Goal: Task Accomplishment & Management: Use online tool/utility

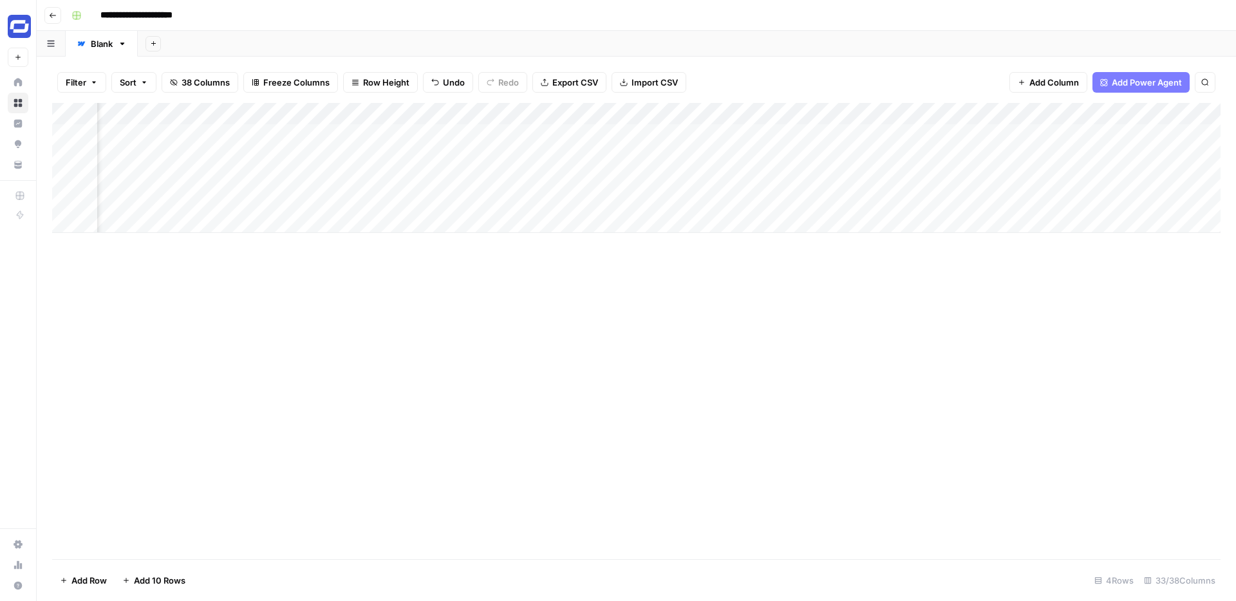
scroll to position [0, 2324]
click at [645, 178] on div "Add Column" at bounding box center [636, 168] width 1168 height 130
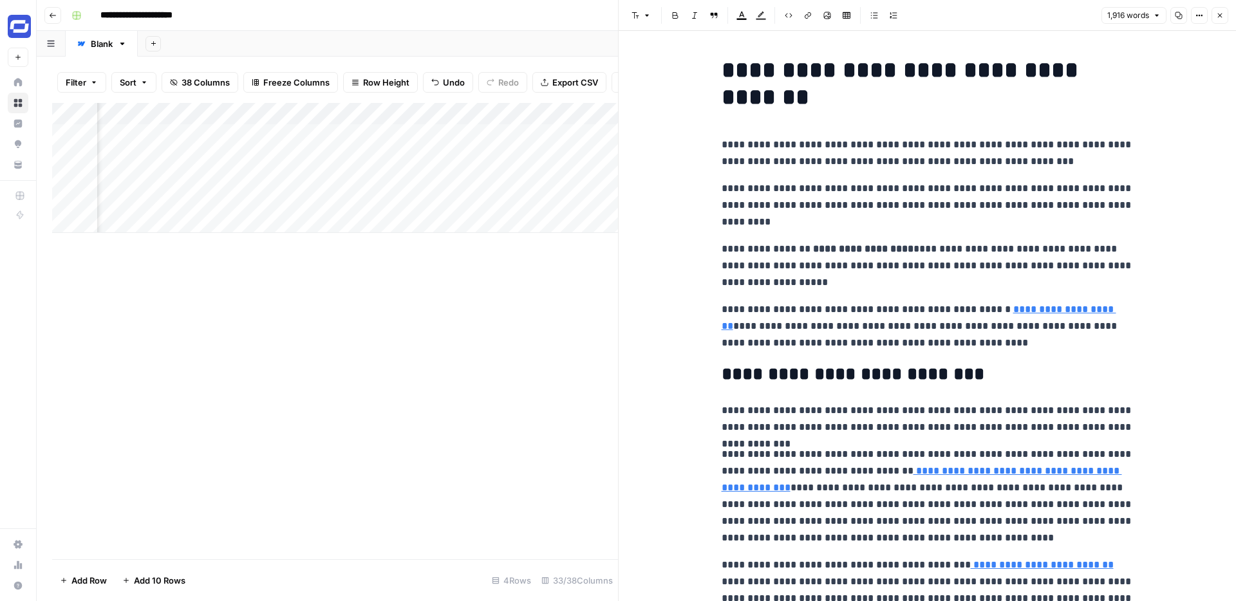
click at [1022, 312] on link "**********" at bounding box center [919, 317] width 395 height 26
click at [1190, 288] on icon "button" at bounding box center [1192, 290] width 8 height 8
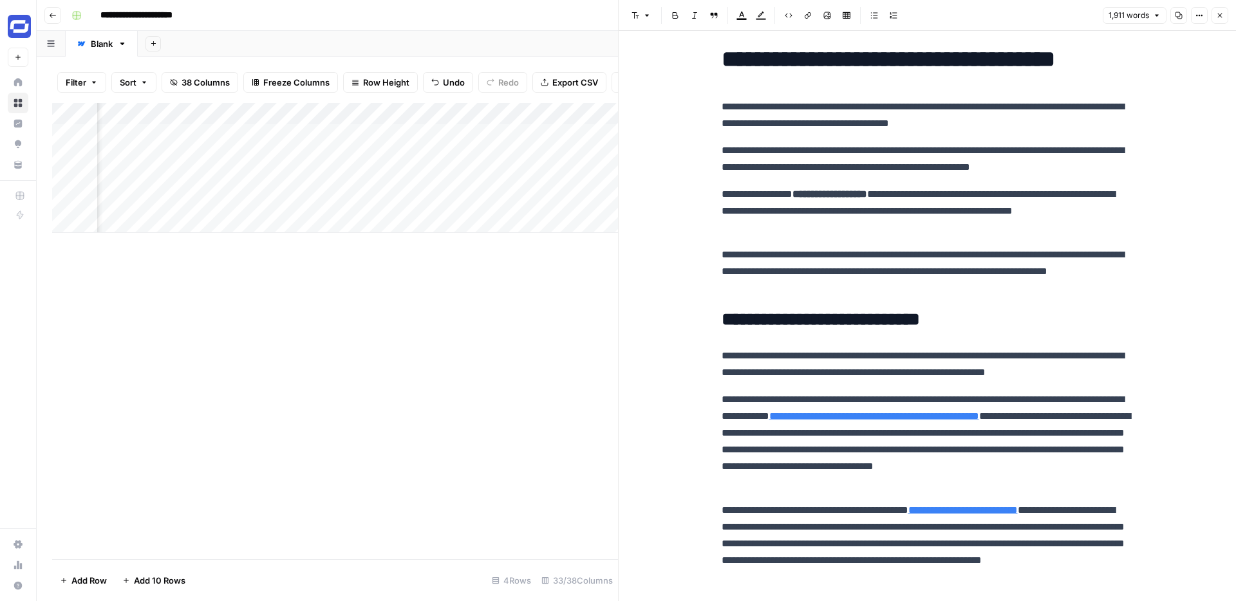
scroll to position [15, 0]
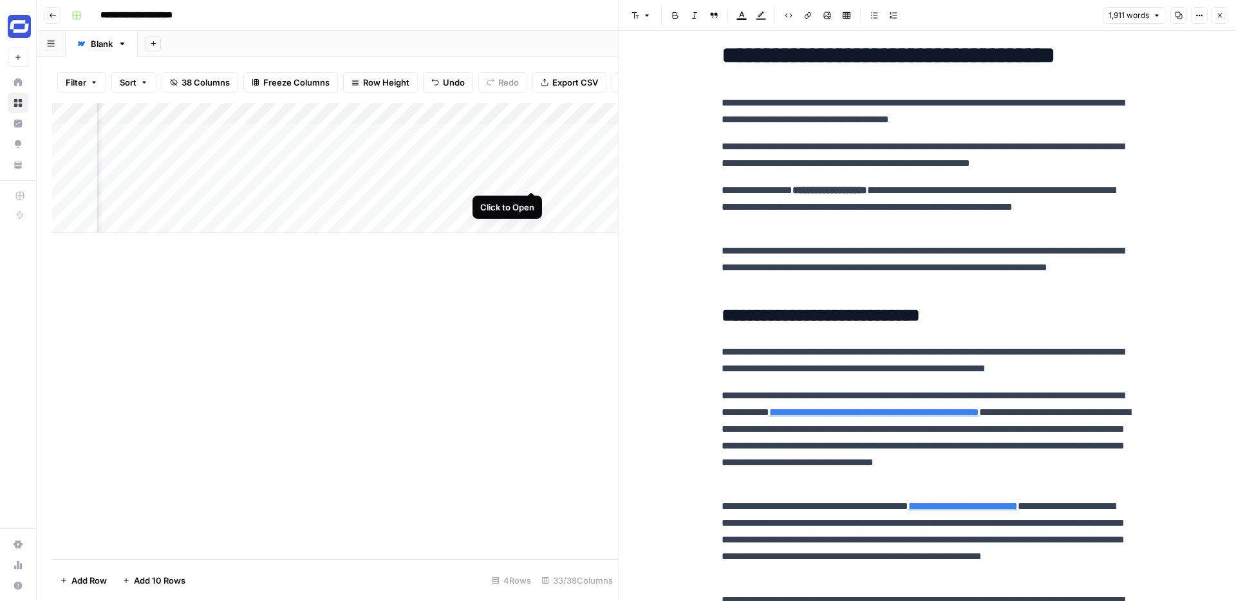
click at [512, 314] on div "Add Column" at bounding box center [335, 331] width 566 height 456
click at [1215, 18] on button "Close" at bounding box center [1220, 15] width 17 height 17
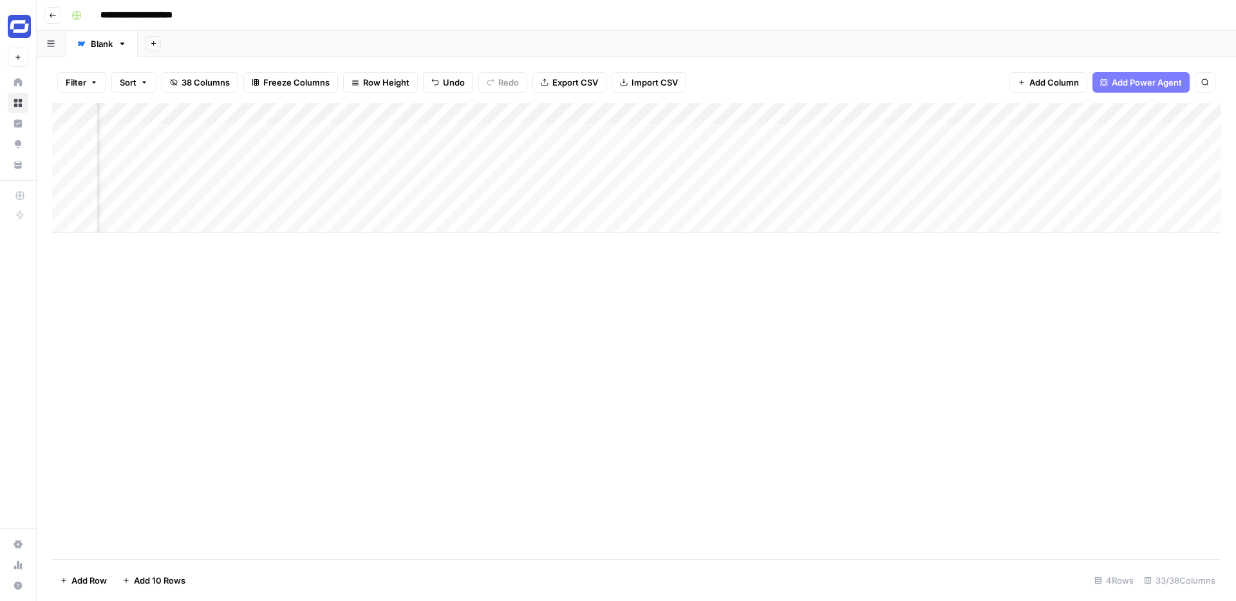
scroll to position [0, 3418]
click at [599, 180] on div "Add Column" at bounding box center [636, 168] width 1168 height 130
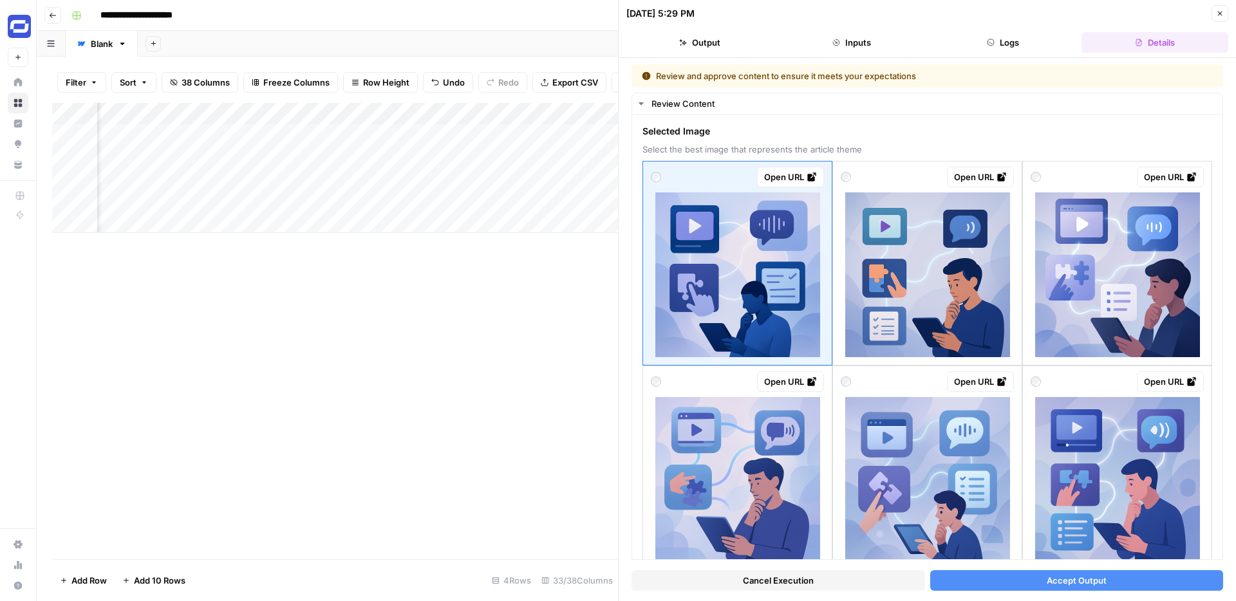
click at [1073, 576] on span "Accept Output" at bounding box center [1077, 580] width 60 height 13
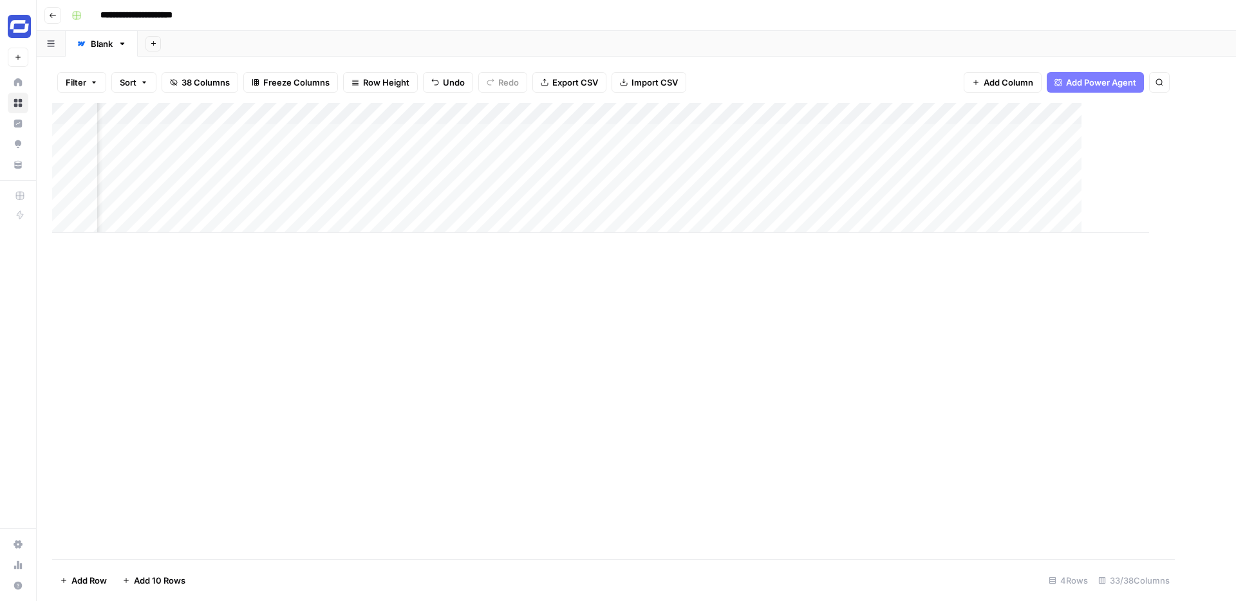
scroll to position [0, 3402]
click at [792, 183] on div "Add Column" at bounding box center [636, 168] width 1168 height 130
click at [849, 178] on div "Add Column" at bounding box center [636, 168] width 1168 height 130
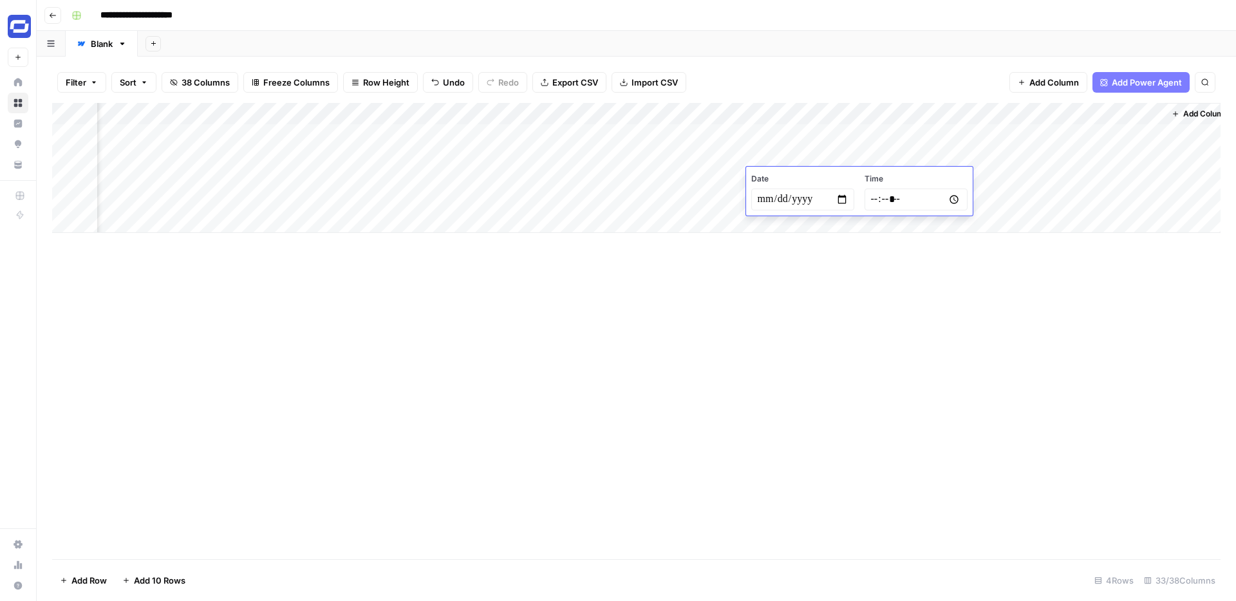
type input "**********"
click at [883, 200] on input "time" at bounding box center [916, 200] width 103 height 22
type input "*****"
click at [950, 110] on div "Add Column" at bounding box center [636, 168] width 1168 height 130
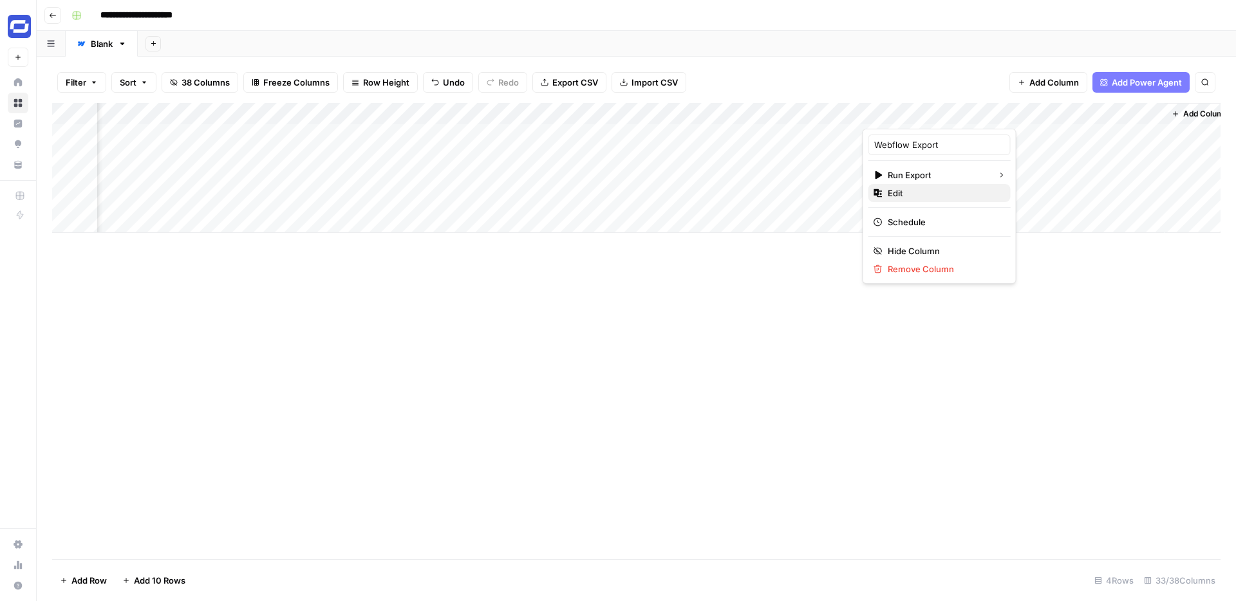
click at [929, 199] on span "Edit" at bounding box center [944, 193] width 113 height 13
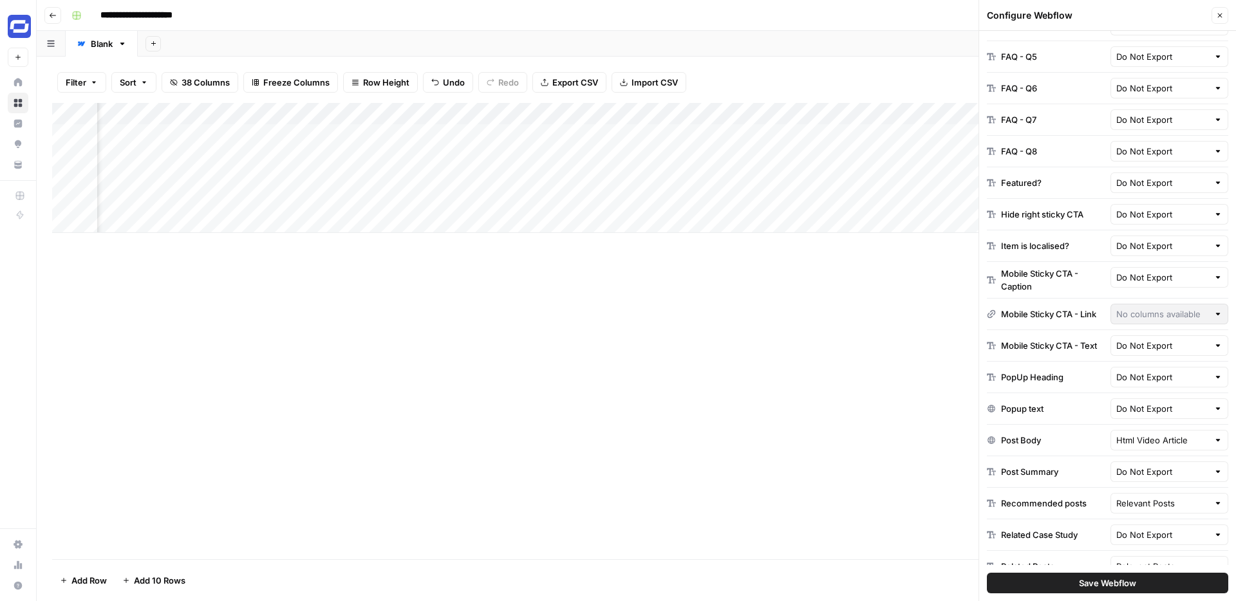
scroll to position [1492, 0]
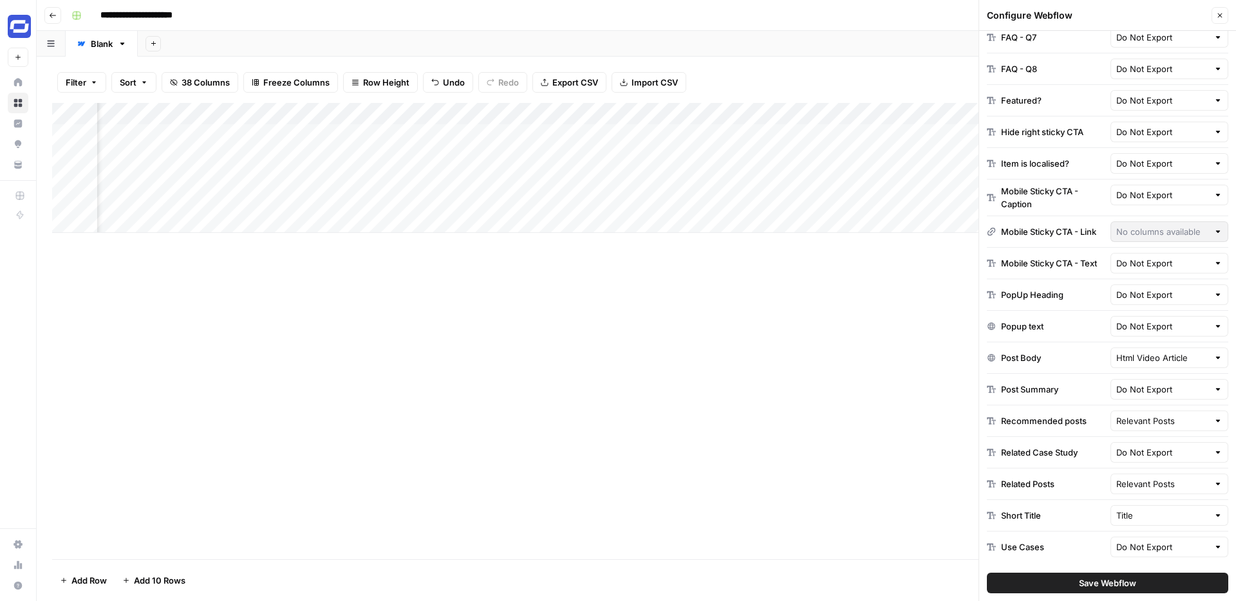
click at [1224, 15] on button "Close" at bounding box center [1220, 15] width 17 height 17
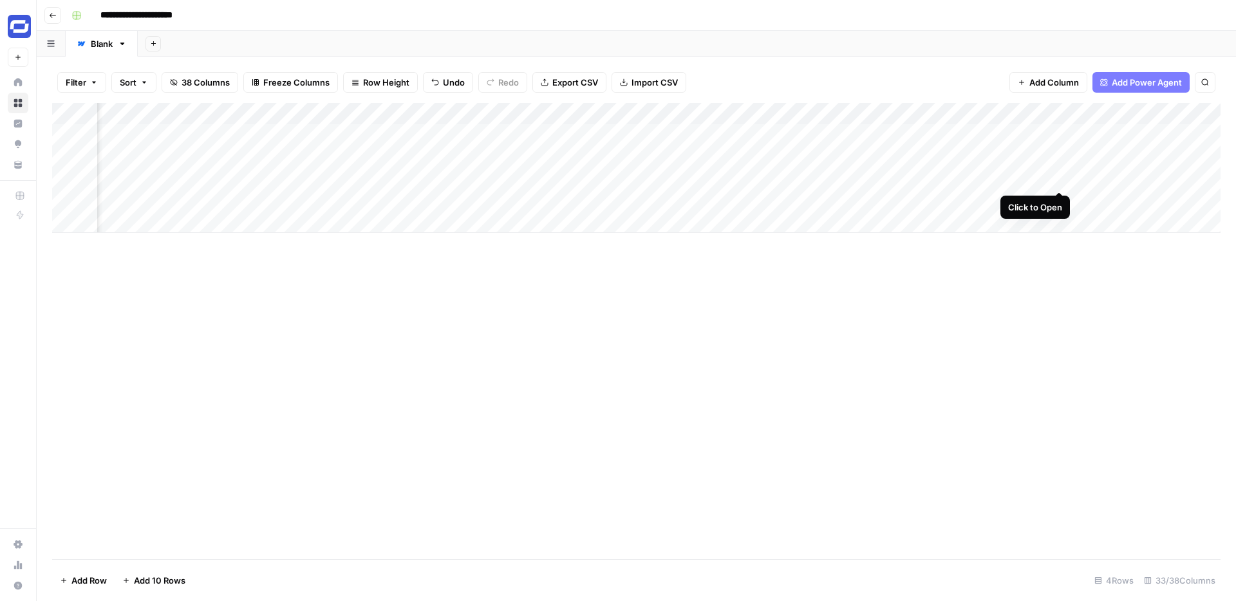
scroll to position [0, 2006]
click at [950, 178] on div "Add Column" at bounding box center [636, 168] width 1168 height 130
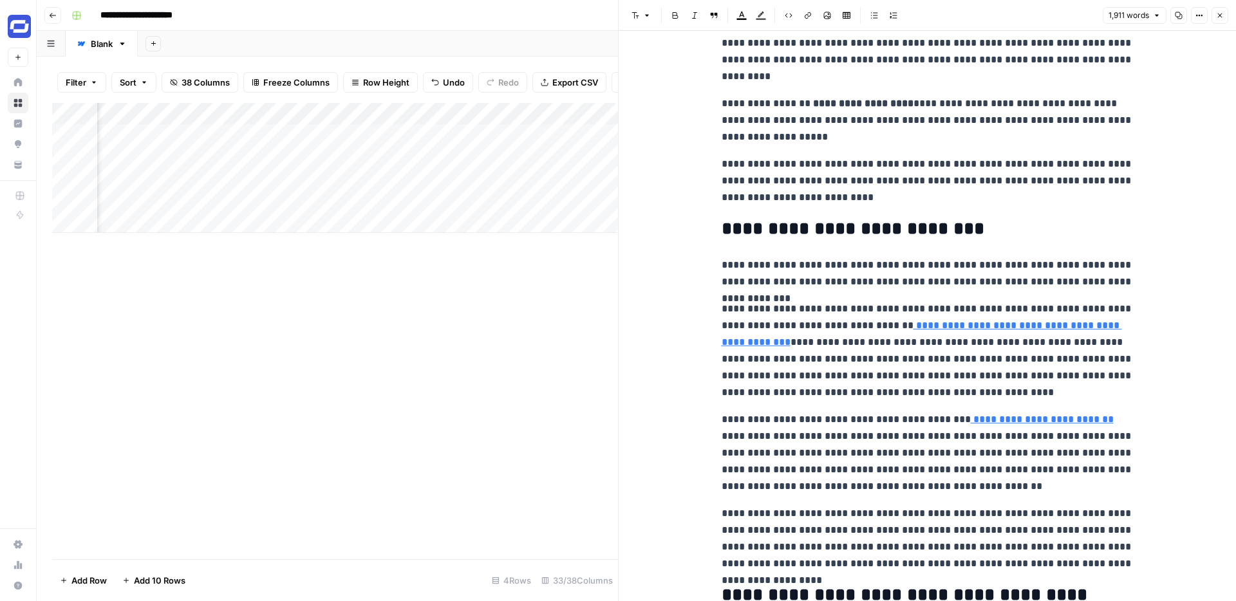
scroll to position [147, 0]
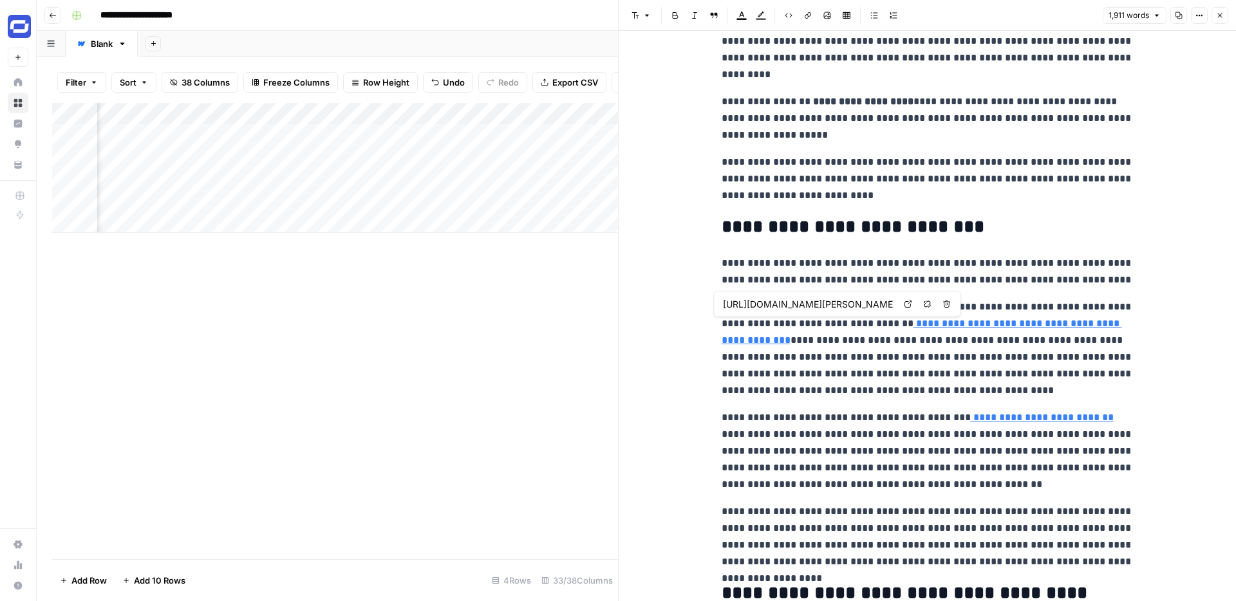
click at [869, 323] on p "**********" at bounding box center [928, 349] width 412 height 100
click at [958, 417] on p "**********" at bounding box center [928, 451] width 412 height 84
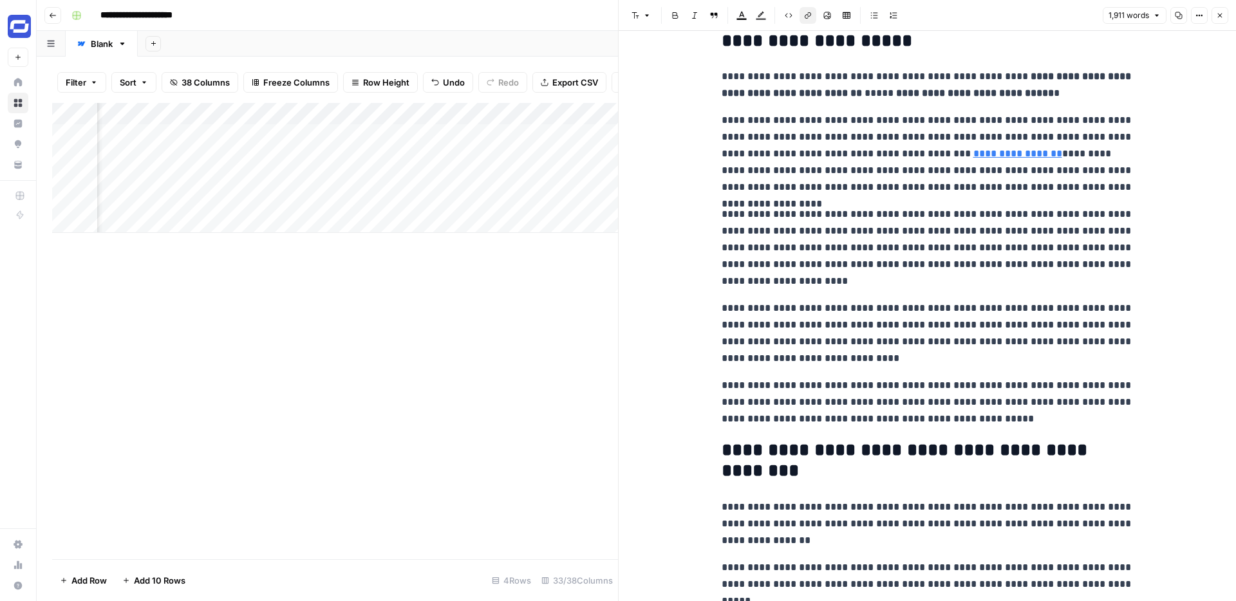
scroll to position [727, 0]
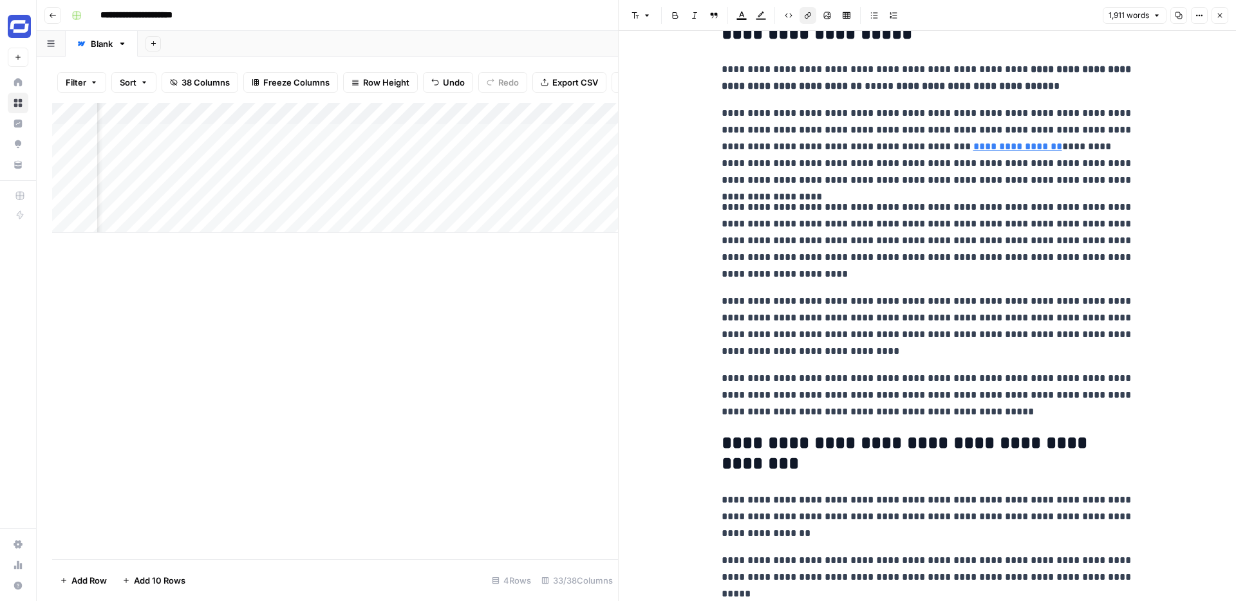
click at [984, 411] on p "**********" at bounding box center [928, 395] width 412 height 50
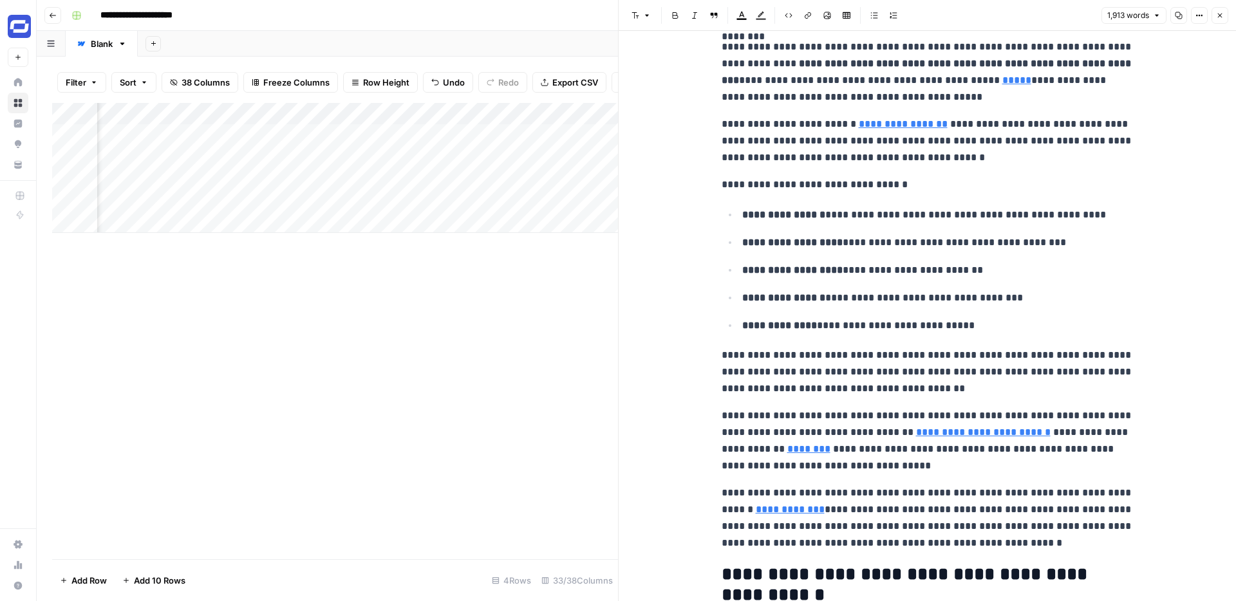
scroll to position [2073, 0]
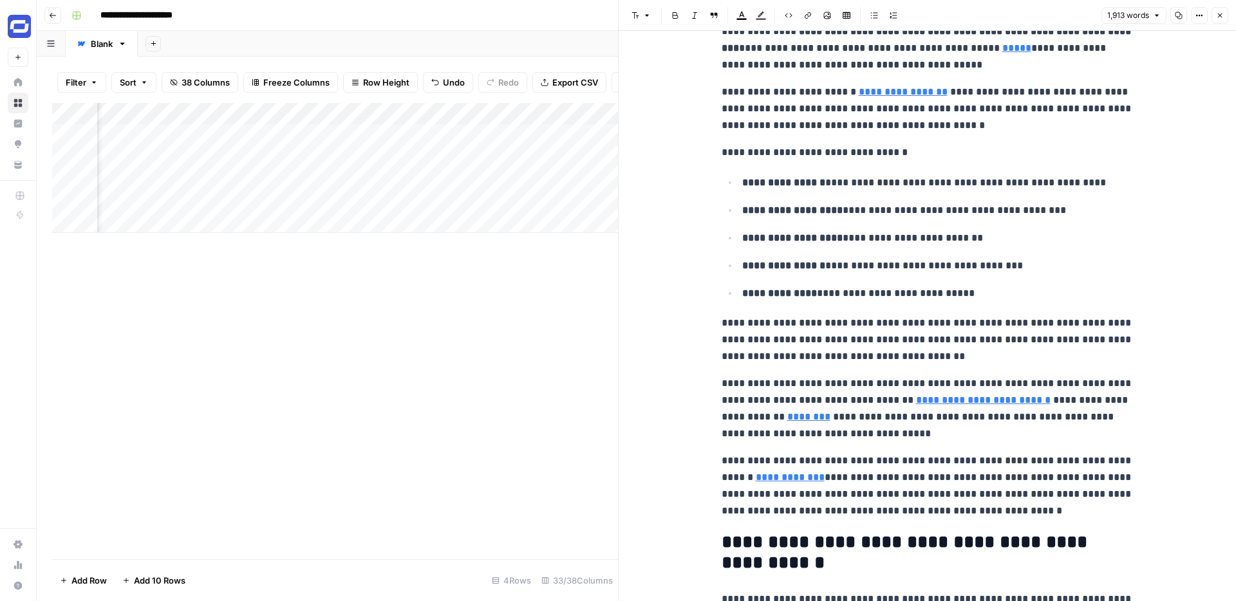
click at [787, 417] on link "********" at bounding box center [808, 417] width 43 height 10
click at [981, 397] on button "Remove link and delete text" at bounding box center [986, 397] width 17 height 17
type input "https://www.synthesia.io/learn/training-videos"
click at [1074, 380] on icon at bounding box center [1074, 381] width 7 height 7
drag, startPoint x: 946, startPoint y: 418, endPoint x: 764, endPoint y: 415, distance: 182.9
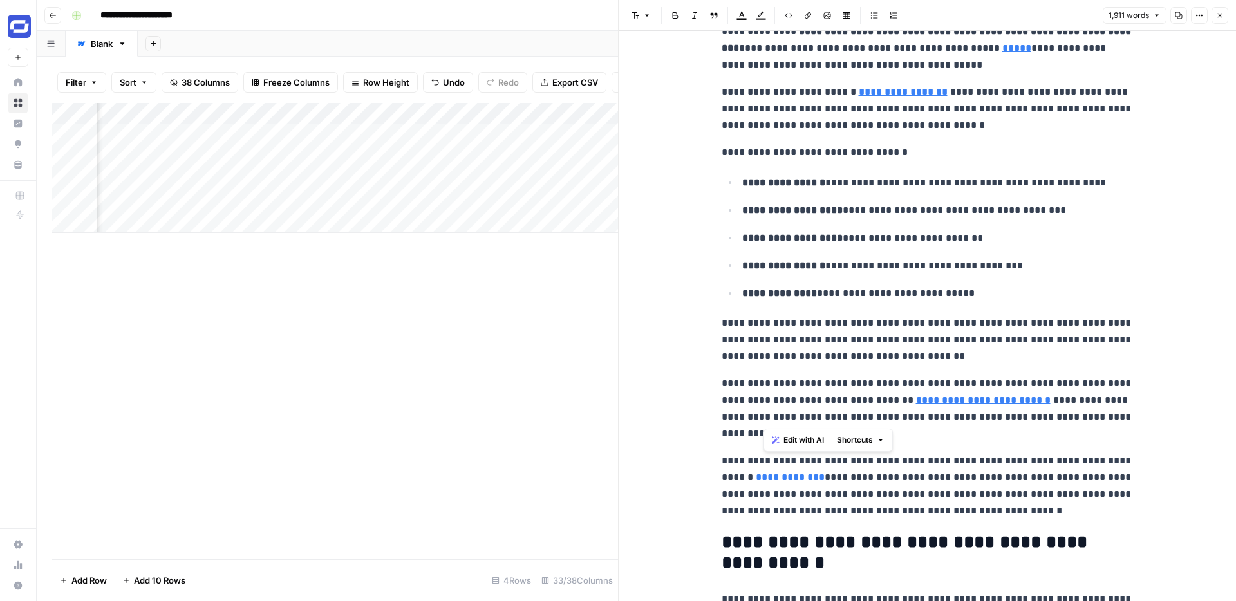
click at [764, 415] on p "**********" at bounding box center [928, 408] width 412 height 67
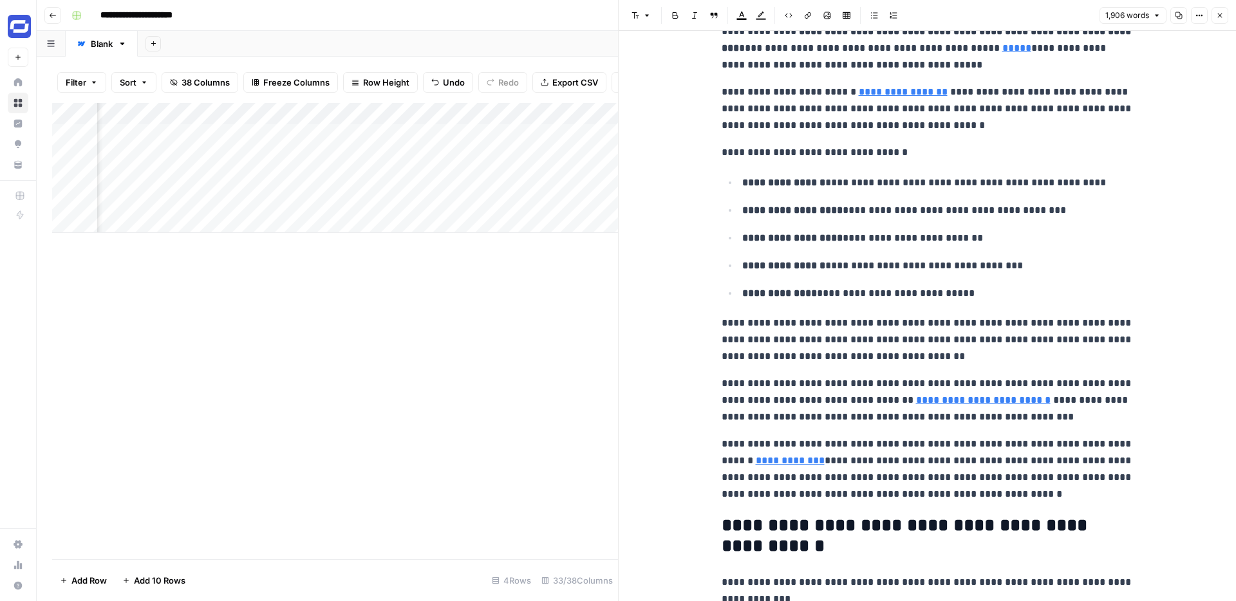
click at [1219, 17] on icon "button" at bounding box center [1220, 16] width 8 height 8
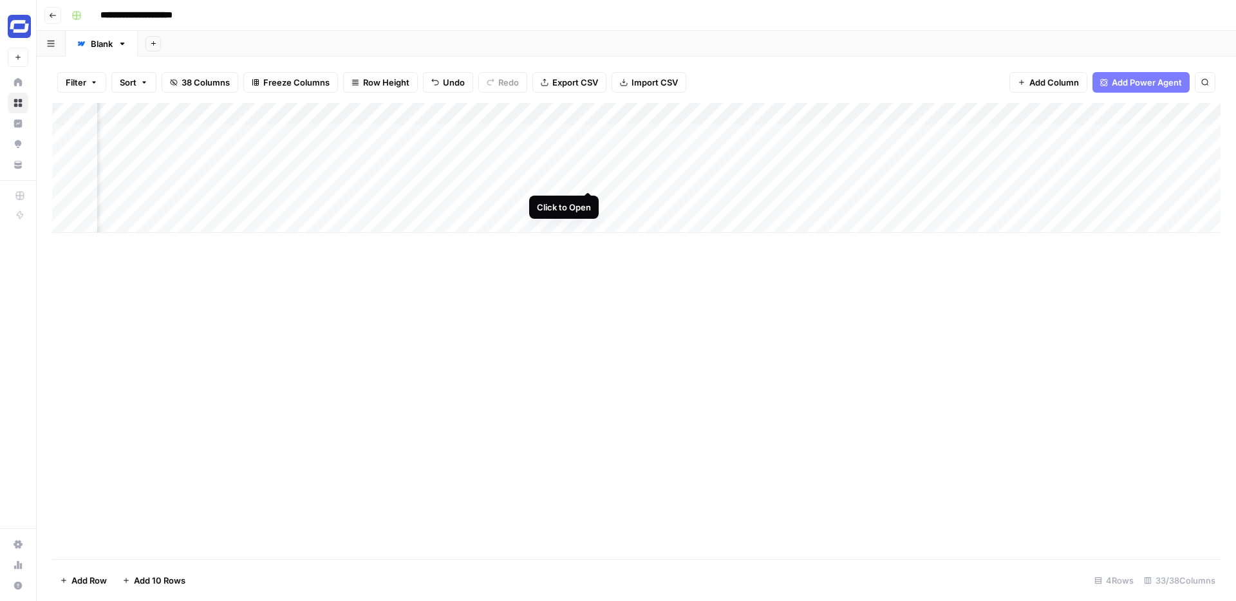
click at [589, 177] on div "Add Column" at bounding box center [636, 168] width 1168 height 130
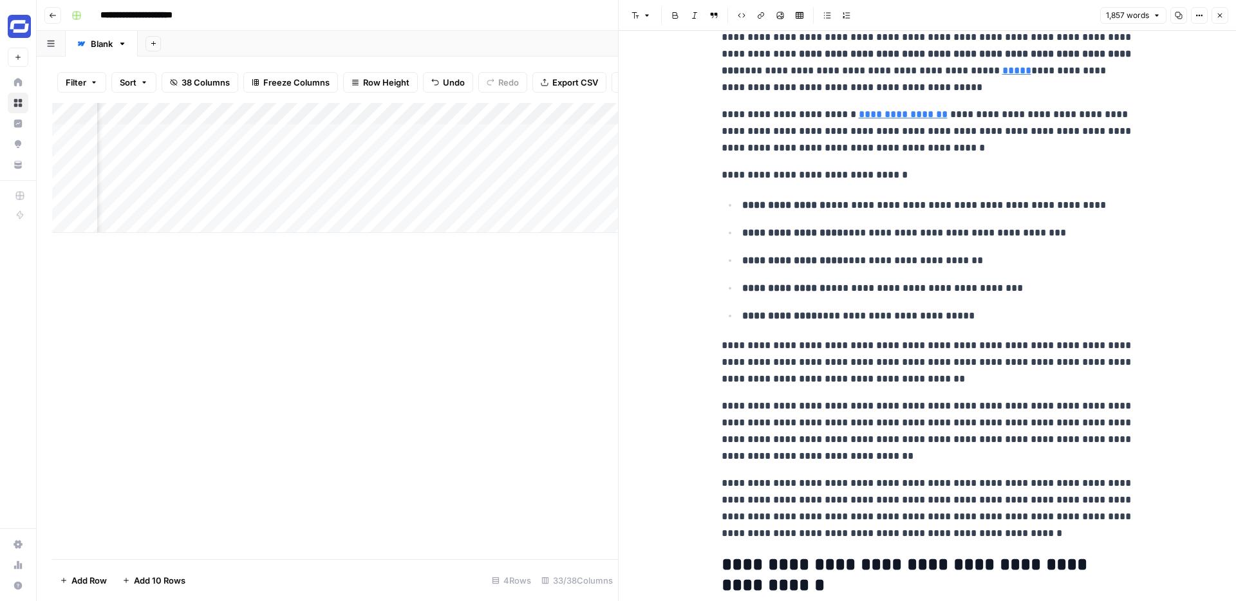
scroll to position [1976, 0]
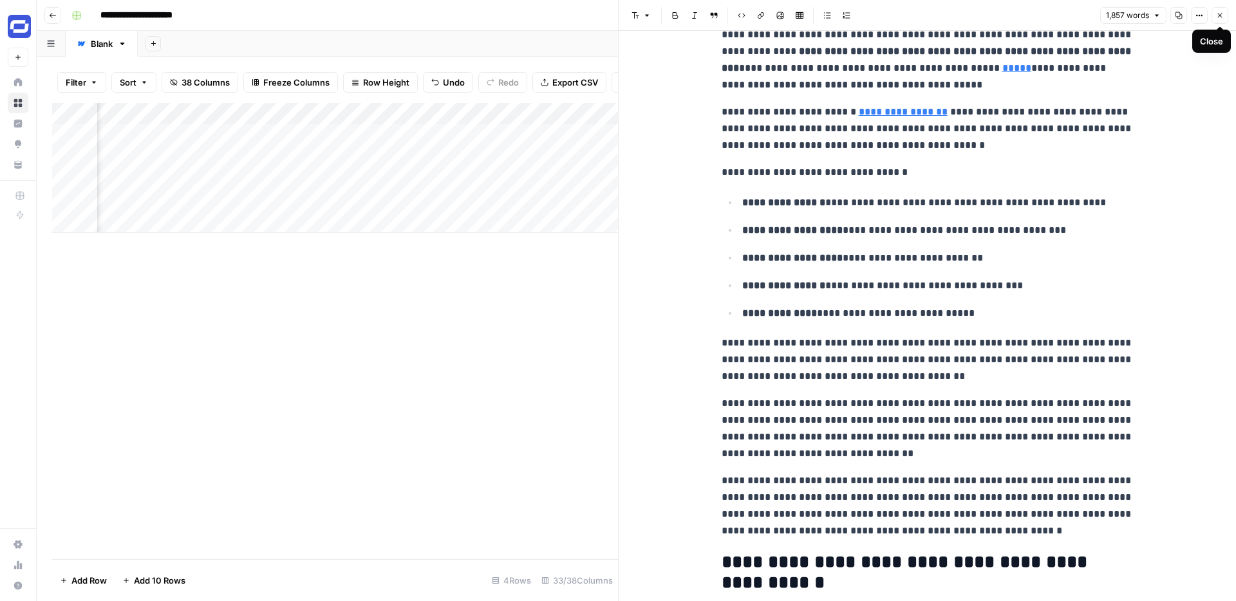
click at [1220, 17] on icon "button" at bounding box center [1220, 16] width 8 height 8
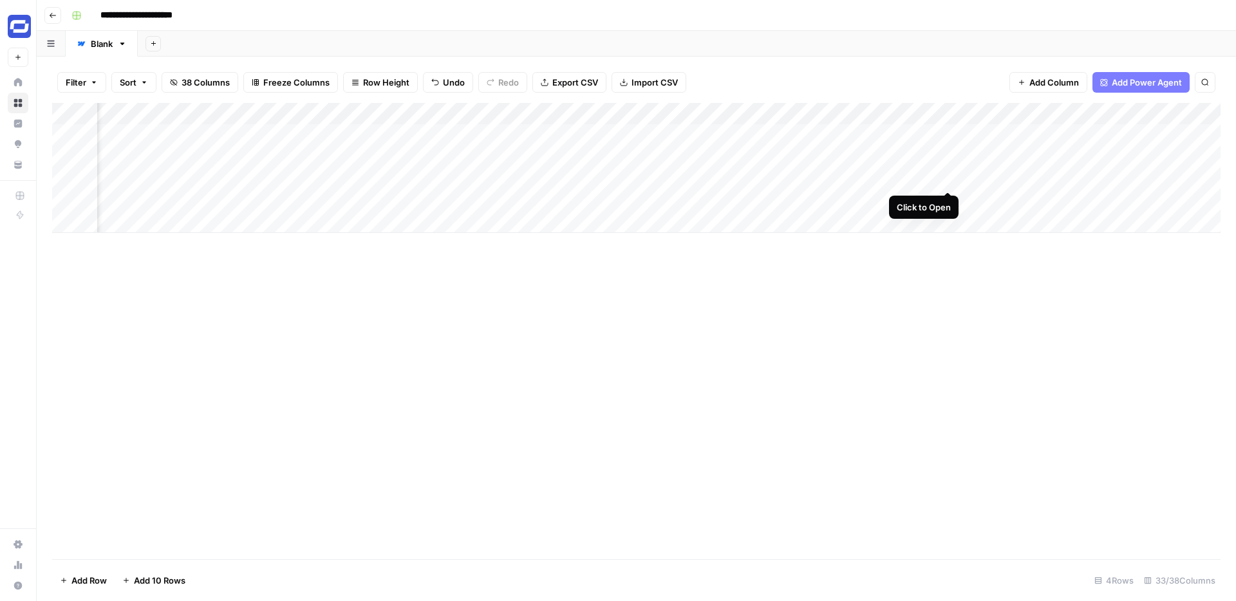
click at [947, 177] on div "Add Column" at bounding box center [636, 168] width 1168 height 130
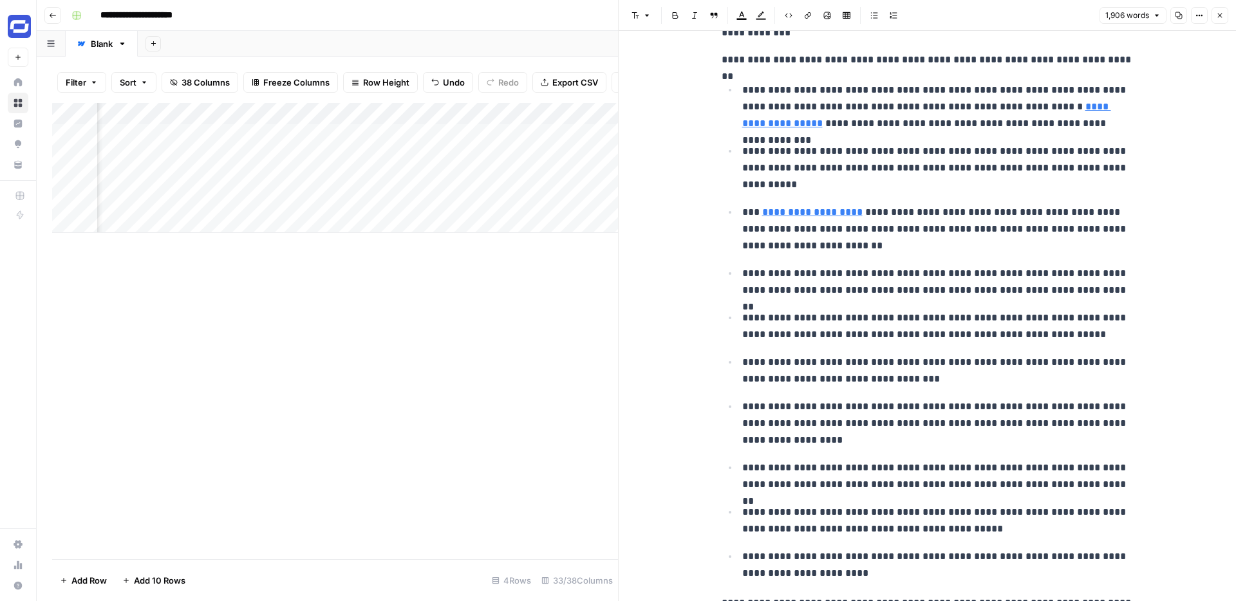
scroll to position [1944, 0]
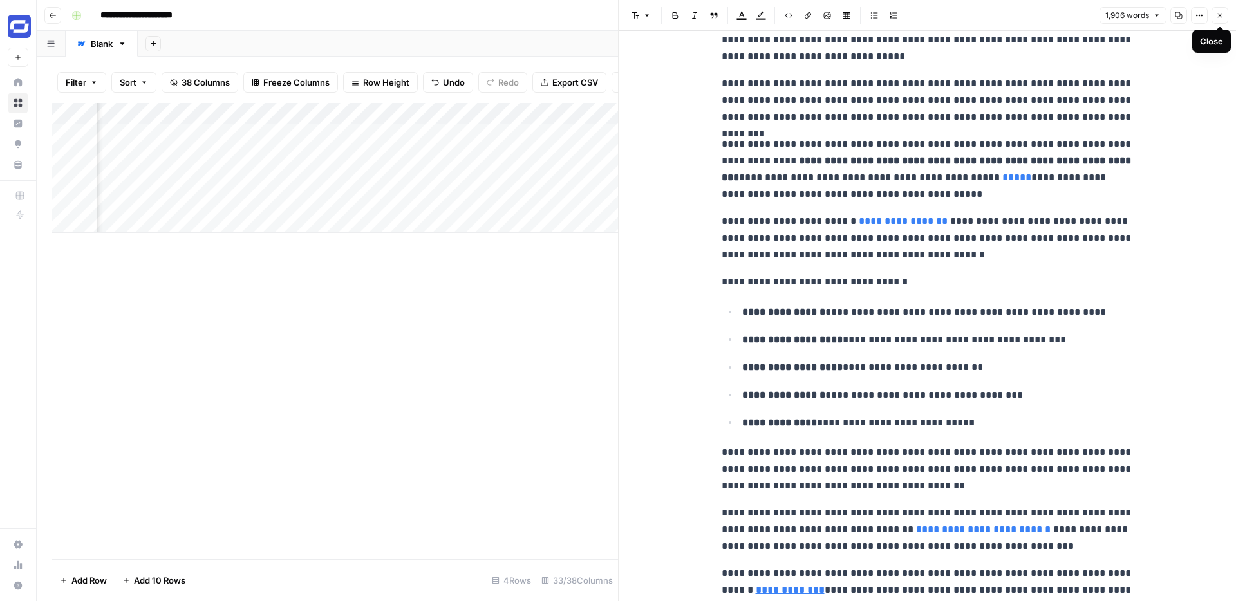
click at [1218, 21] on button "Close" at bounding box center [1220, 15] width 17 height 17
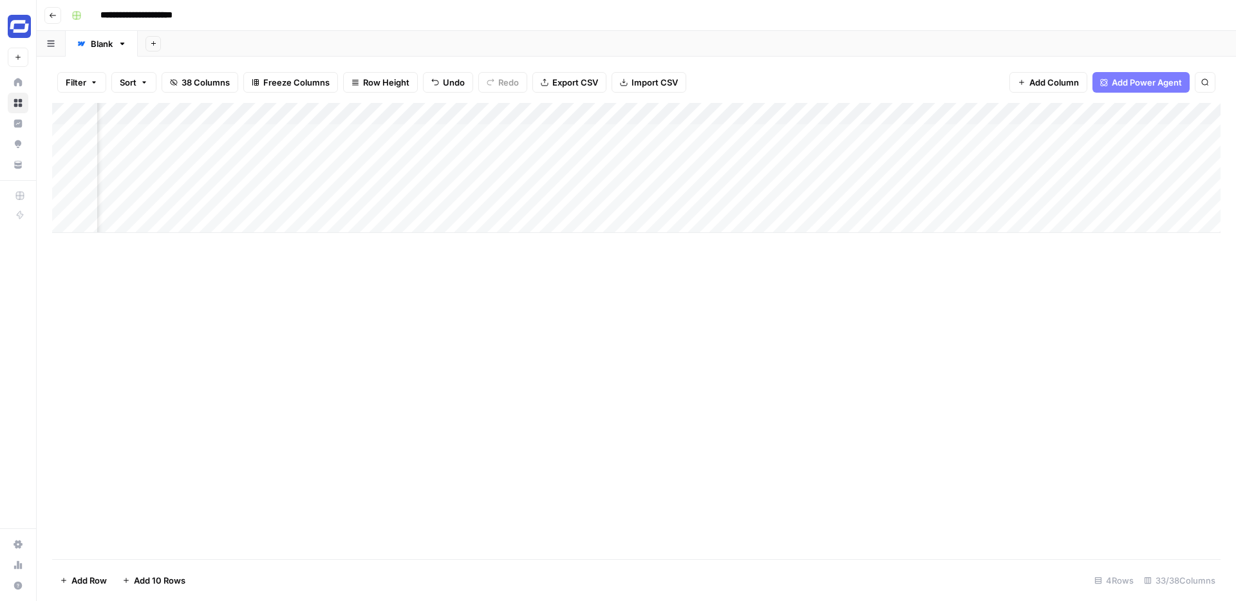
click at [720, 110] on div "Add Column" at bounding box center [636, 168] width 1168 height 130
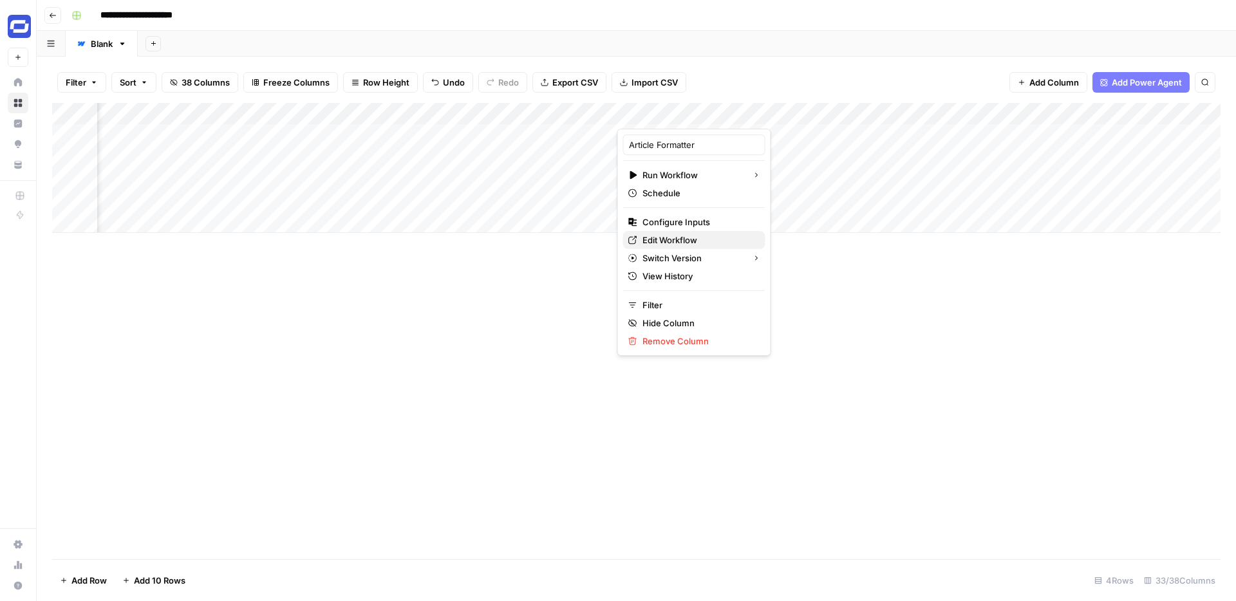
click at [666, 242] on span "Edit Workflow" at bounding box center [698, 240] width 113 height 13
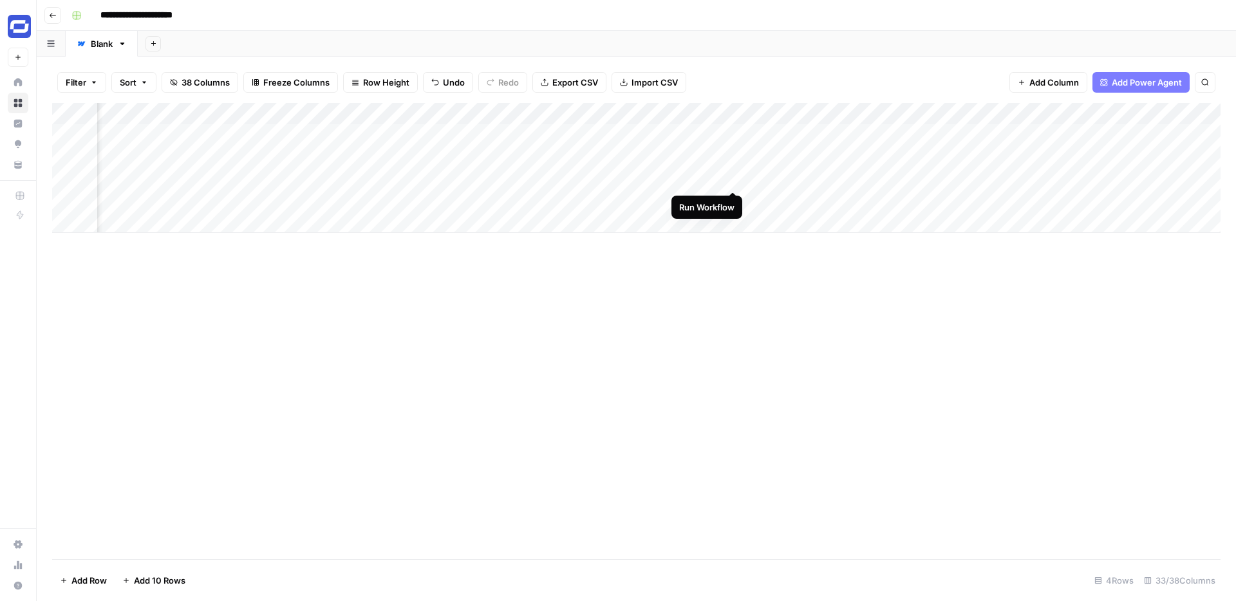
click at [731, 176] on div "Add Column" at bounding box center [636, 168] width 1168 height 130
click at [717, 179] on div "Add Column" at bounding box center [636, 168] width 1168 height 130
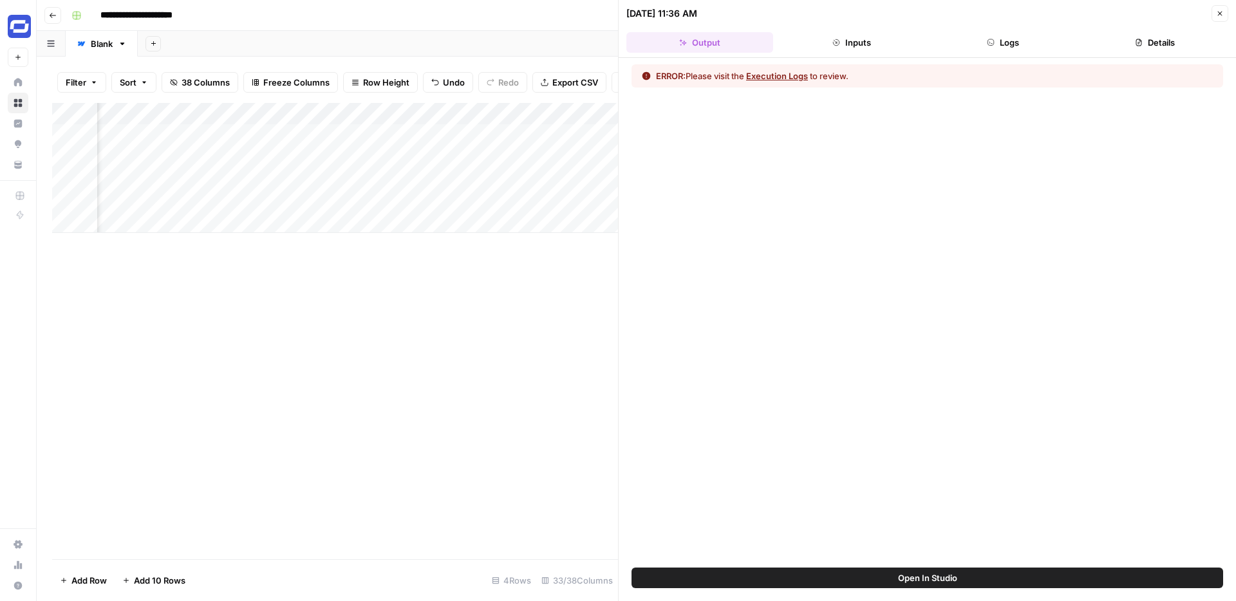
click at [998, 47] on button "Logs" at bounding box center [1003, 42] width 147 height 21
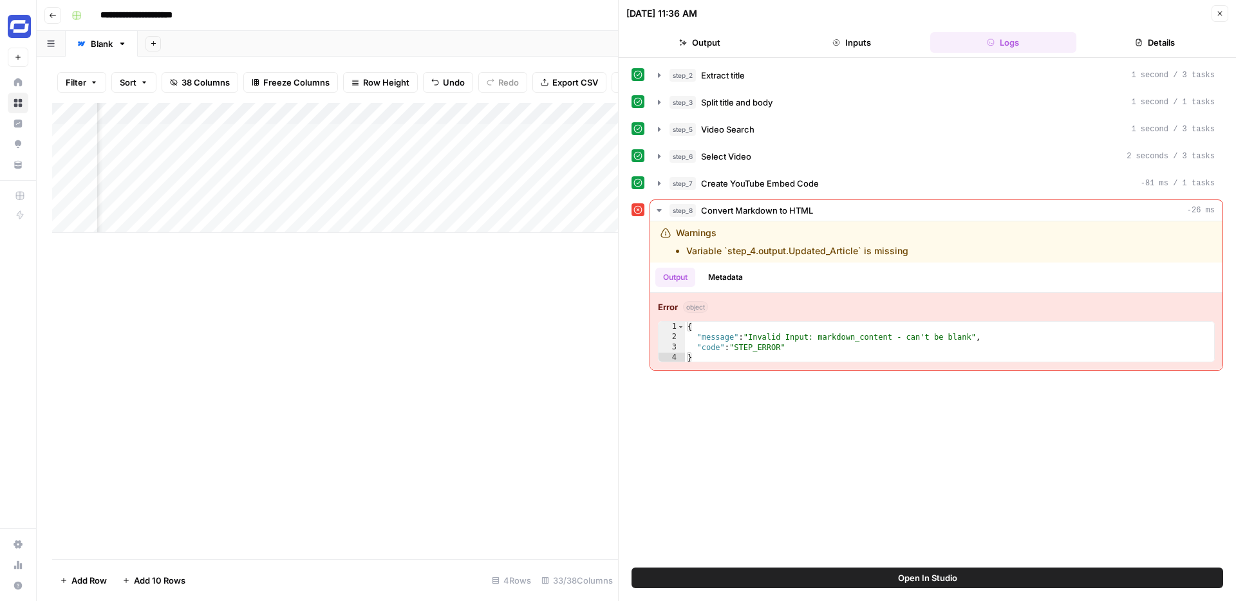
scroll to position [0, 2352]
click at [373, 114] on div "Add Column" at bounding box center [335, 168] width 566 height 130
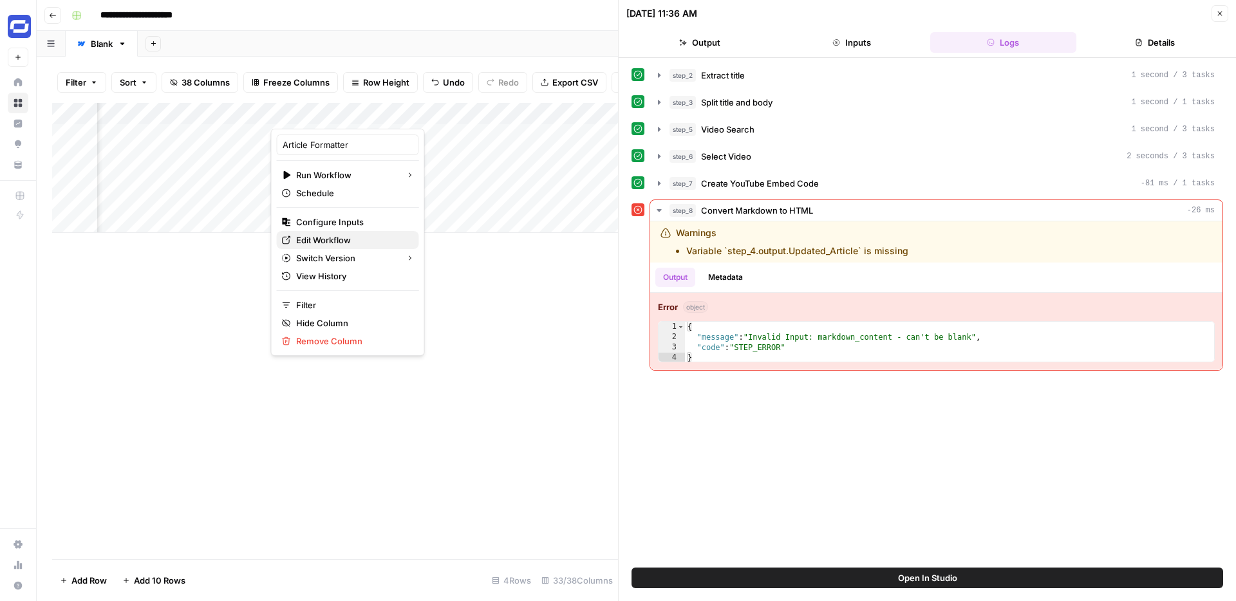
click at [319, 234] on span "Edit Workflow" at bounding box center [352, 240] width 113 height 13
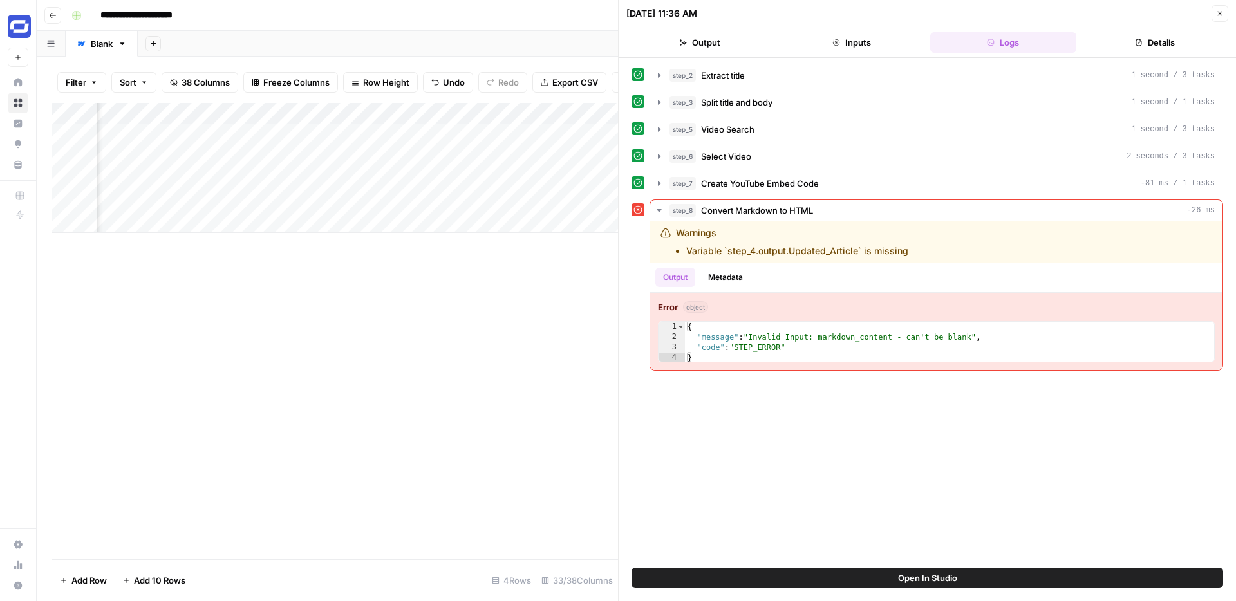
click at [1224, 8] on button "Close" at bounding box center [1220, 13] width 17 height 17
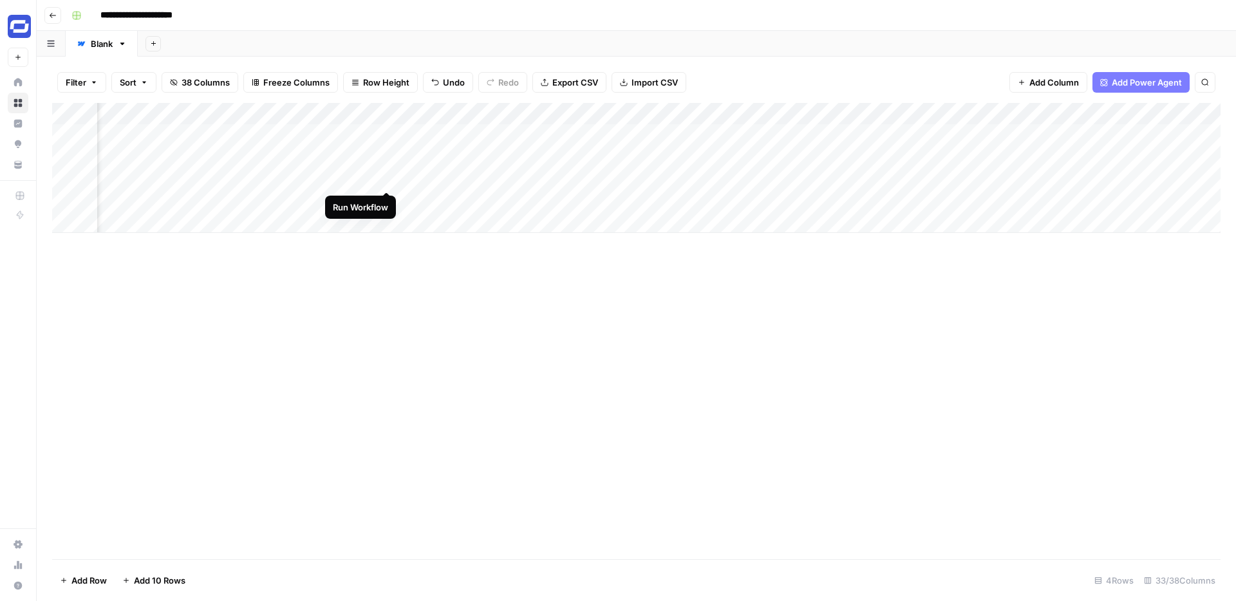
click at [386, 178] on div "Add Column" at bounding box center [636, 168] width 1168 height 130
click at [619, 176] on div "Add Column" at bounding box center [636, 168] width 1168 height 130
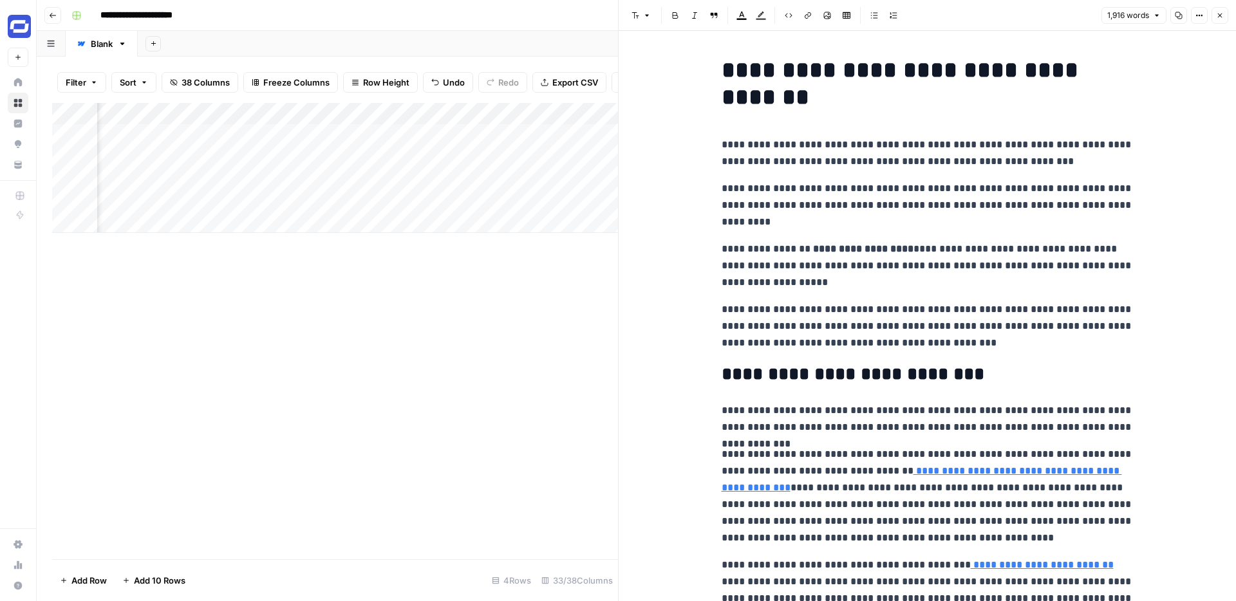
click at [1192, 23] on div "1,916 words Copy Options Close" at bounding box center [1164, 15] width 127 height 17
click at [1195, 13] on button "Options" at bounding box center [1199, 15] width 17 height 17
click at [1147, 130] on span "Code" at bounding box center [1161, 136] width 62 height 13
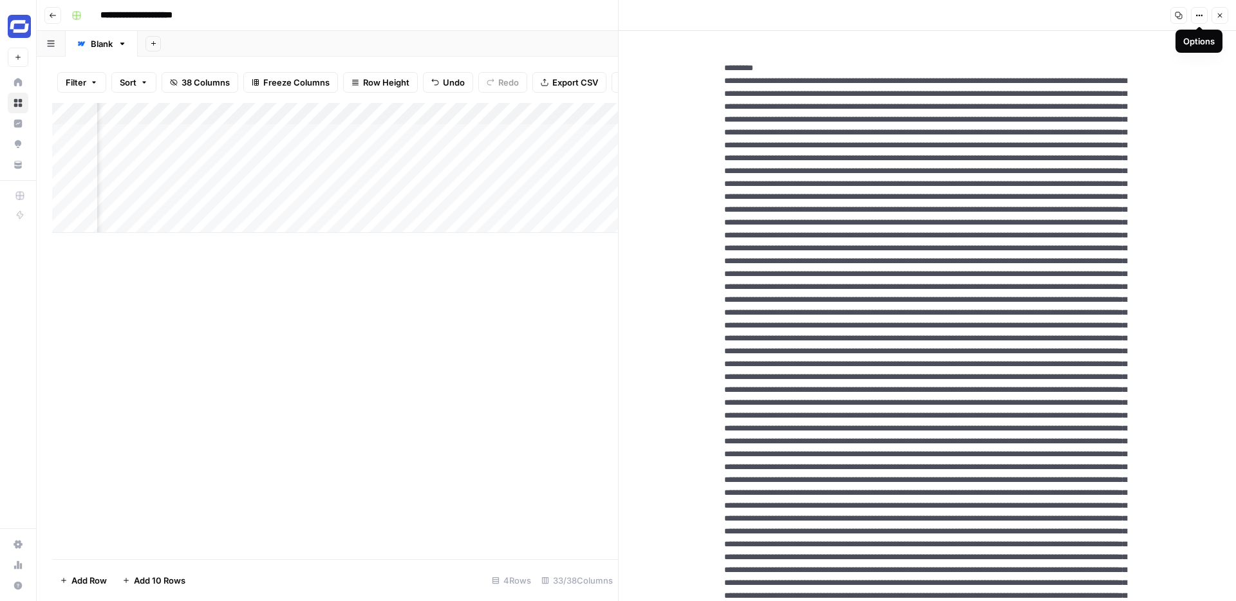
click at [1193, 18] on button "Options" at bounding box center [1199, 15] width 17 height 17
click at [1156, 89] on span "HTML" at bounding box center [1161, 89] width 62 height 13
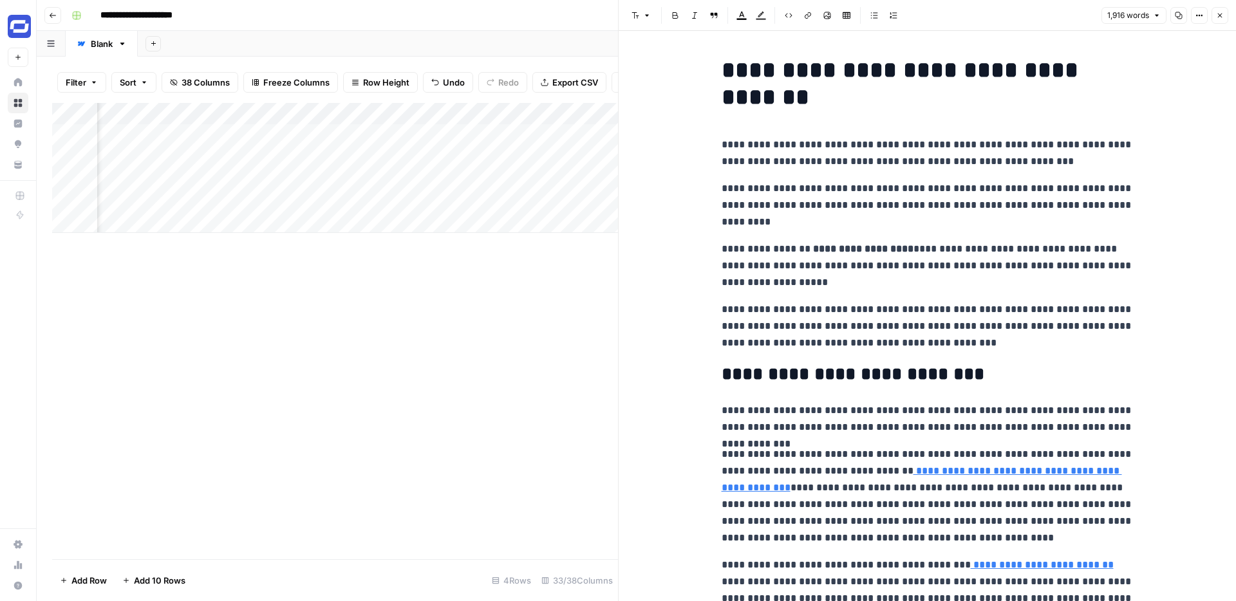
click at [1220, 12] on icon "button" at bounding box center [1220, 16] width 8 height 8
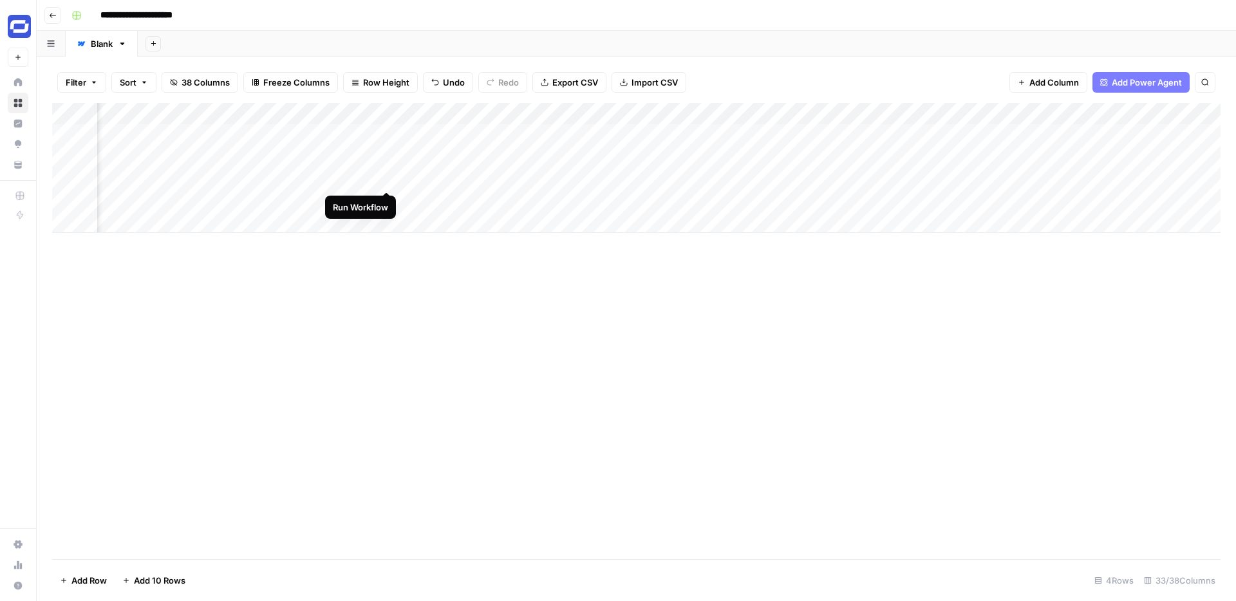
click at [386, 174] on div "Add Column" at bounding box center [636, 168] width 1168 height 130
click at [373, 115] on div "Add Column" at bounding box center [636, 168] width 1168 height 130
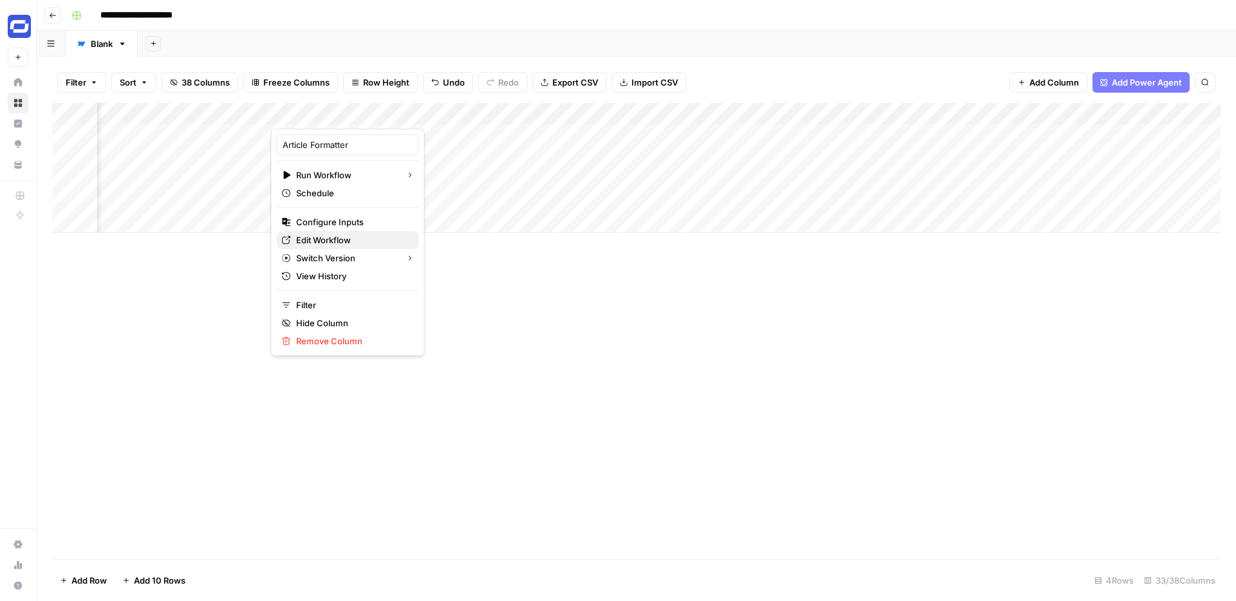
click at [339, 237] on span "Edit Workflow" at bounding box center [352, 240] width 113 height 13
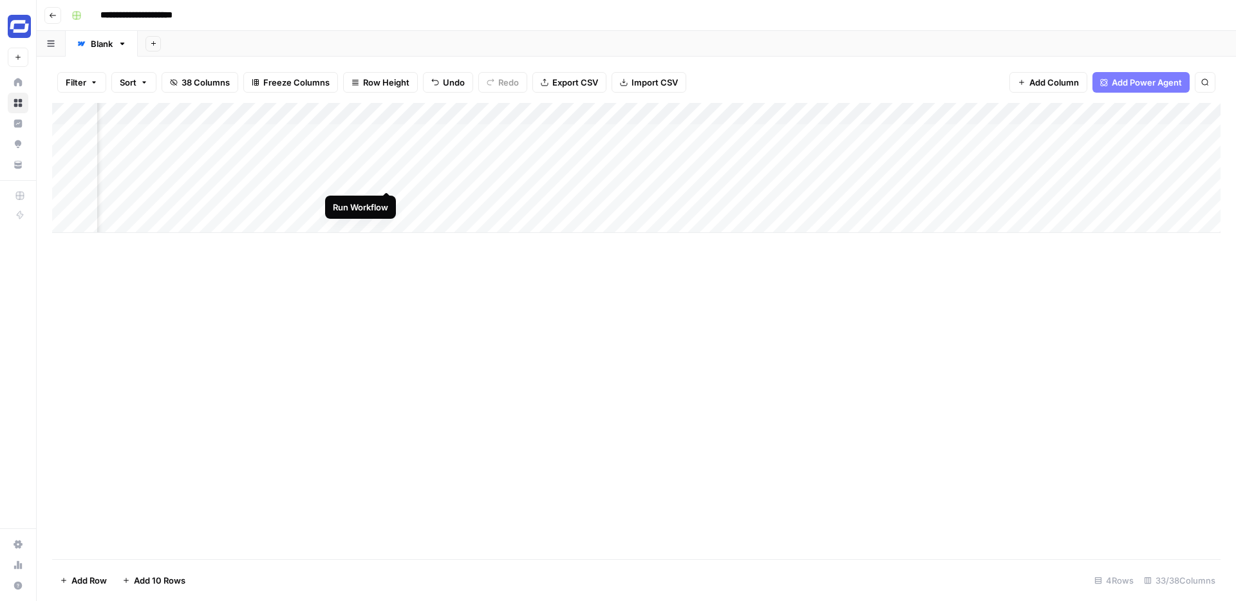
click at [384, 177] on div "Add Column" at bounding box center [636, 168] width 1168 height 130
click at [657, 174] on div "Add Column" at bounding box center [636, 168] width 1168 height 130
click at [1016, 175] on div "Add Column" at bounding box center [636, 168] width 1168 height 130
click at [619, 178] on div "Add Column" at bounding box center [636, 168] width 1168 height 130
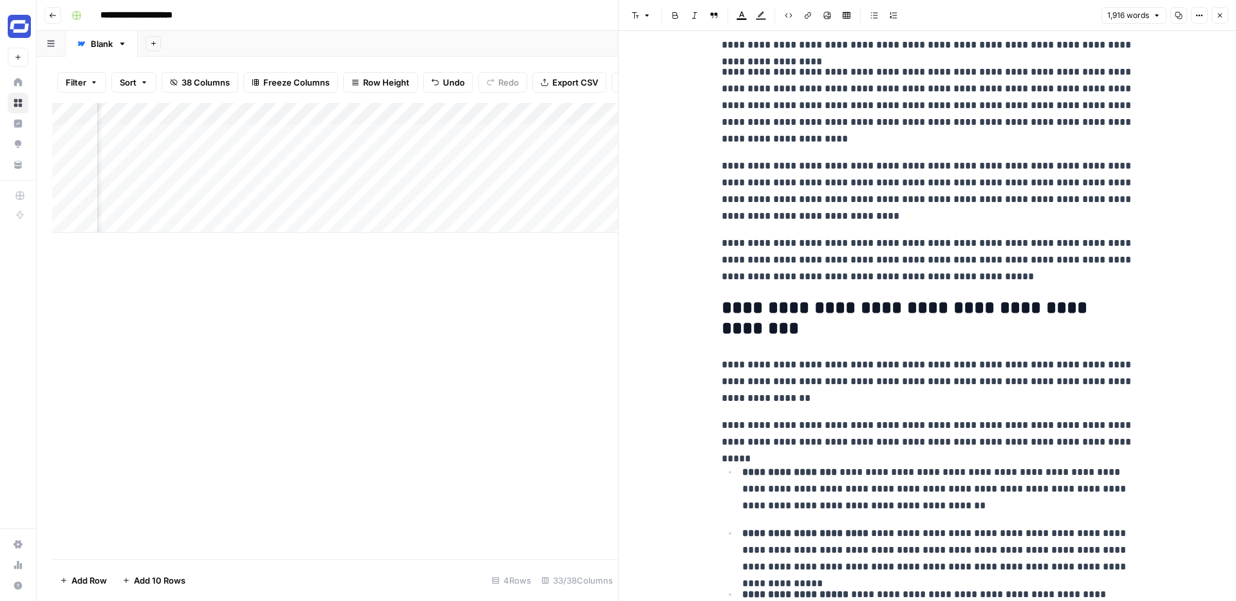
scroll to position [868, 0]
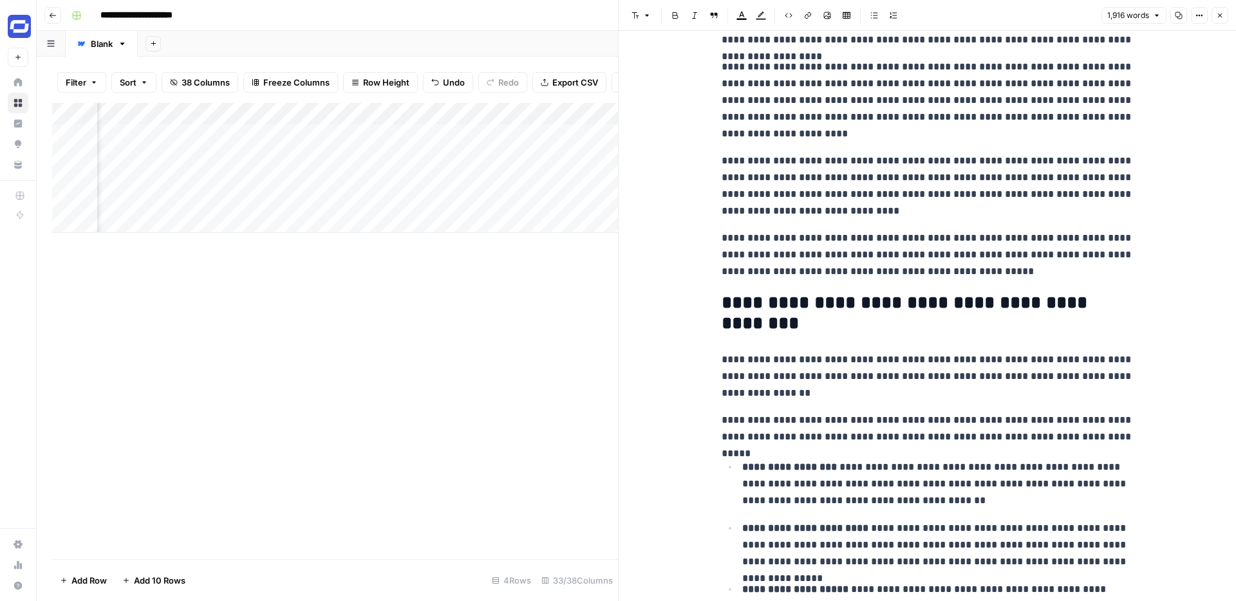
click at [984, 272] on p "**********" at bounding box center [928, 255] width 412 height 50
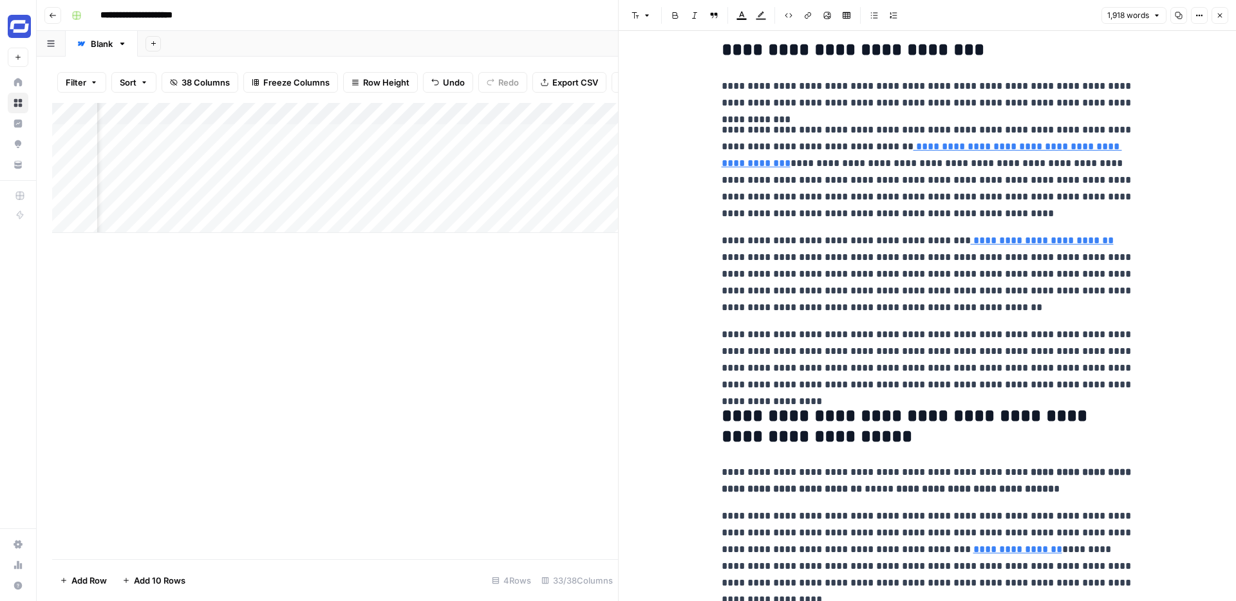
scroll to position [324, 0]
click at [971, 241] on link "**********" at bounding box center [1042, 241] width 143 height 10
type input "https://files.eric.ed.gov/fulltext/EJ837540.pdf"
click at [868, 147] on p "**********" at bounding box center [928, 172] width 412 height 100
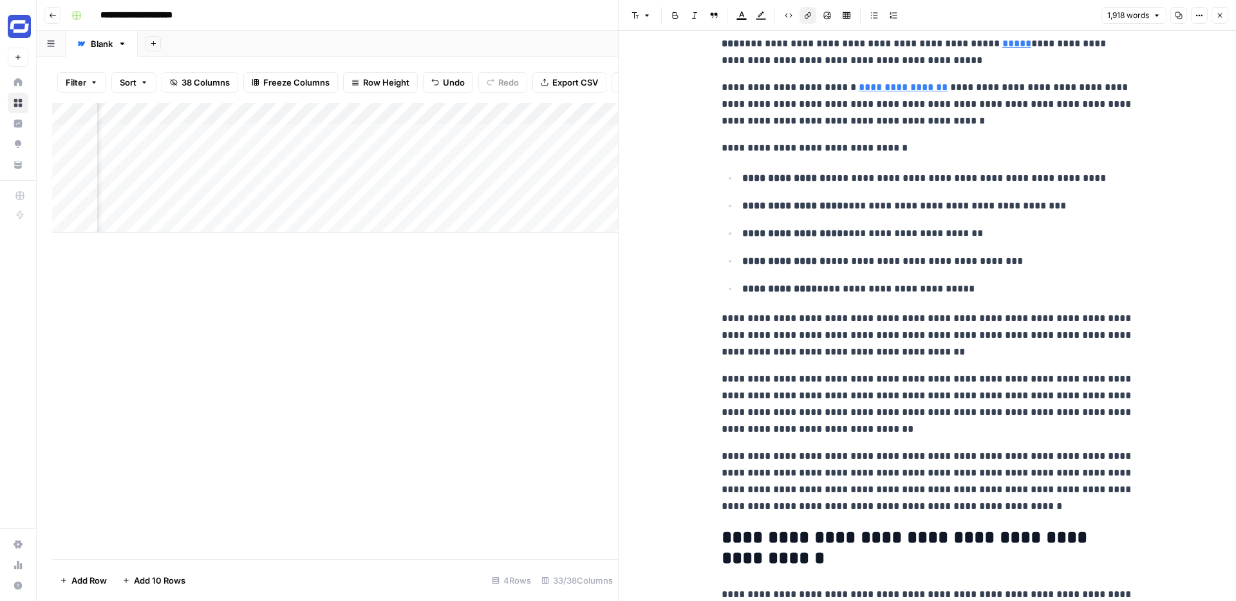
scroll to position [2094, 0]
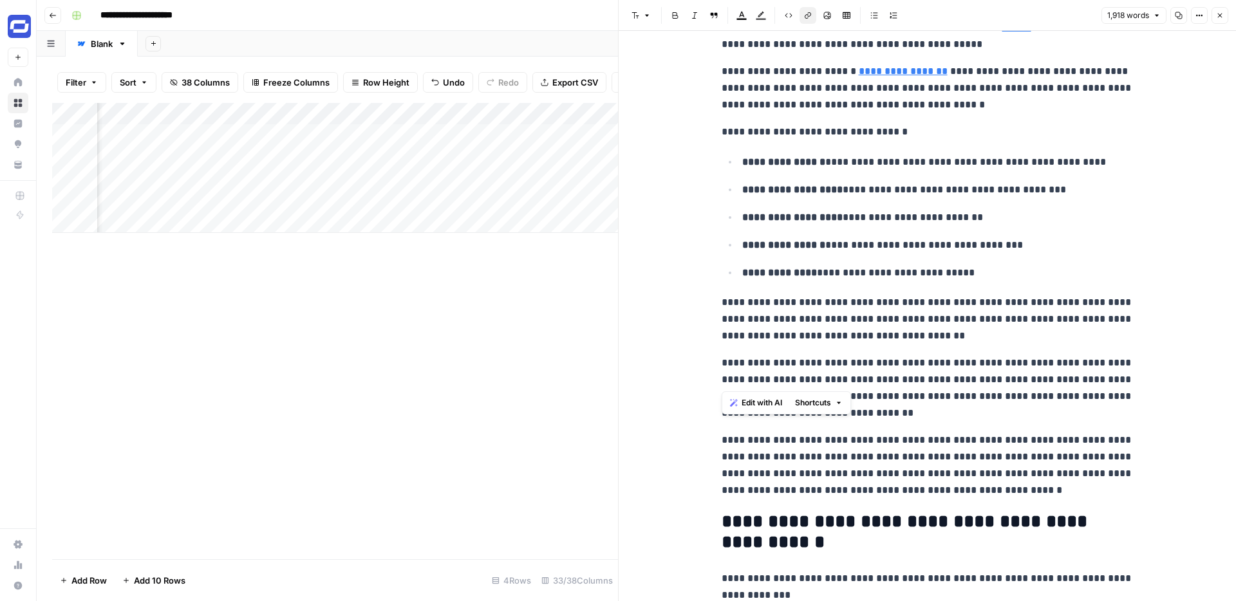
drag, startPoint x: 765, startPoint y: 379, endPoint x: 725, endPoint y: 377, distance: 40.6
click at [725, 377] on p "**********" at bounding box center [928, 388] width 412 height 67
click at [919, 412] on p "**********" at bounding box center [928, 388] width 412 height 67
drag, startPoint x: 974, startPoint y: 380, endPoint x: 851, endPoint y: 377, distance: 123.0
click at [851, 377] on p "**********" at bounding box center [928, 388] width 412 height 67
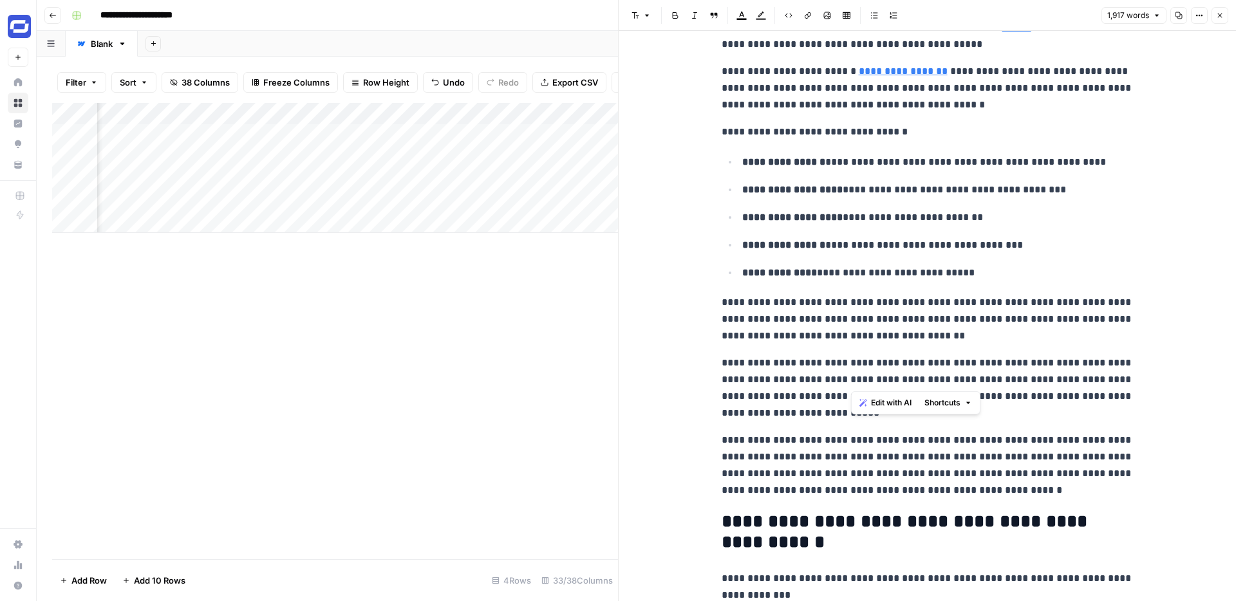
click at [809, 15] on icon "button" at bounding box center [808, 16] width 8 height 8
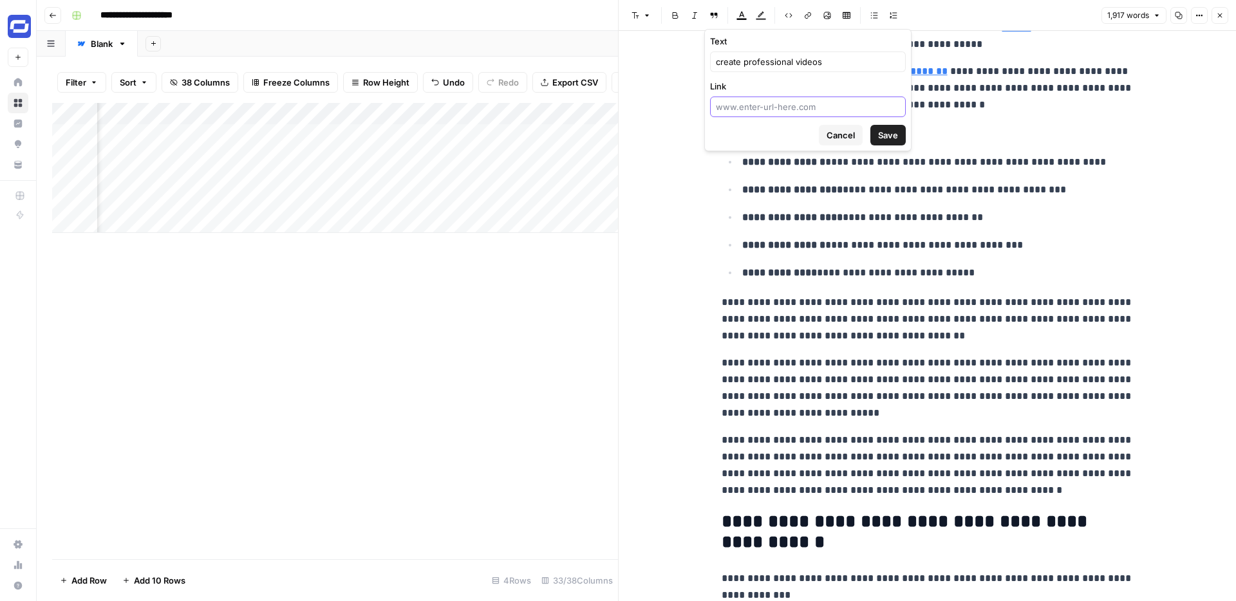
click at [788, 108] on input "Link" at bounding box center [808, 106] width 184 height 13
paste input "https://www.synthesia.io/features/ai-video-generator"
type input "https://www.synthesia.io/features/ai-video-generator"
click at [879, 133] on span "Save" at bounding box center [888, 135] width 20 height 13
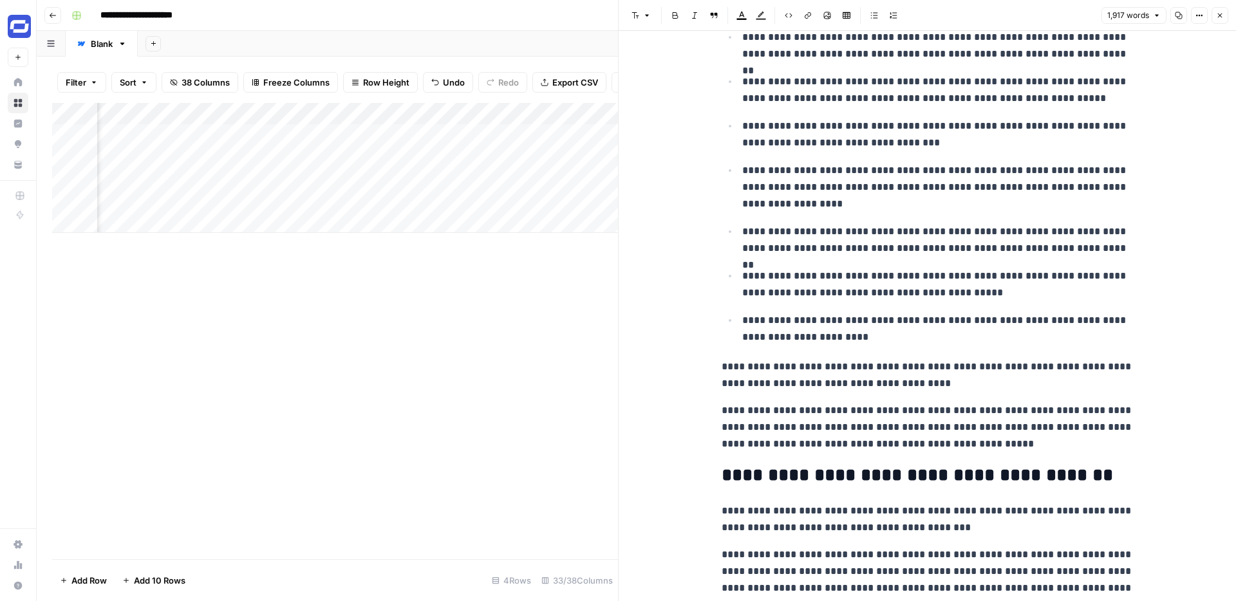
scroll to position [2904, 0]
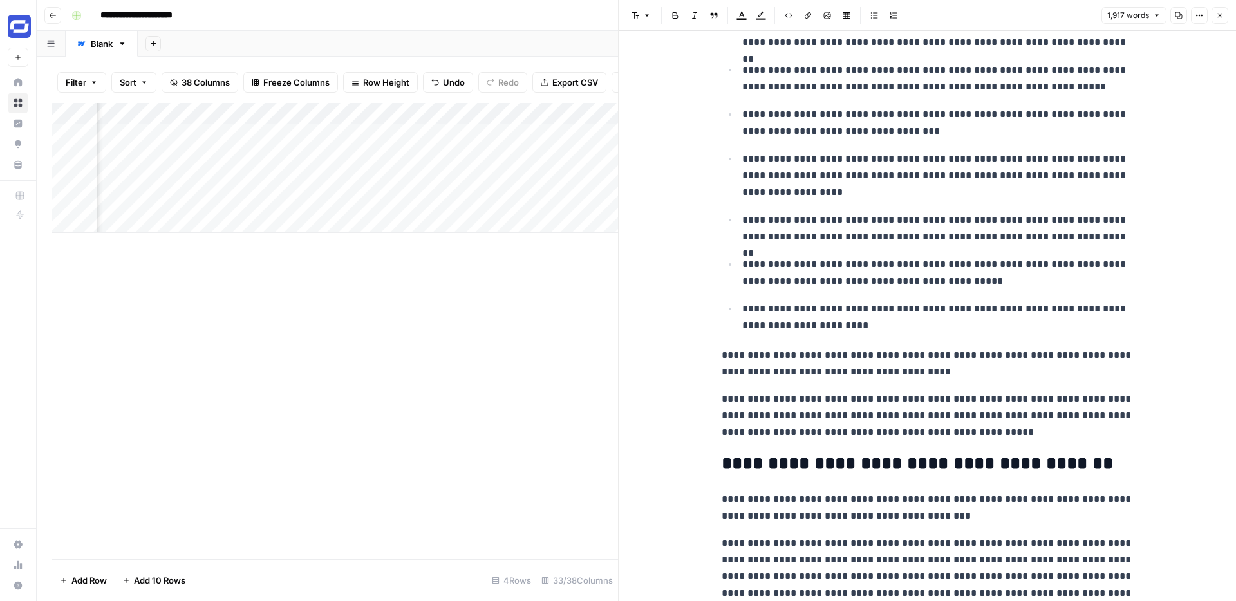
click at [984, 431] on p "**********" at bounding box center [928, 416] width 412 height 50
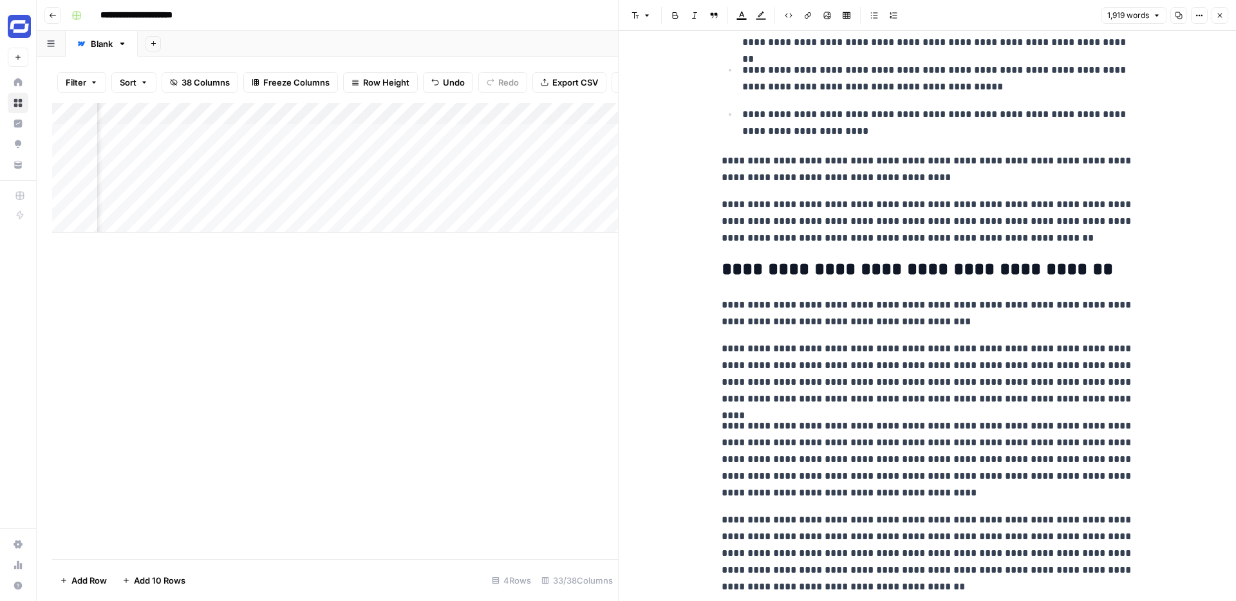
scroll to position [3099, 0]
drag, startPoint x: 788, startPoint y: 349, endPoint x: 721, endPoint y: 346, distance: 67.0
click at [722, 346] on p "**********" at bounding box center [928, 373] width 412 height 67
copy p "**********"
click at [1045, 326] on p "**********" at bounding box center [928, 312] width 412 height 33
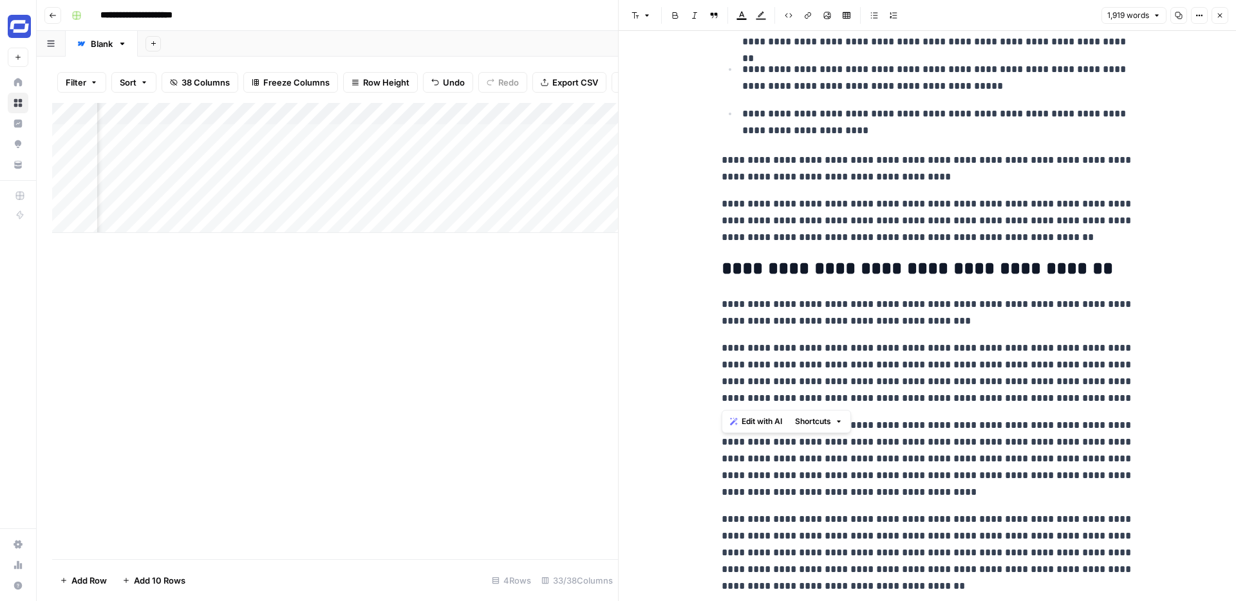
drag, startPoint x: 720, startPoint y: 346, endPoint x: 1042, endPoint y: 402, distance: 326.8
copy p "**********"
click at [865, 343] on p "**********" at bounding box center [928, 373] width 412 height 67
drag, startPoint x: 910, startPoint y: 348, endPoint x: 827, endPoint y: 346, distance: 83.1
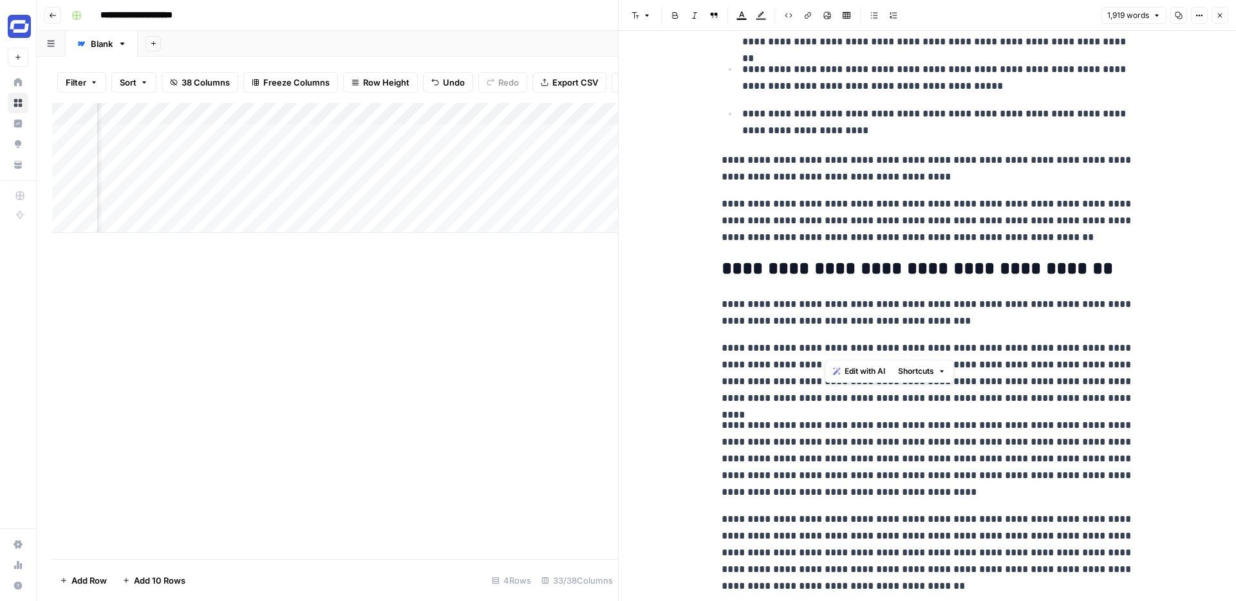
click at [827, 346] on p "**********" at bounding box center [928, 373] width 412 height 67
click at [807, 15] on icon "button" at bounding box center [808, 16] width 8 height 8
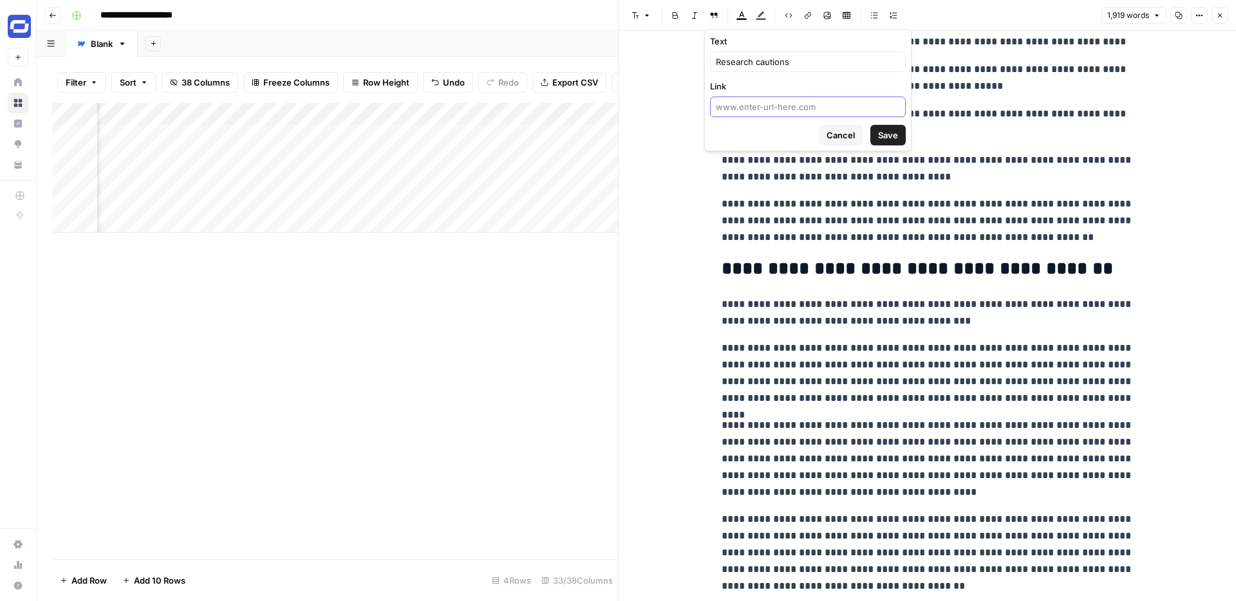
click at [777, 102] on input "Link" at bounding box center [808, 106] width 184 height 13
paste input "https://www.cambridge.org/core/books/abs/cambridge-handbook-of-multimedia-learn…"
drag, startPoint x: 796, startPoint y: 107, endPoint x: 946, endPoint y: 108, distance: 150.0
click at [946, 108] on body "**********" at bounding box center [618, 300] width 1236 height 601
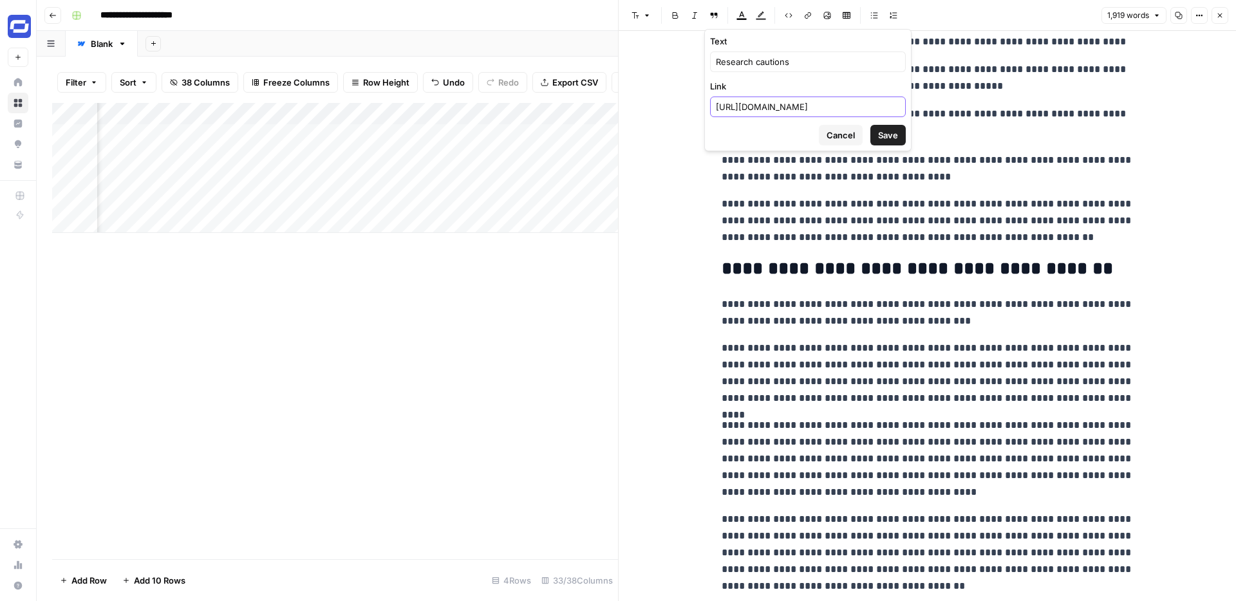
scroll to position [0, 588]
type input "https://www.cambridge.org/core/books/abs/cambridge-handbook-of-multimedia-learn…"
click at [899, 134] on button "Save" at bounding box center [887, 135] width 35 height 21
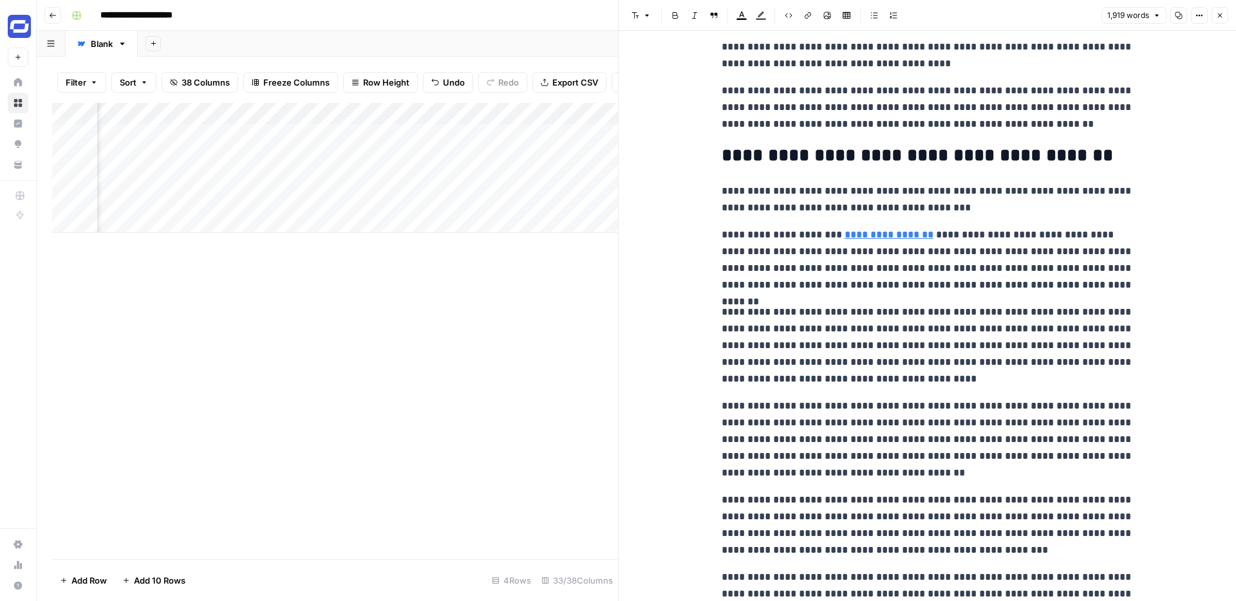
scroll to position [3216, 0]
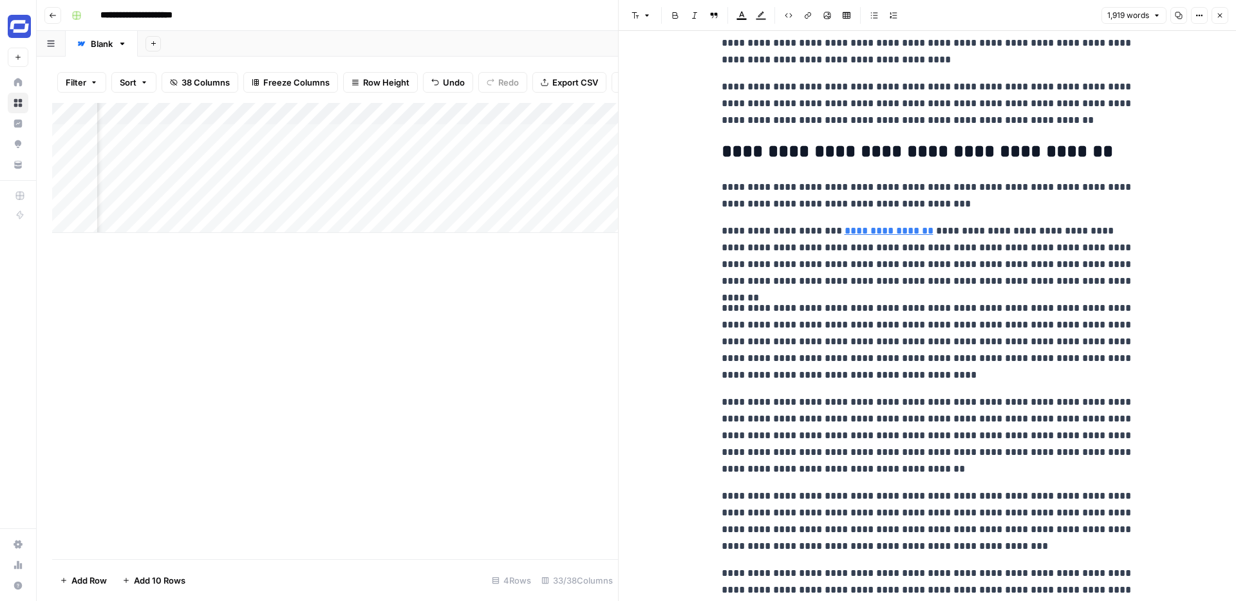
click at [957, 453] on p "**********" at bounding box center [928, 436] width 412 height 84
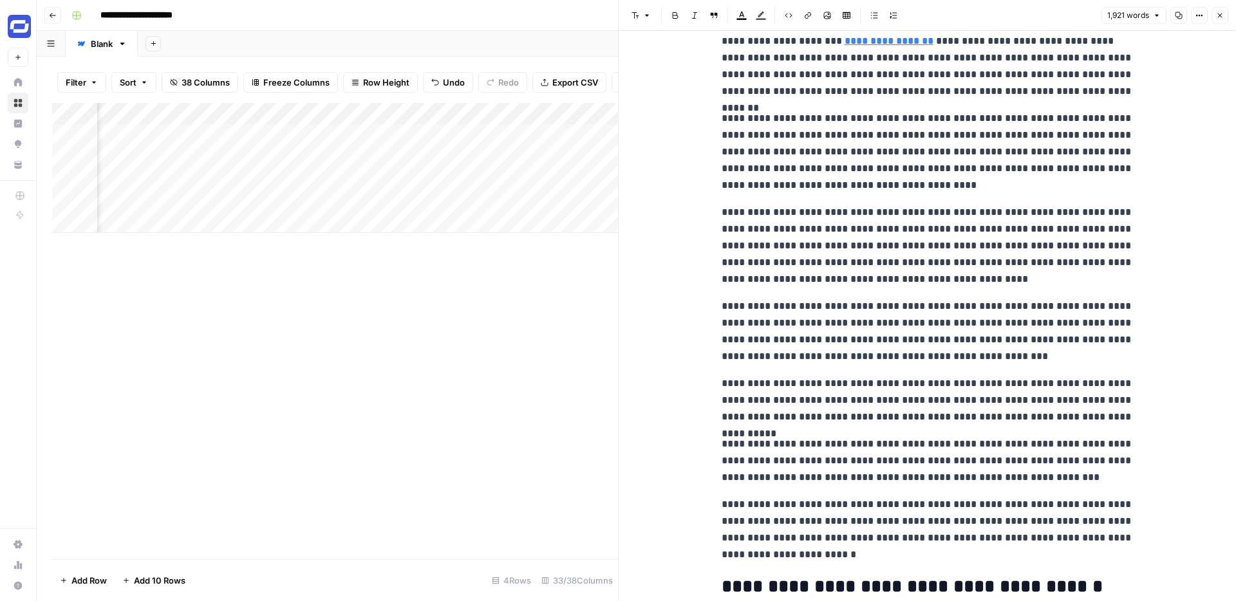
scroll to position [3407, 0]
drag, startPoint x: 768, startPoint y: 460, endPoint x: 1080, endPoint y: 442, distance: 312.7
click at [1080, 442] on p "**********" at bounding box center [928, 460] width 412 height 50
click at [804, 10] on button "Link" at bounding box center [808, 15] width 17 height 17
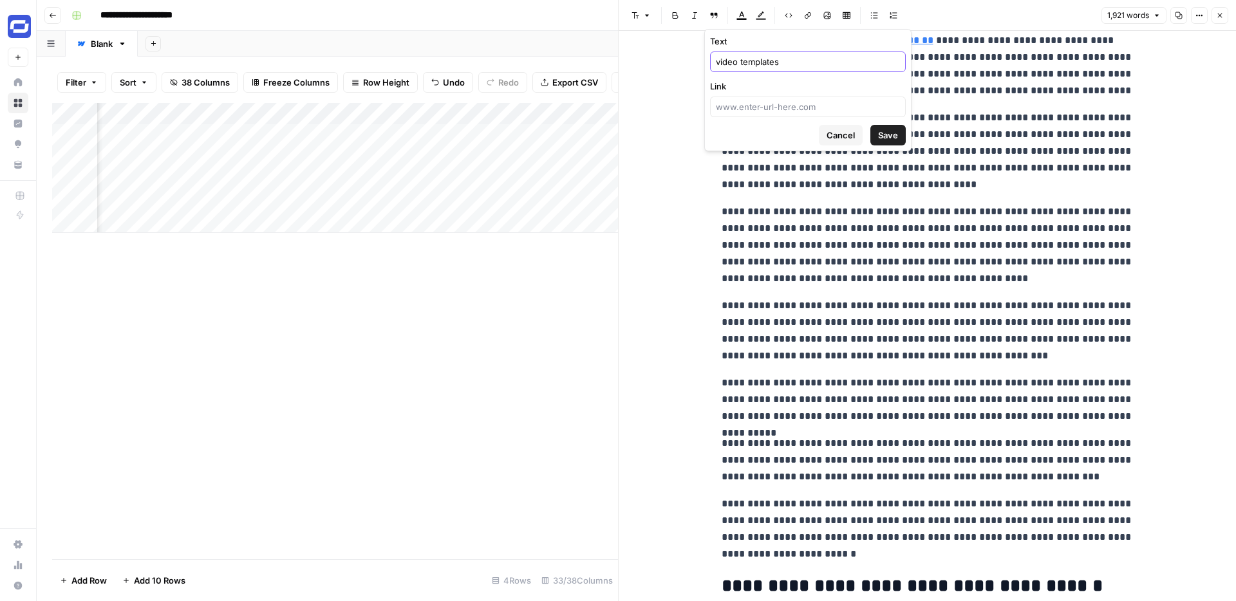
click at [767, 61] on input "video templates" at bounding box center [808, 61] width 184 height 13
click at [760, 103] on input "Link" at bounding box center [808, 106] width 184 height 13
paste input "https://www.synthesia.io/video-templates"
type input "https://www.synthesia.io/video-templates"
click at [885, 136] on span "Save" at bounding box center [888, 135] width 20 height 13
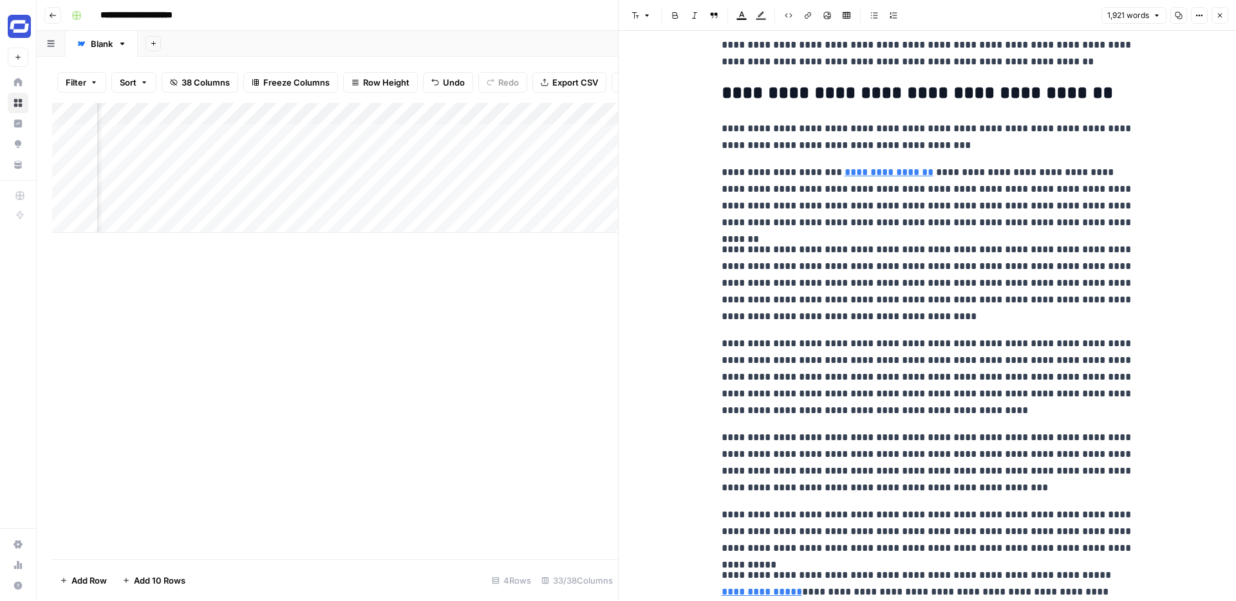
scroll to position [3276, 0]
click at [1070, 441] on p "**********" at bounding box center [928, 461] width 412 height 67
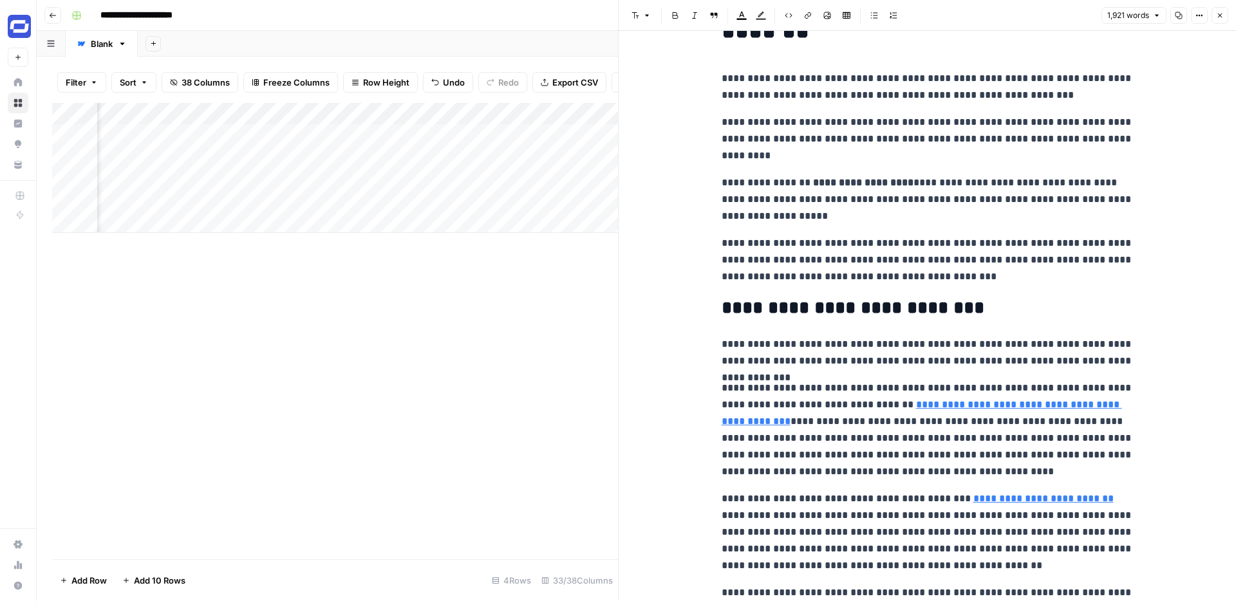
scroll to position [0, 0]
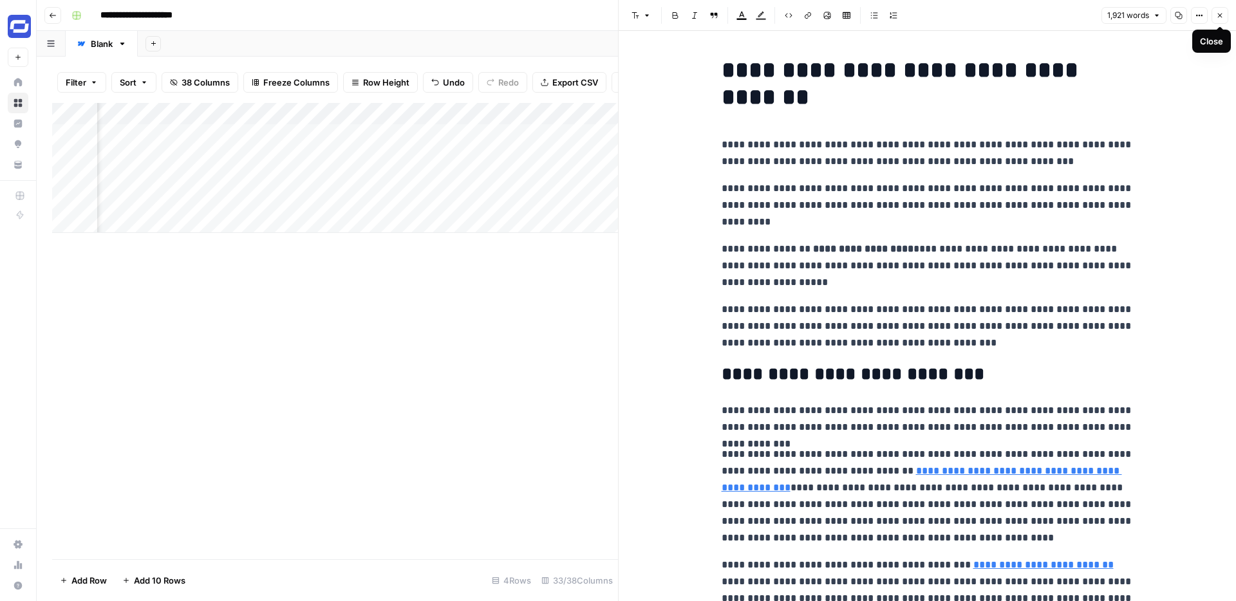
click at [1222, 19] on button "Close" at bounding box center [1220, 15] width 17 height 17
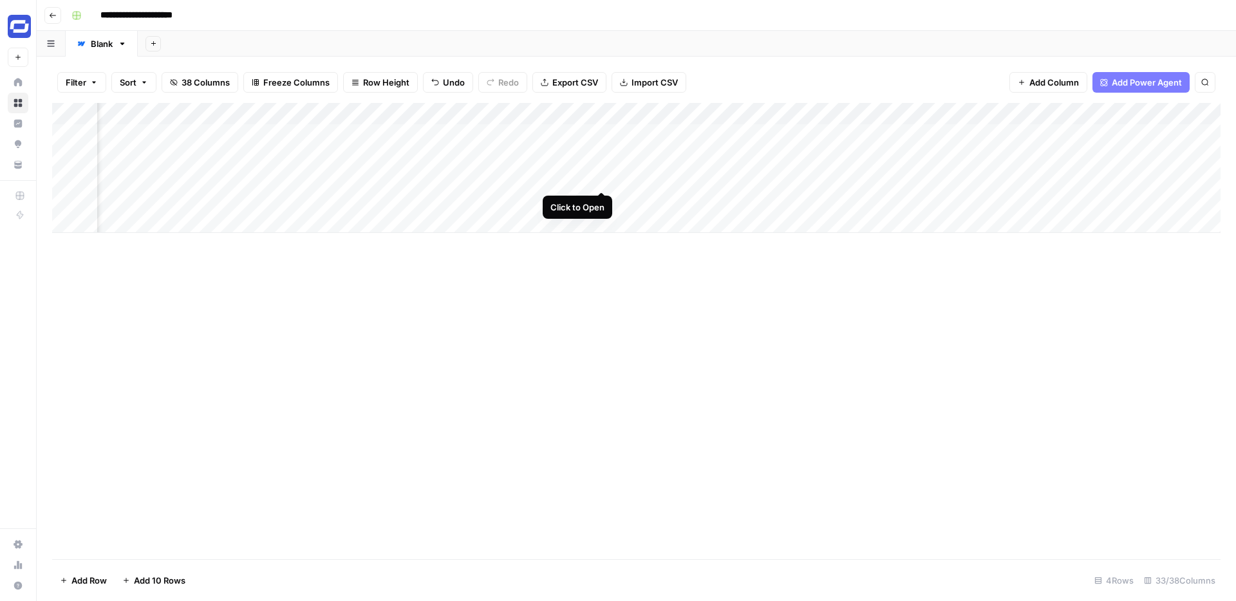
click at [602, 177] on div "Add Column" at bounding box center [636, 168] width 1168 height 130
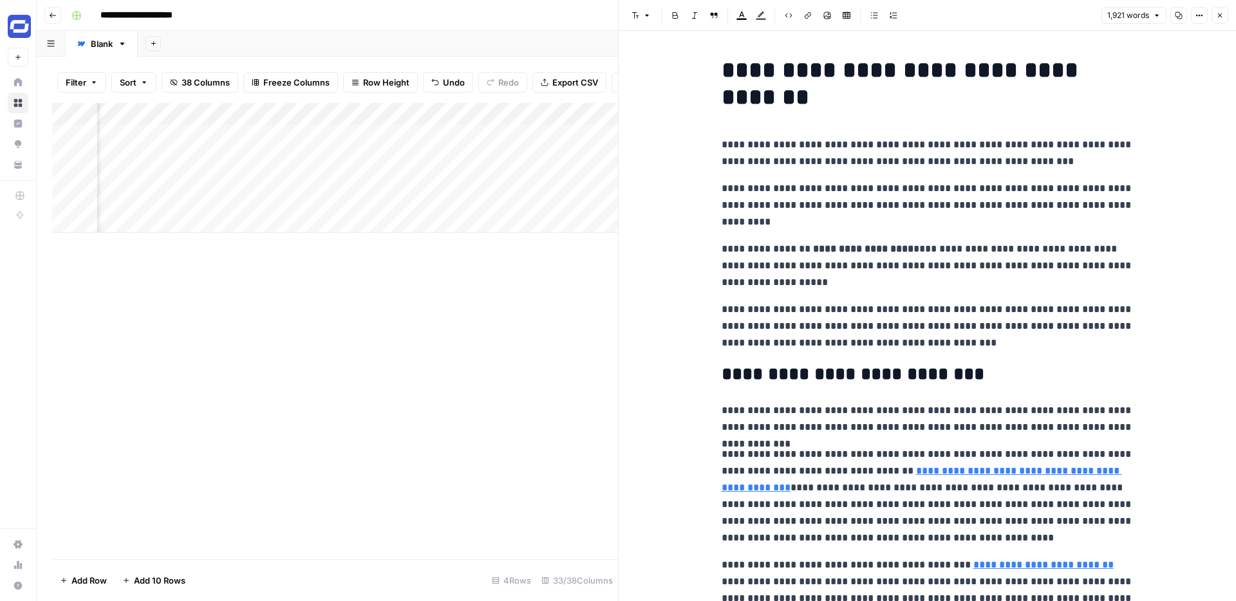
type input "engag"
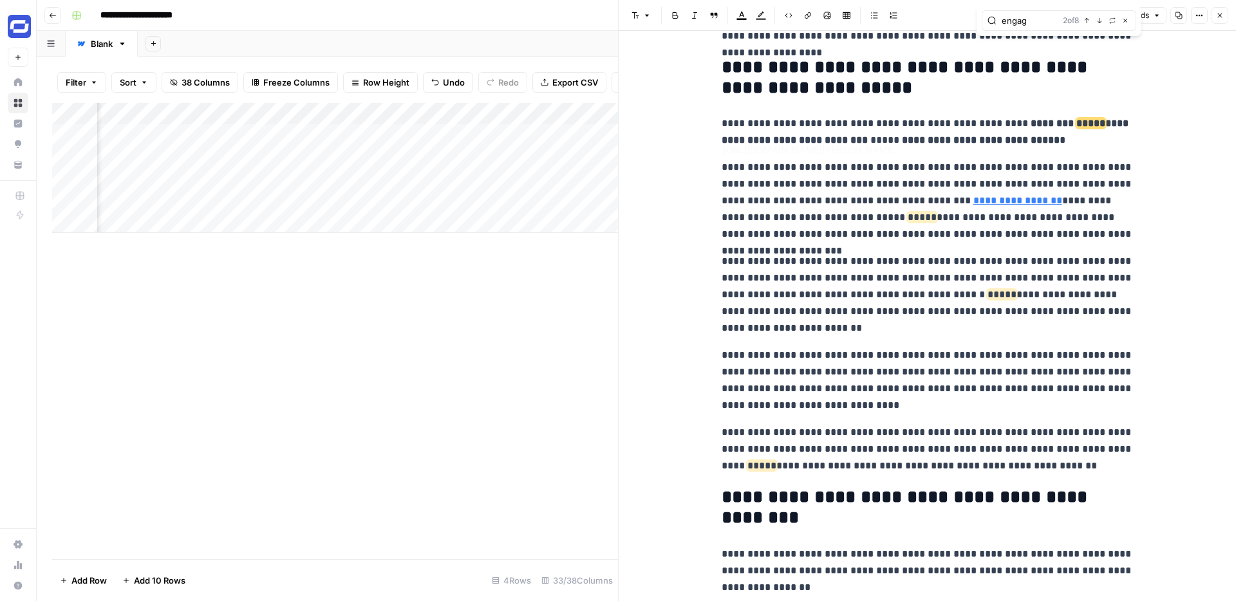
type input "https://www.synthesia.io/case-studies/international-sos"
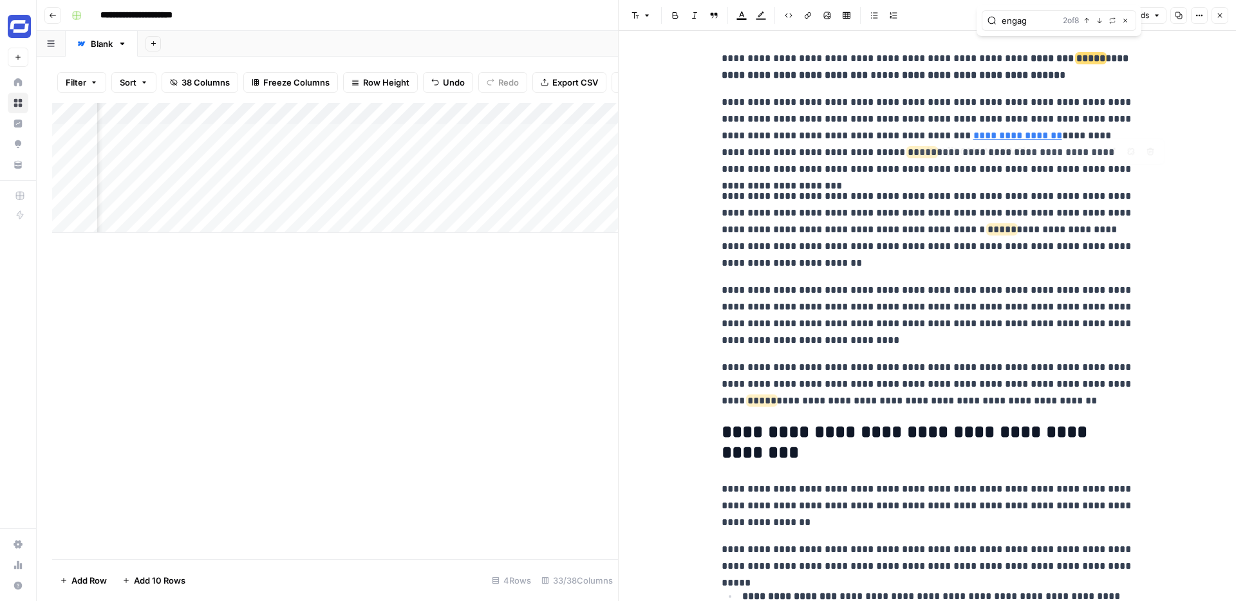
scroll to position [747, 0]
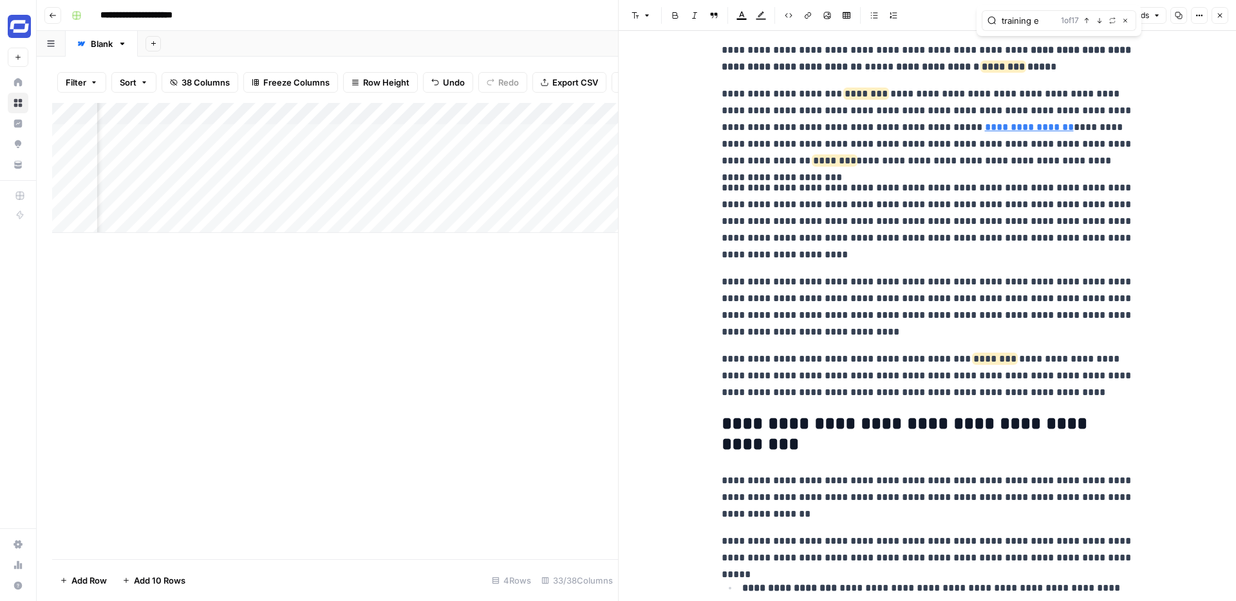
type input "training en"
type input "m"
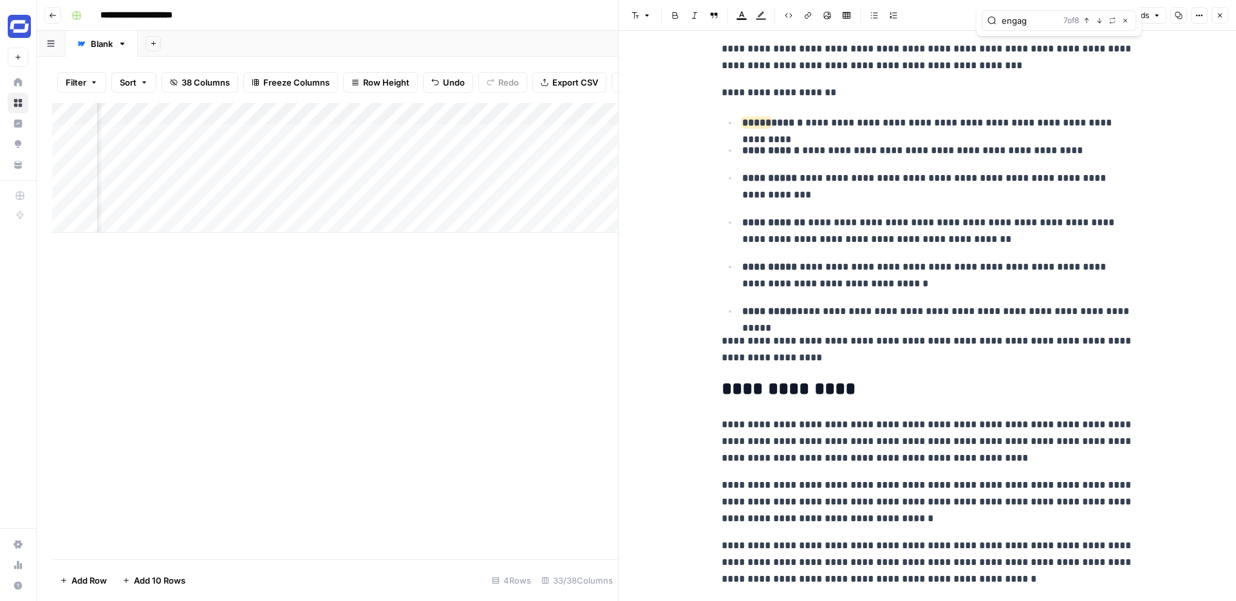
scroll to position [4056, 0]
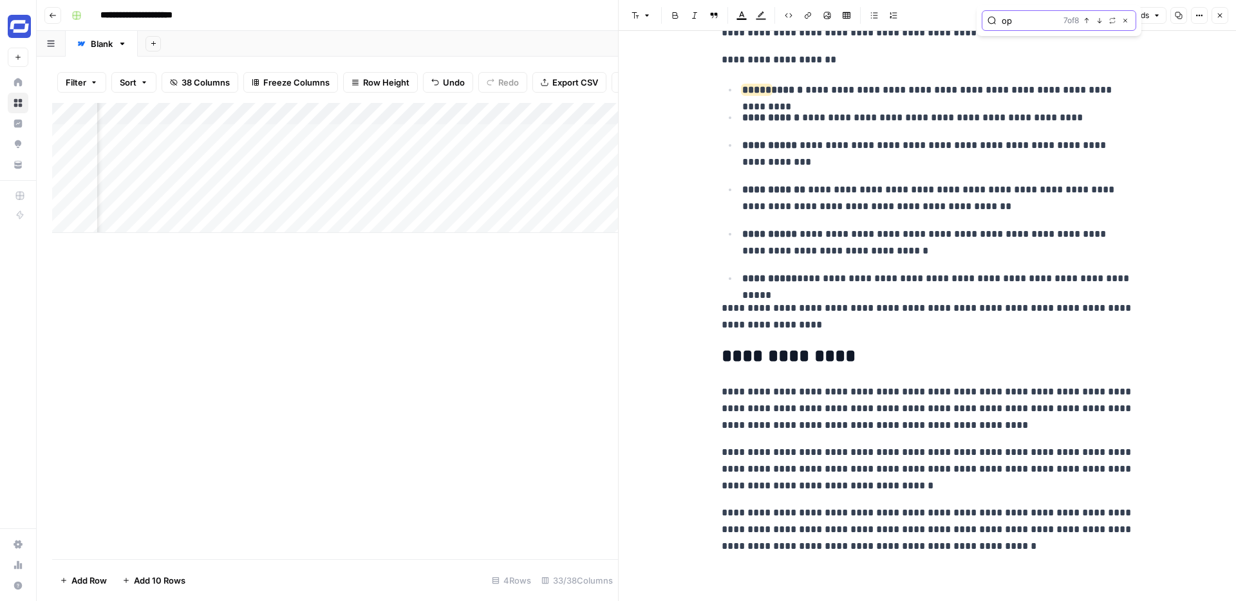
type input "o"
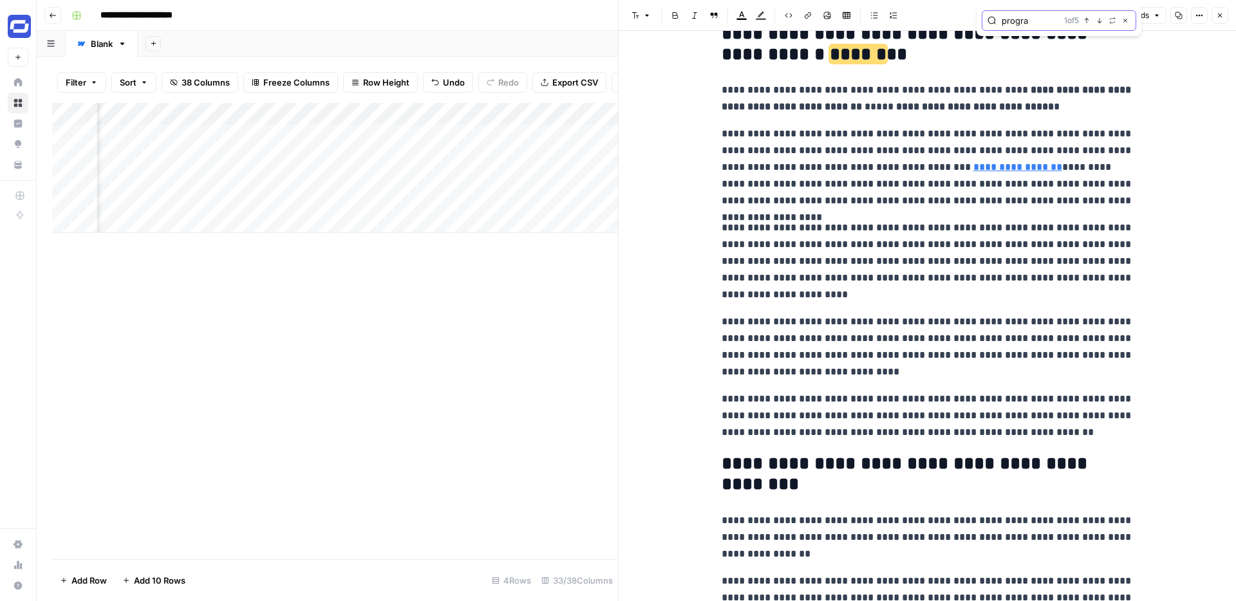
scroll to position [706, 0]
type input "tool"
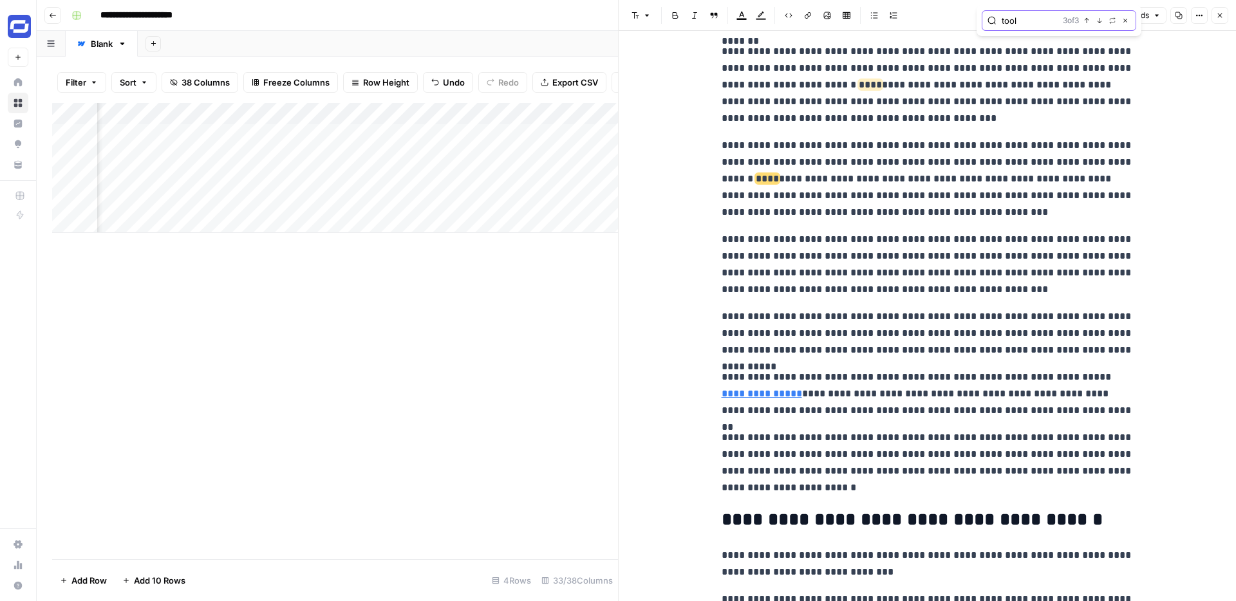
scroll to position [3433, 0]
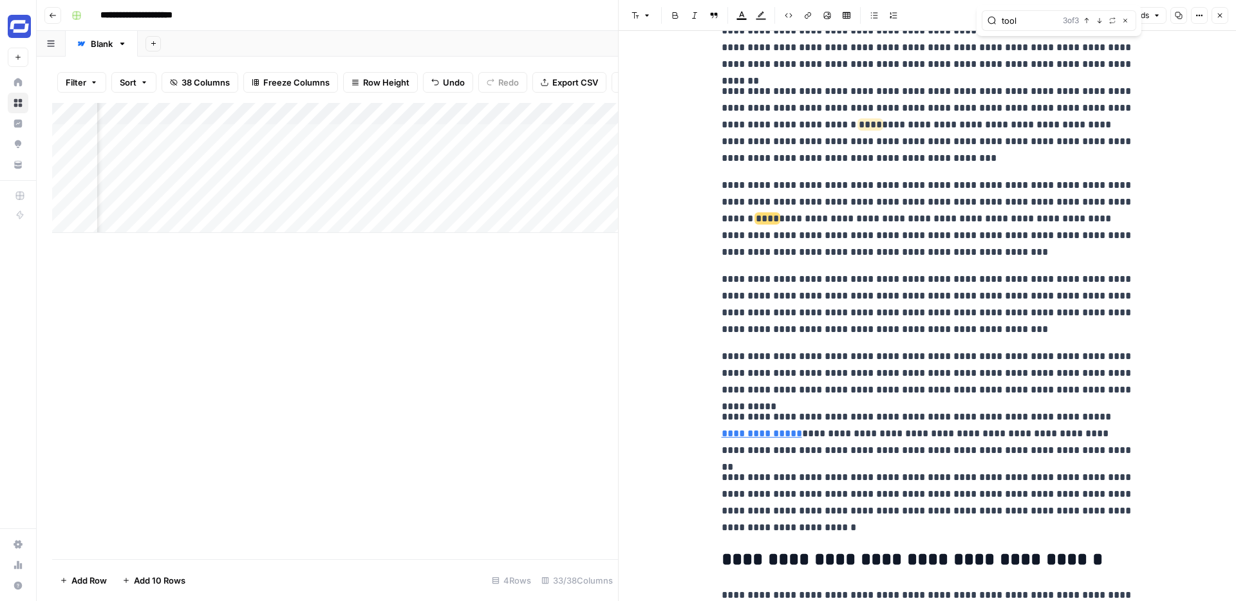
click at [742, 218] on p "**********" at bounding box center [928, 219] width 412 height 84
click at [1101, 203] on p "**********" at bounding box center [928, 219] width 412 height 84
click at [812, 16] on button "Link" at bounding box center [808, 15] width 17 height 17
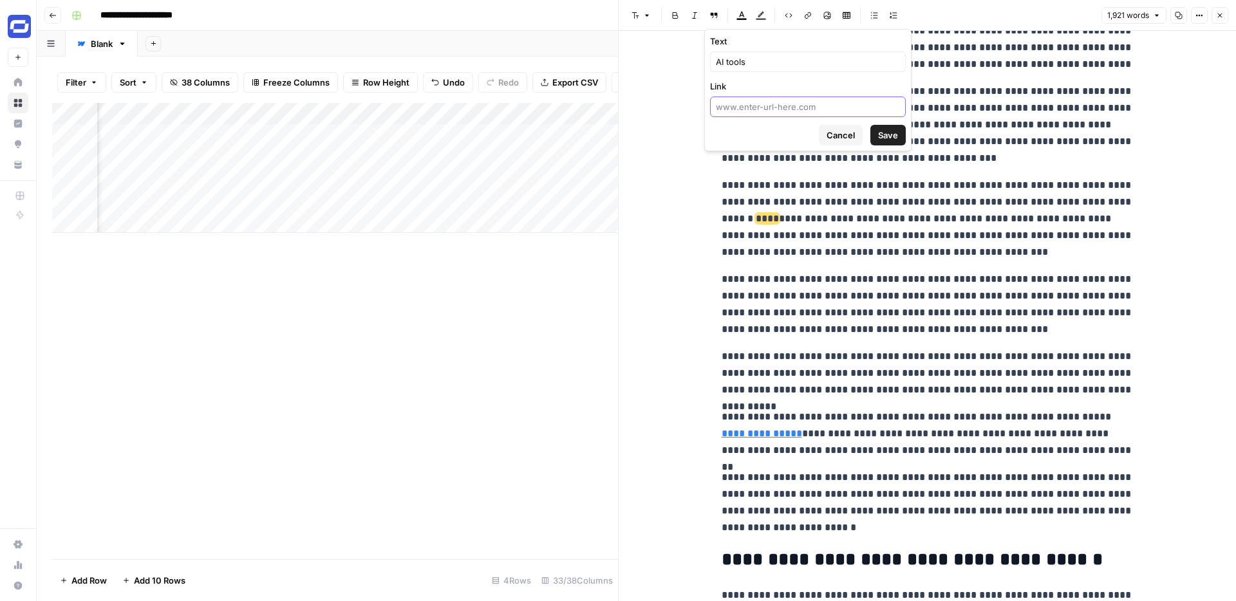
click at [798, 103] on input "Link" at bounding box center [808, 106] width 184 height 13
paste input "https://www.synthesia.io/post/ai-tools"
type input "https://www.synthesia.io/post/ai-tools"
click at [885, 131] on span "Save" at bounding box center [888, 135] width 20 height 13
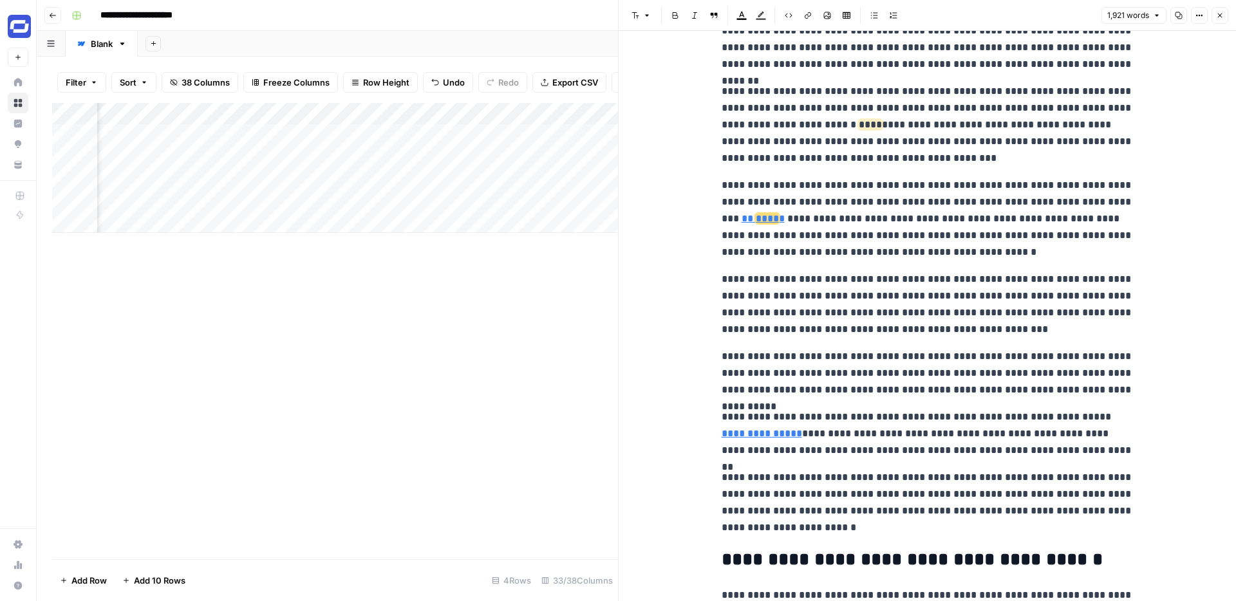
click at [863, 308] on p "**********" at bounding box center [928, 304] width 412 height 67
drag, startPoint x: 1018, startPoint y: 237, endPoint x: 884, endPoint y: 237, distance: 133.9
click at [884, 237] on p "**********" at bounding box center [928, 219] width 412 height 84
click at [807, 10] on button "Link" at bounding box center [808, 15] width 17 height 17
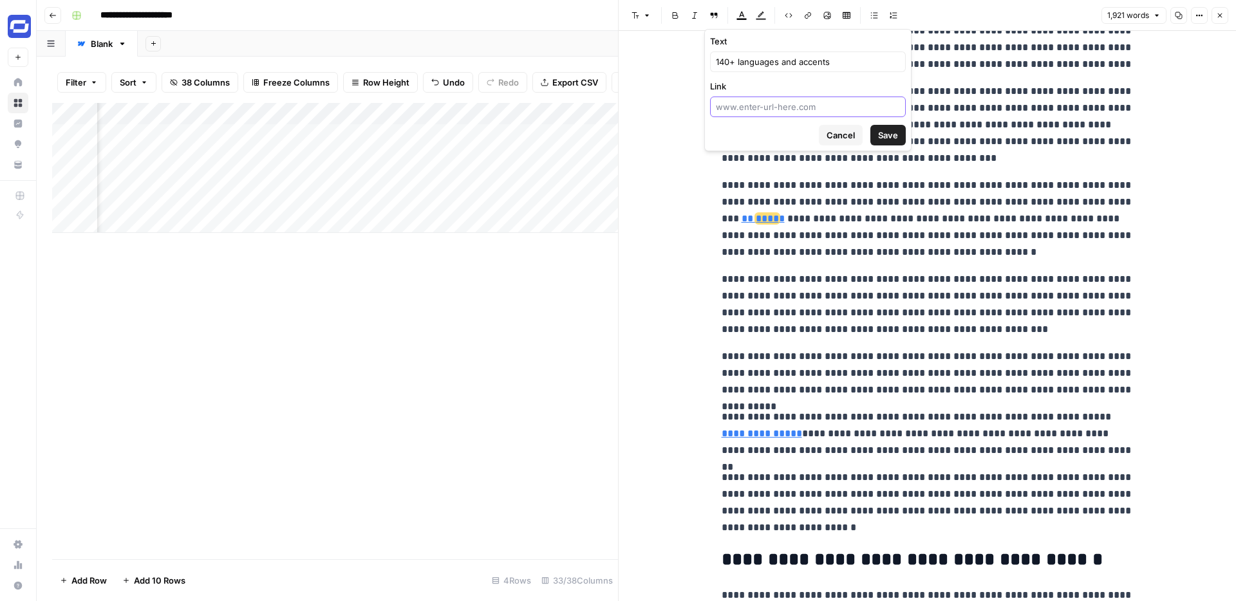
click at [795, 106] on input "Link" at bounding box center [808, 106] width 184 height 13
paste input "https://www.synthesia.io/features/languages"
type input "https://www.synthesia.io/features/languages"
click at [895, 136] on span "Save" at bounding box center [888, 135] width 20 height 13
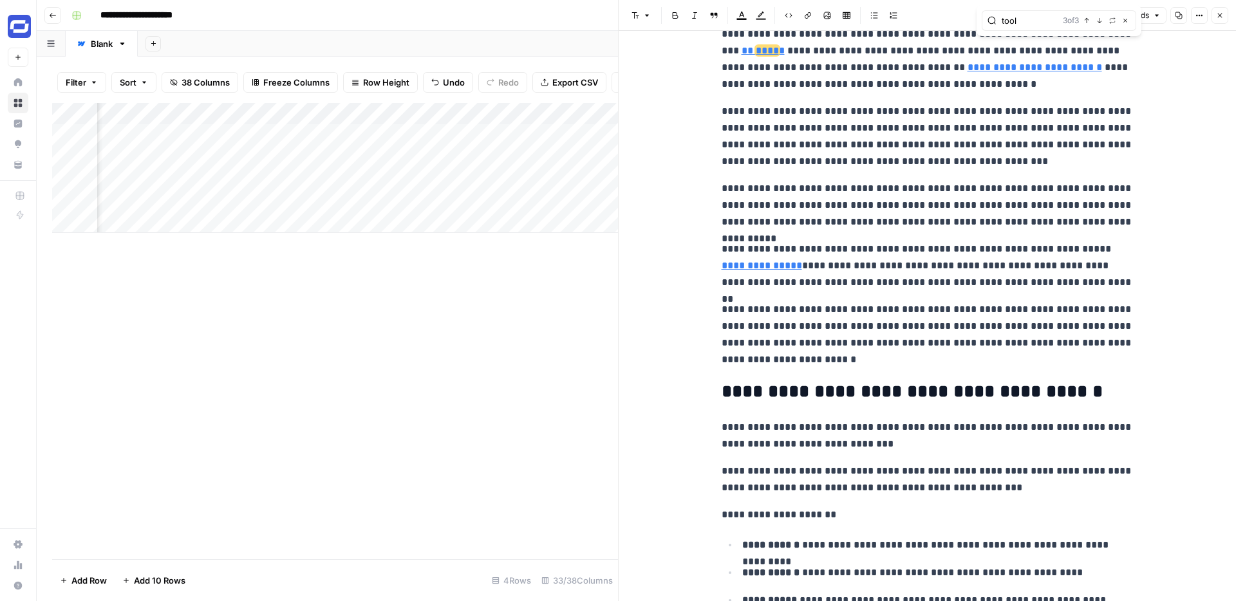
scroll to position [3602, 0]
type input "cost"
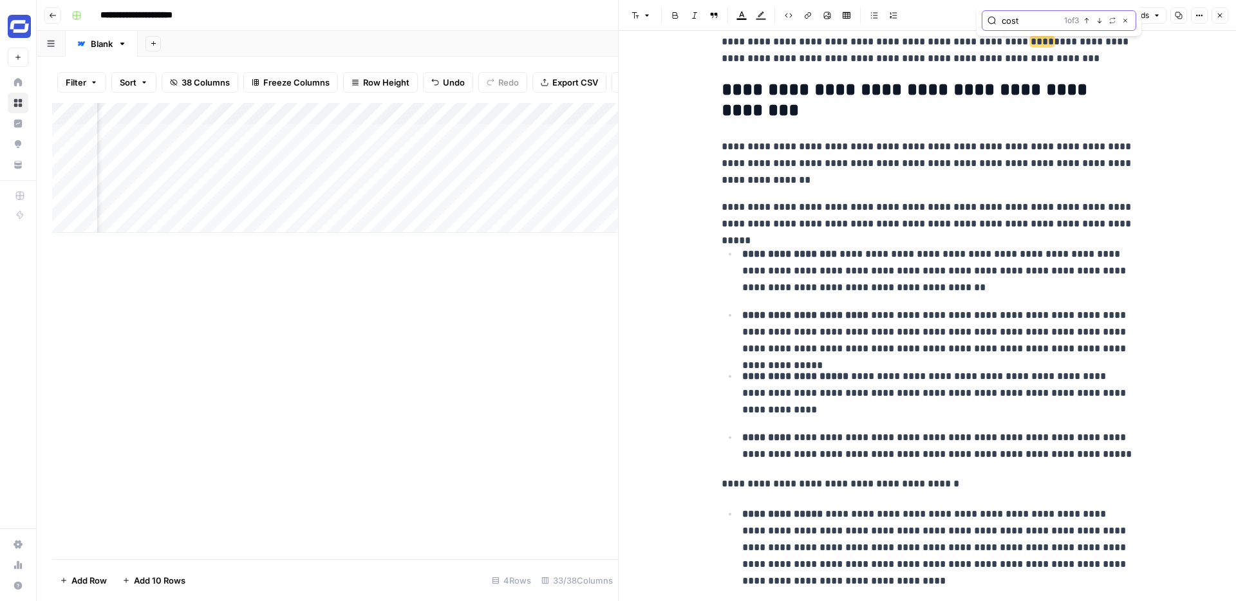
scroll to position [1073, 0]
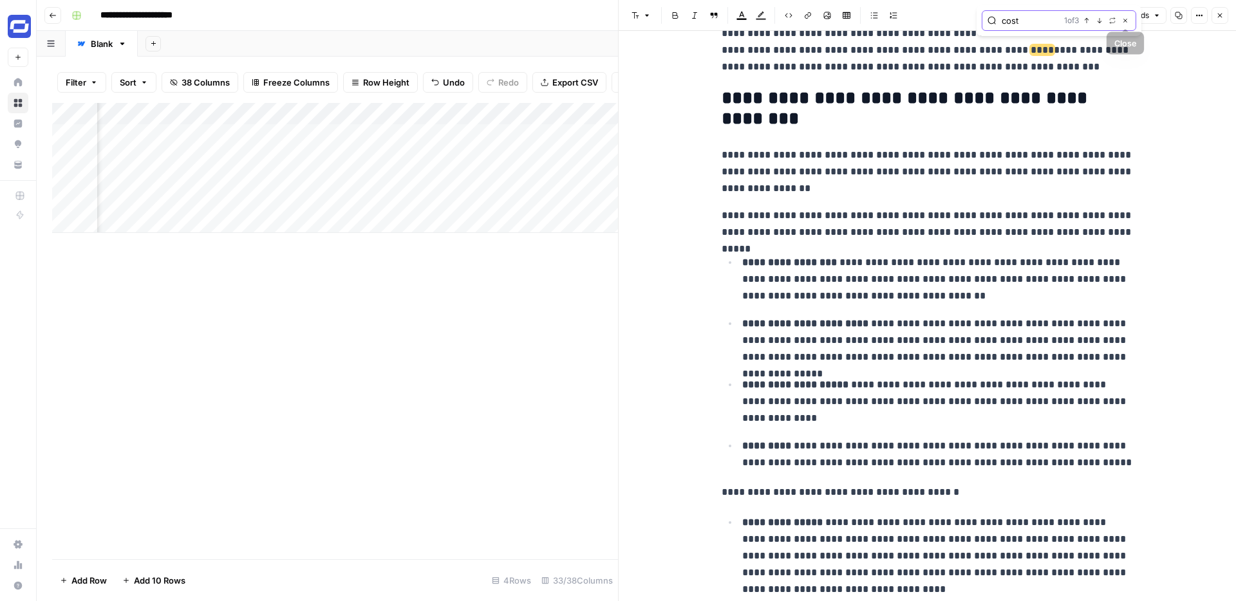
click at [1125, 21] on icon "button" at bounding box center [1125, 20] width 6 height 6
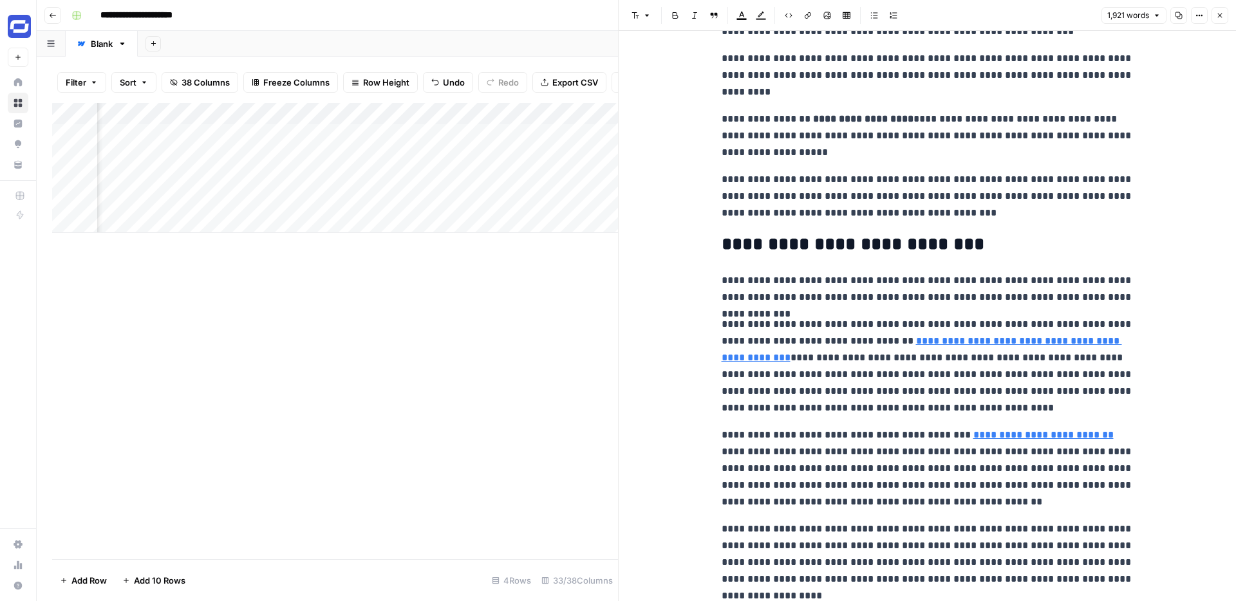
scroll to position [0, 0]
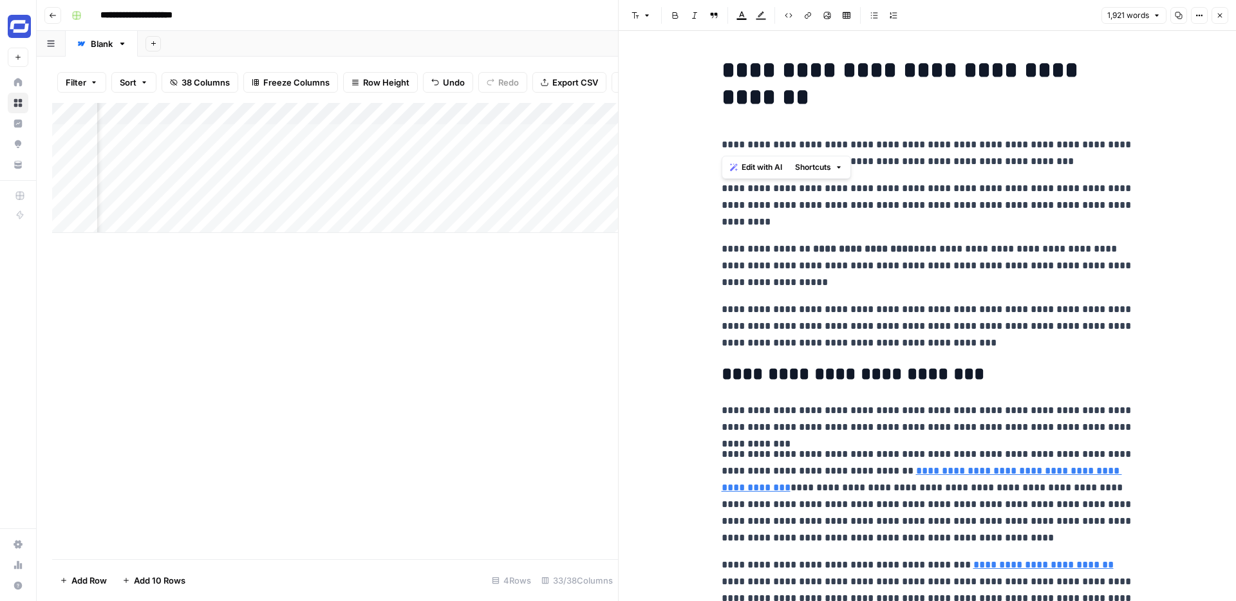
drag, startPoint x: 722, startPoint y: 146, endPoint x: 718, endPoint y: 70, distance: 76.7
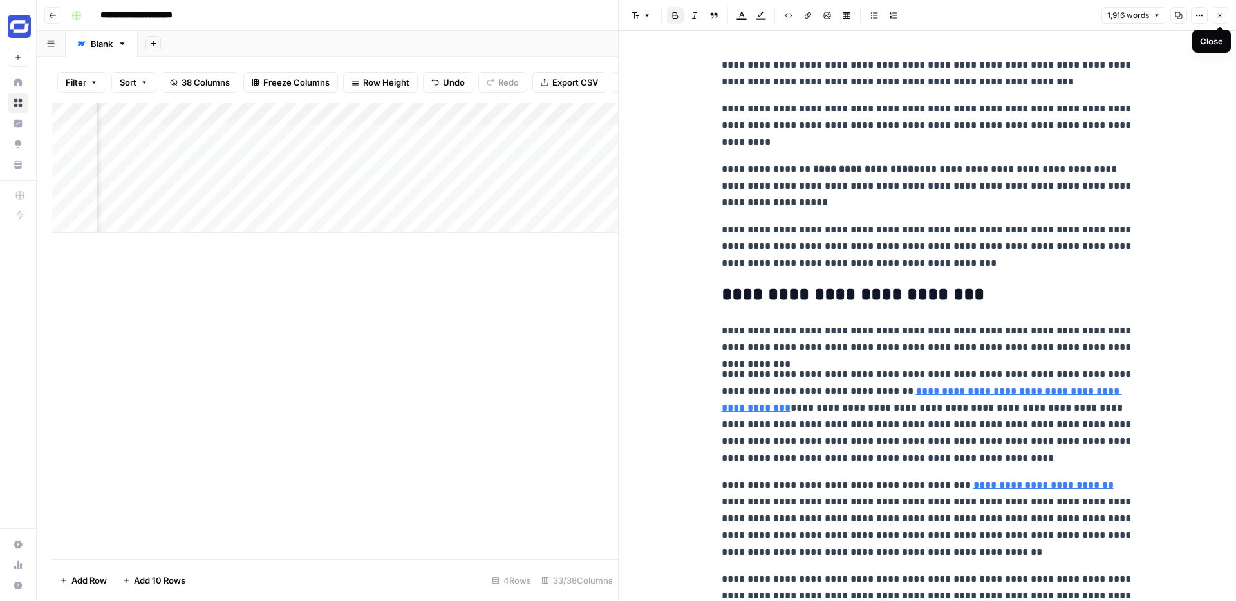
click at [1225, 16] on button "Close" at bounding box center [1220, 15] width 17 height 17
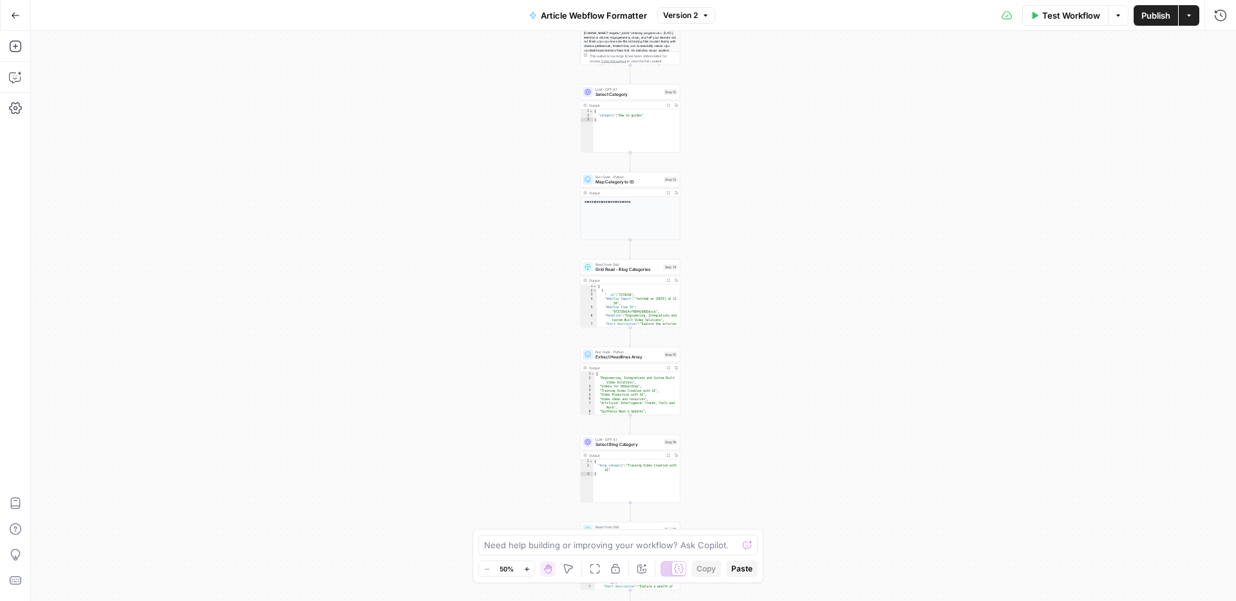
drag, startPoint x: 744, startPoint y: 177, endPoint x: 740, endPoint y: 286, distance: 108.8
click at [740, 286] on div "Workflow Set Inputs Inputs LLM · GPT-4o Extract title Step 2 Output Expand Outp…" at bounding box center [633, 316] width 1205 height 570
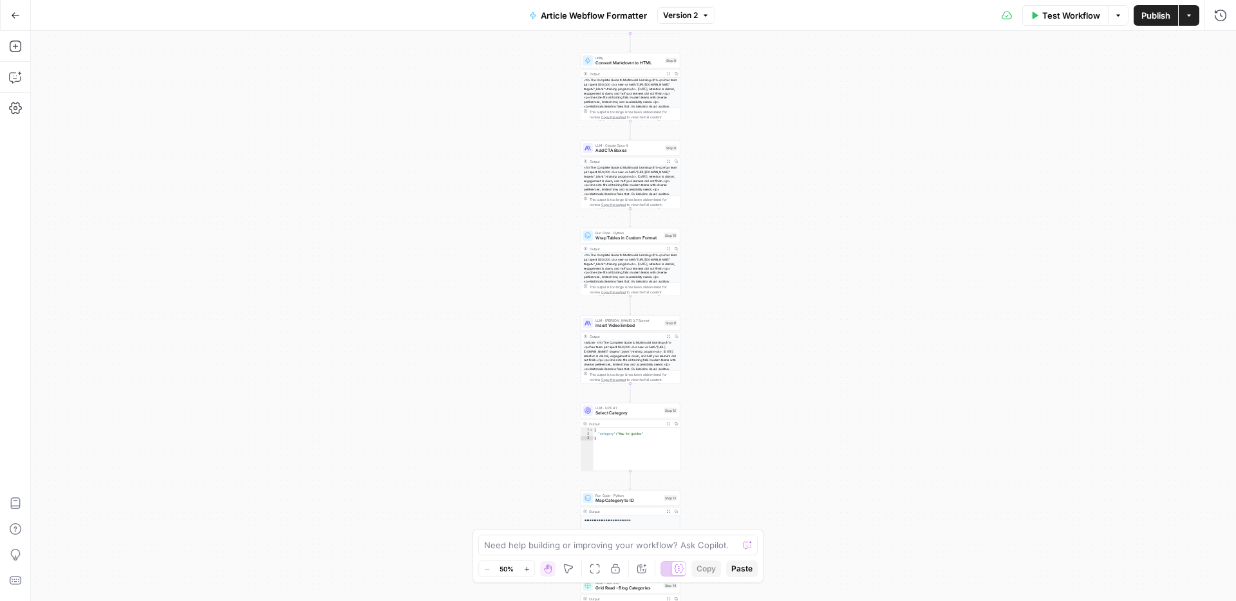
drag, startPoint x: 773, startPoint y: 129, endPoint x: 773, endPoint y: 445, distance: 316.1
click at [773, 445] on div "Workflow Set Inputs Inputs LLM · GPT-4o Extract title Step 2 Output Expand Outp…" at bounding box center [633, 316] width 1205 height 570
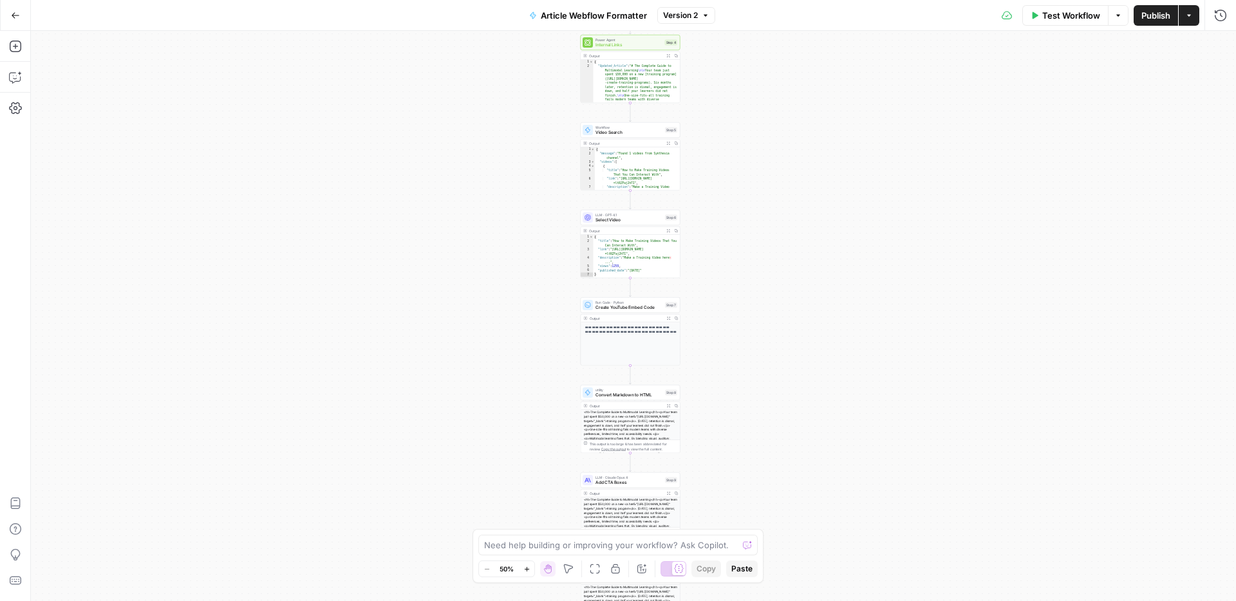
drag, startPoint x: 787, startPoint y: 185, endPoint x: 787, endPoint y: 516, distance: 330.9
click at [787, 516] on div "Workflow Set Inputs Inputs LLM · GPT-4o Extract title Step 2 Output Expand Outp…" at bounding box center [633, 316] width 1205 height 570
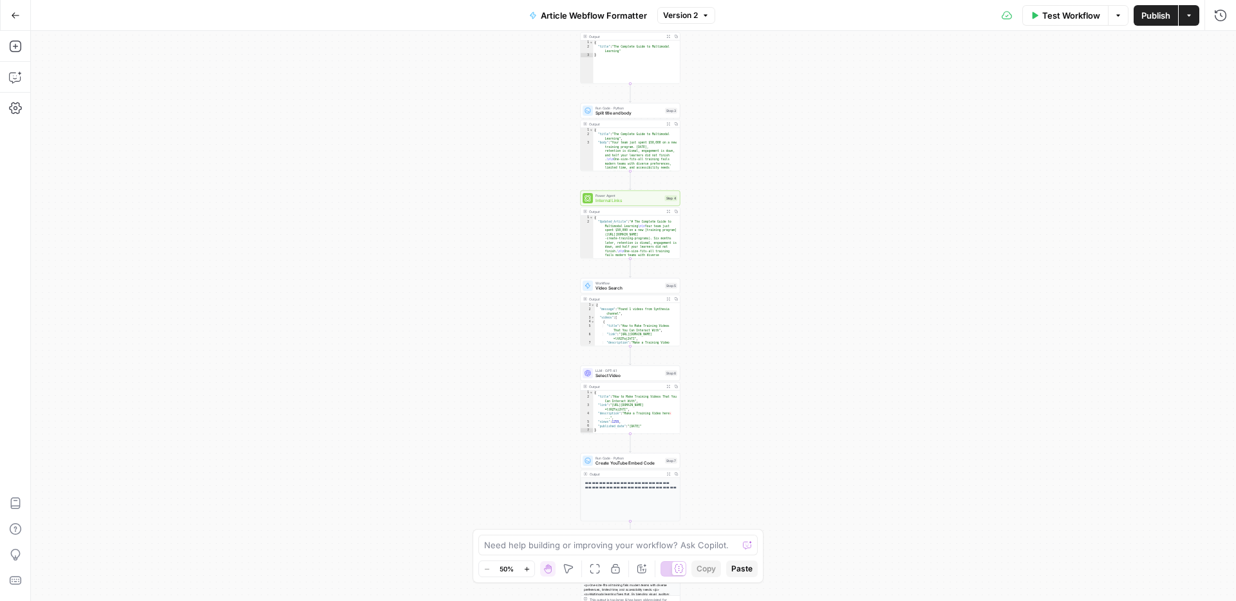
drag, startPoint x: 791, startPoint y: 236, endPoint x: 791, endPoint y: 394, distance: 158.4
click at [791, 394] on div "Workflow Set Inputs Inputs LLM · GPT-4o Extract title Step 2 Output Expand Outp…" at bounding box center [633, 316] width 1205 height 570
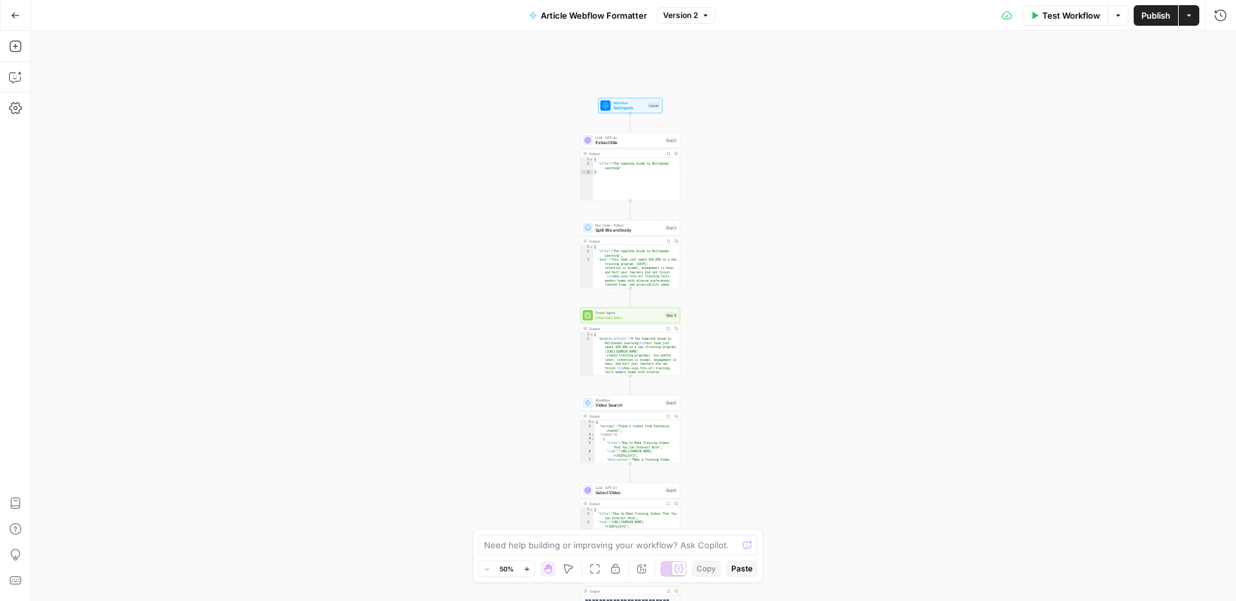
drag, startPoint x: 733, startPoint y: 194, endPoint x: 733, endPoint y: 309, distance: 115.2
click at [733, 309] on div "Workflow Set Inputs Inputs LLM · GPT-4o Extract title Step 2 Output Expand Outp…" at bounding box center [633, 316] width 1205 height 570
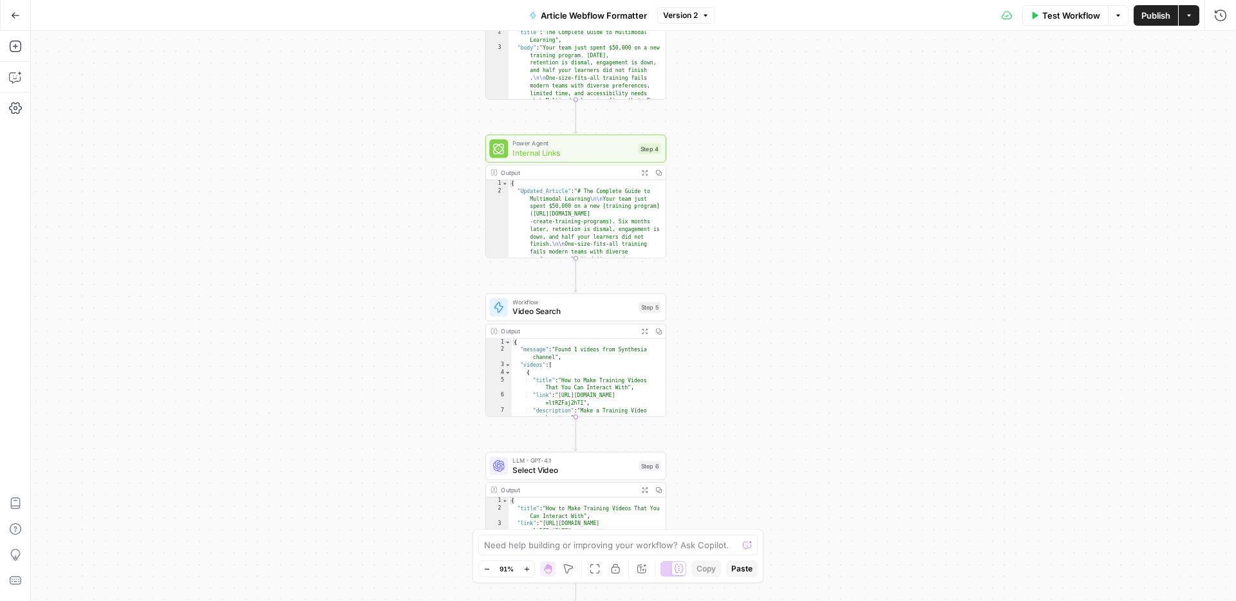
drag, startPoint x: 714, startPoint y: 315, endPoint x: 727, endPoint y: 145, distance: 170.5
click at [727, 145] on div "Workflow Set Inputs Inputs LLM · GPT-4o Extract title Step 2 Output Expand Outp…" at bounding box center [633, 316] width 1205 height 570
click at [532, 130] on div at bounding box center [536, 127] width 15 height 8
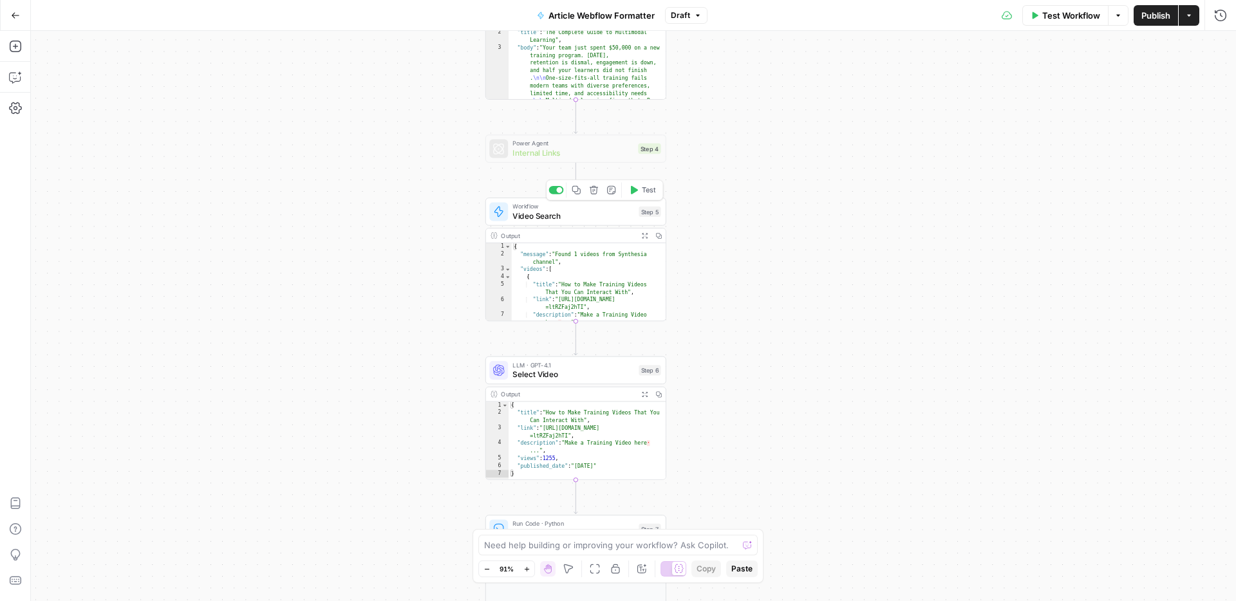
click at [597, 218] on span "Video Search" at bounding box center [573, 216] width 122 height 12
type input "Video Search"
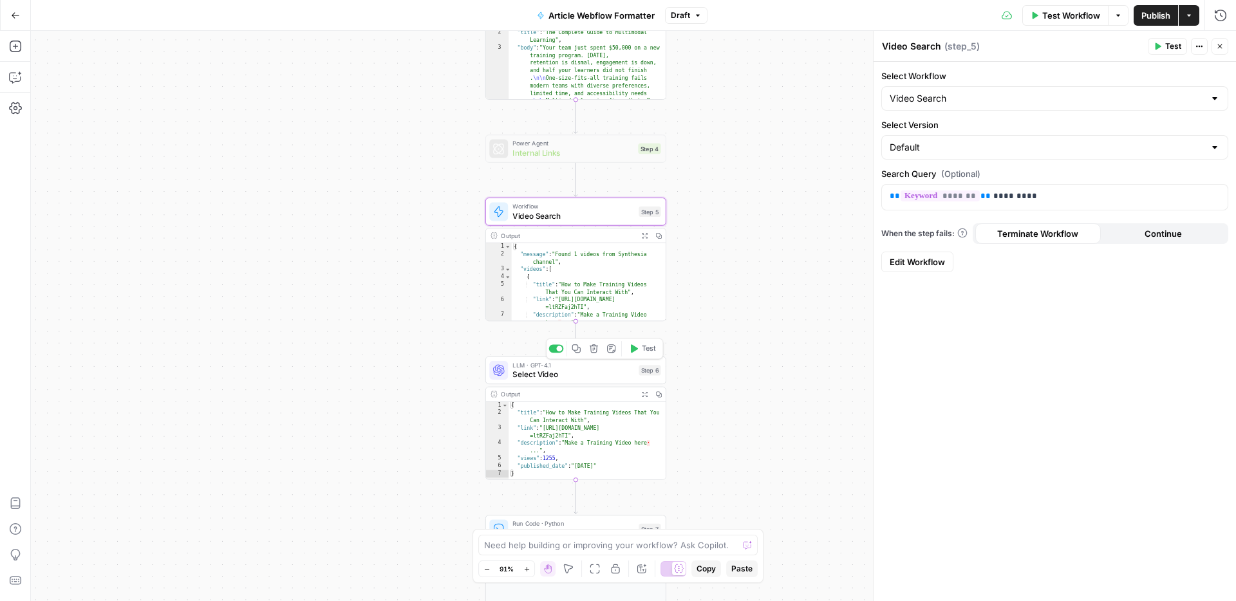
click at [589, 373] on span "Select Video" at bounding box center [573, 375] width 122 height 12
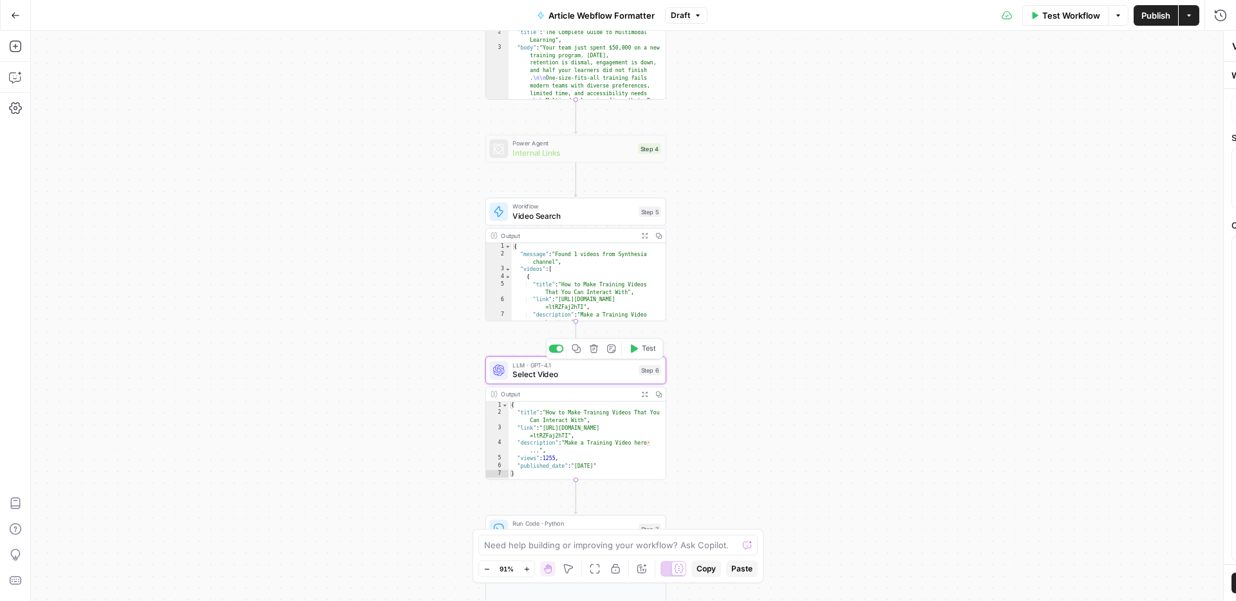
type textarea "Select Video"
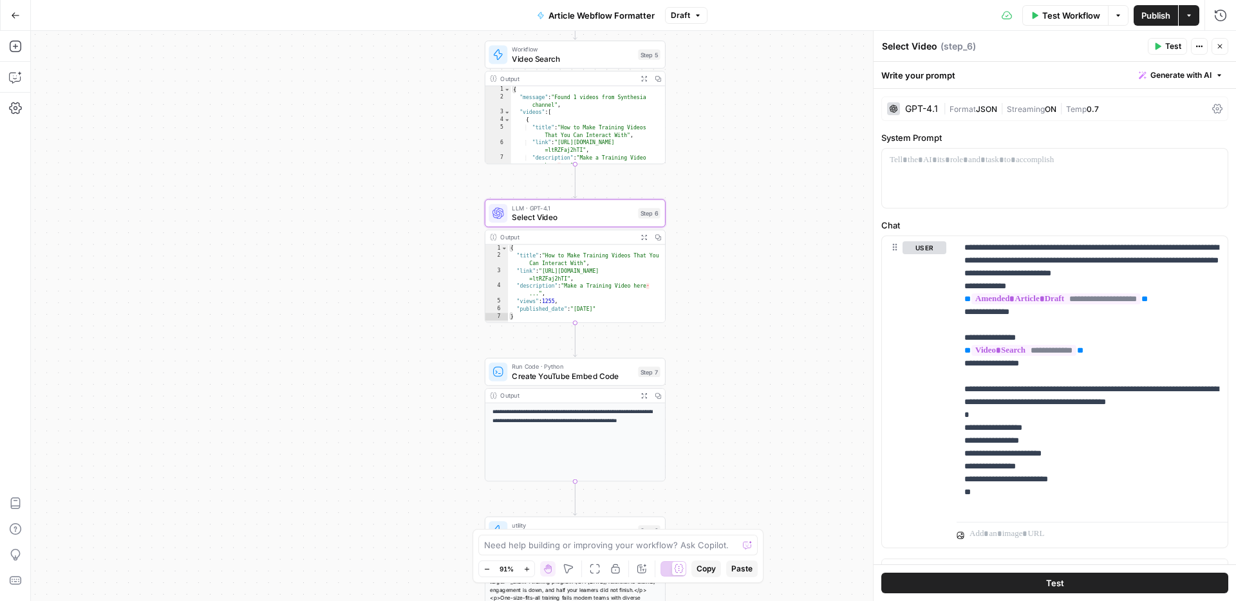
drag, startPoint x: 768, startPoint y: 348, endPoint x: 767, endPoint y: 191, distance: 157.1
click at [767, 191] on div "Workflow Set Inputs Inputs LLM · GPT-4o Extract title Step 2 Output Expand Outp…" at bounding box center [633, 316] width 1205 height 570
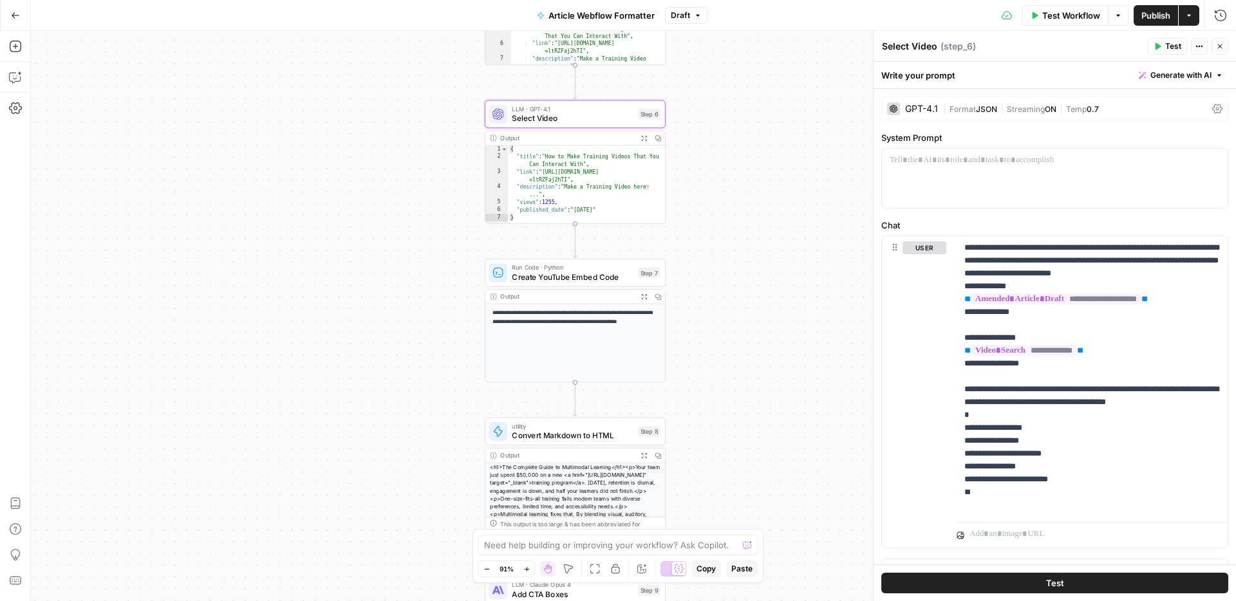
drag, startPoint x: 747, startPoint y: 297, endPoint x: 747, endPoint y: 166, distance: 130.7
click at [747, 166] on div "Workflow Set Inputs Inputs LLM · GPT-4o Extract title Step 2 Output Expand Outp…" at bounding box center [633, 316] width 1205 height 570
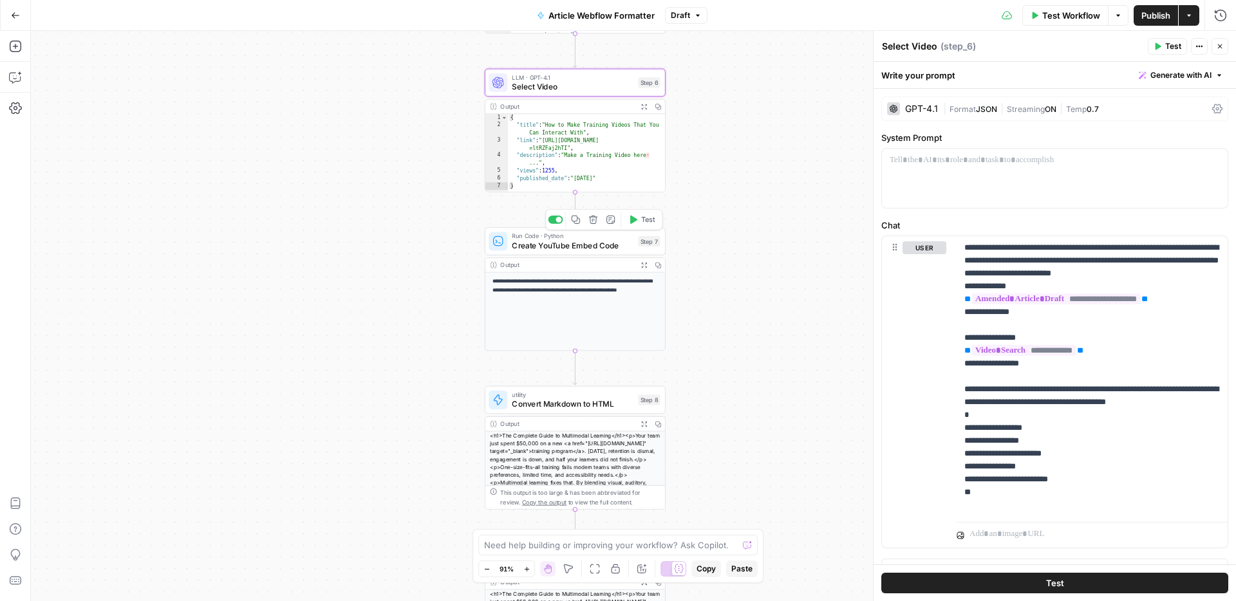
click at [606, 246] on span "Create YouTube Embed Code" at bounding box center [573, 245] width 122 height 12
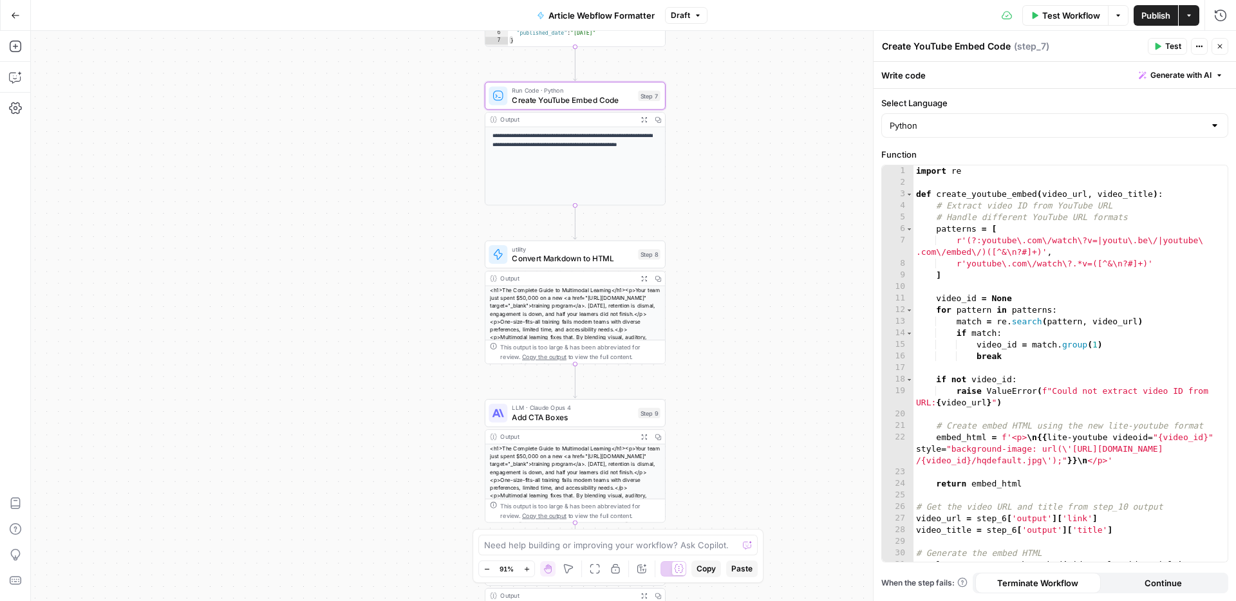
drag, startPoint x: 702, startPoint y: 304, endPoint x: 702, endPoint y: 158, distance: 145.5
click at [702, 158] on div "Workflow Set Inputs Inputs LLM · GPT-4o Extract title Step 2 Output Expand Outp…" at bounding box center [633, 316] width 1205 height 570
click at [600, 256] on span "Convert Markdown to HTML" at bounding box center [573, 259] width 122 height 12
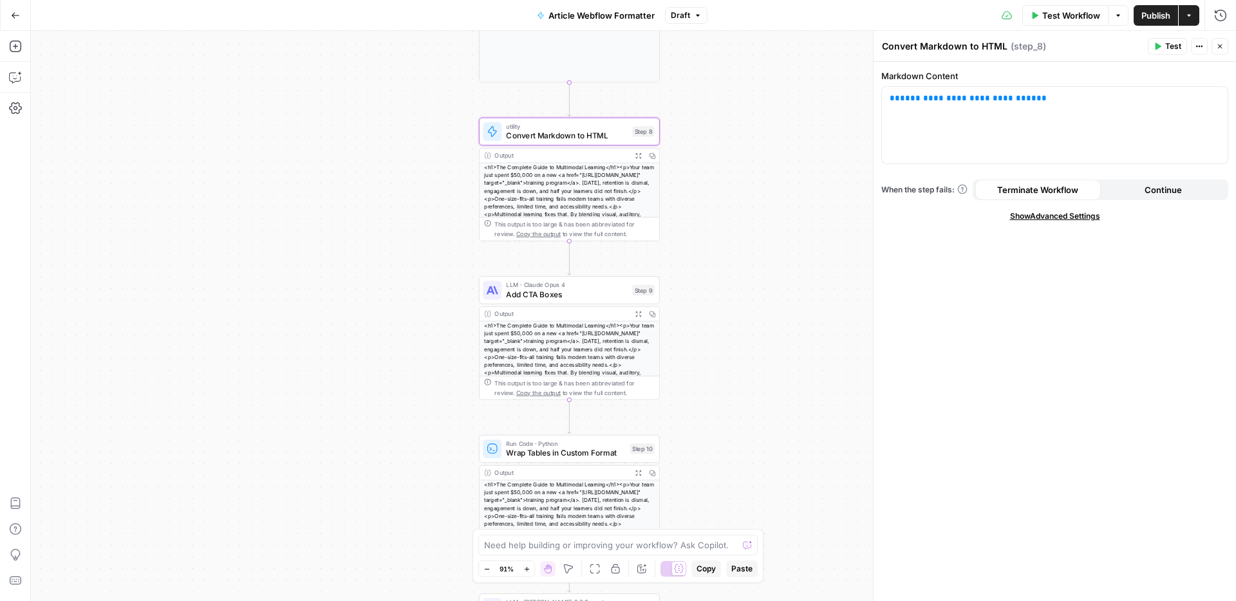
drag, startPoint x: 728, startPoint y: 260, endPoint x: 722, endPoint y: 136, distance: 123.7
click at [722, 136] on div "Workflow Set Inputs Inputs LLM · GPT-4o Extract title Step 2 Output Expand Outp…" at bounding box center [633, 316] width 1205 height 570
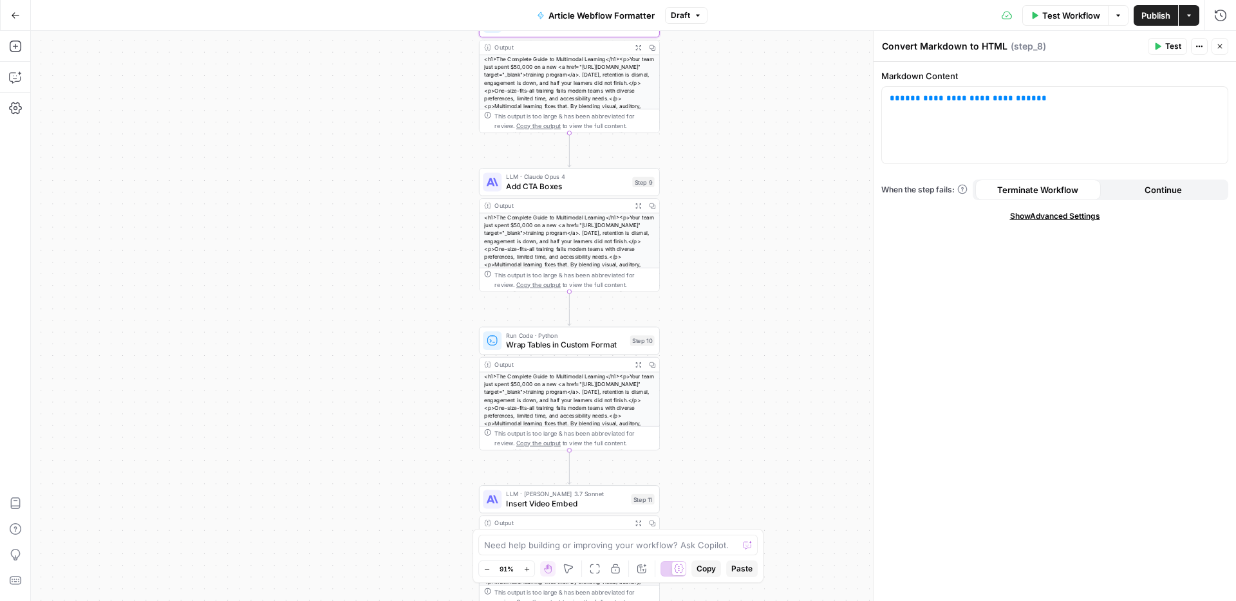
drag, startPoint x: 733, startPoint y: 364, endPoint x: 733, endPoint y: 254, distance: 110.1
click at [733, 254] on div "Workflow Set Inputs Inputs LLM · GPT-4o Extract title Step 2 Output Expand Outp…" at bounding box center [633, 316] width 1205 height 570
click at [589, 183] on span "Add CTA Boxes" at bounding box center [567, 184] width 122 height 12
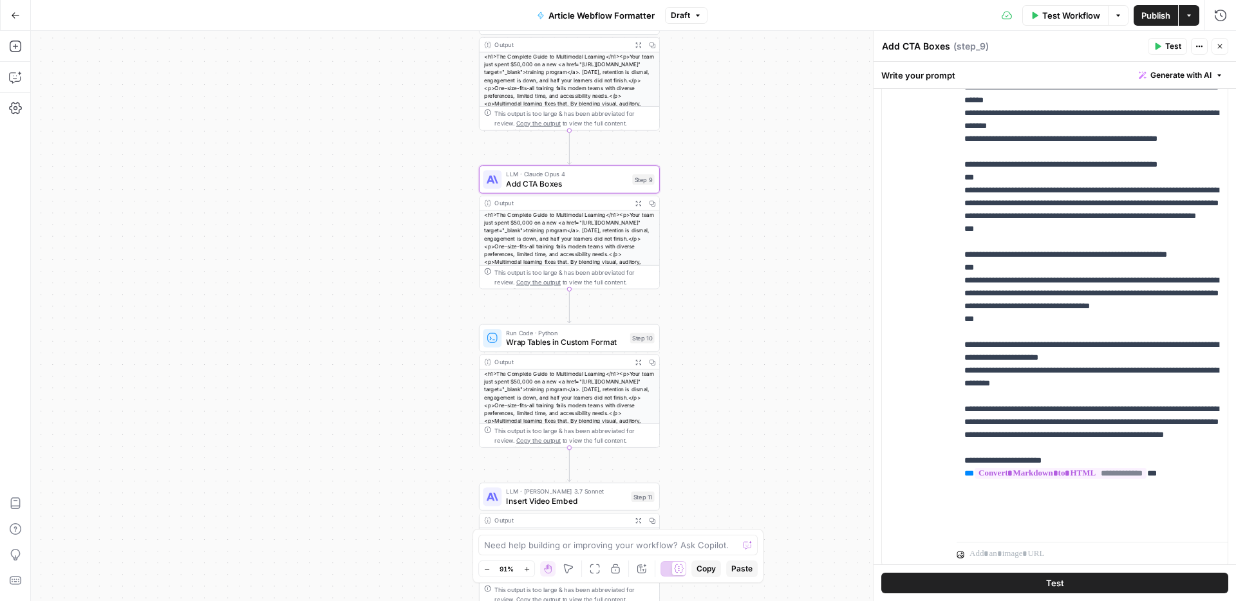
scroll to position [718, 0]
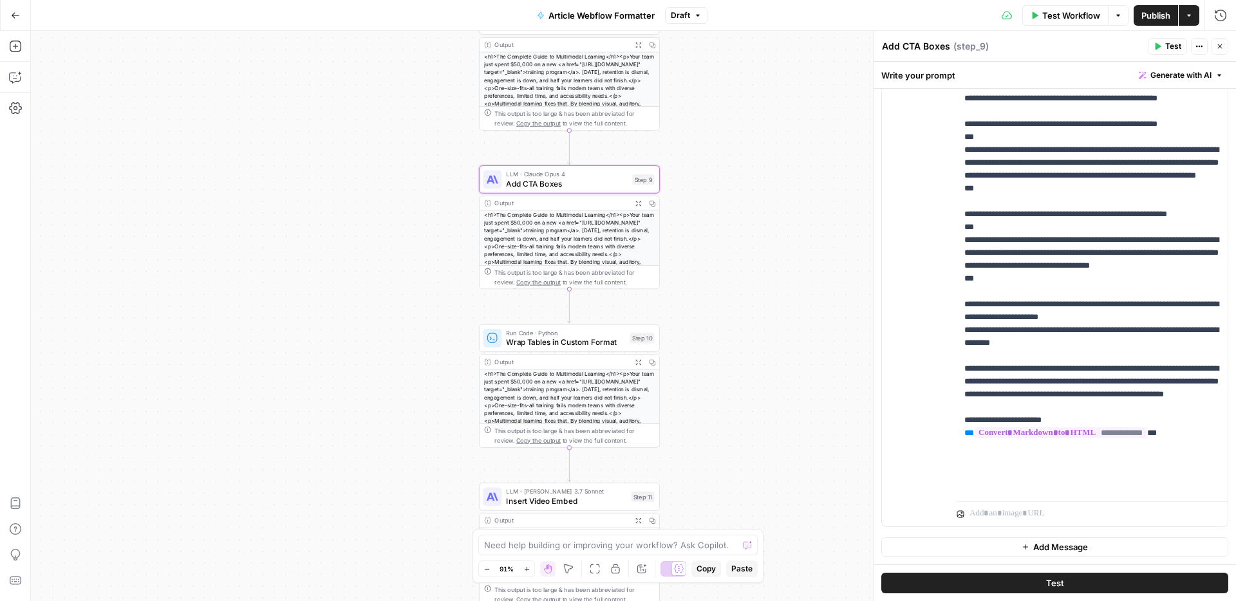
click at [1146, 6] on button "Publish" at bounding box center [1156, 15] width 44 height 21
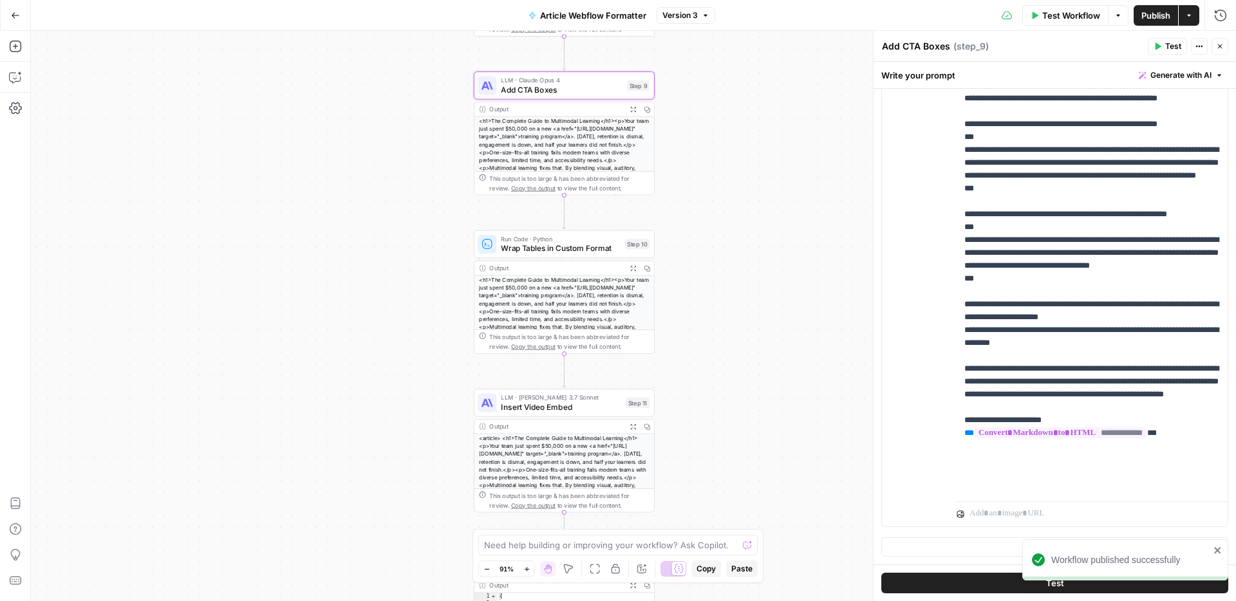
drag, startPoint x: 762, startPoint y: 330, endPoint x: 755, endPoint y: 220, distance: 110.3
click at [755, 220] on div "Workflow Set Inputs Inputs LLM · GPT-4o Extract title Step 2 Output Expand Outp…" at bounding box center [633, 316] width 1205 height 570
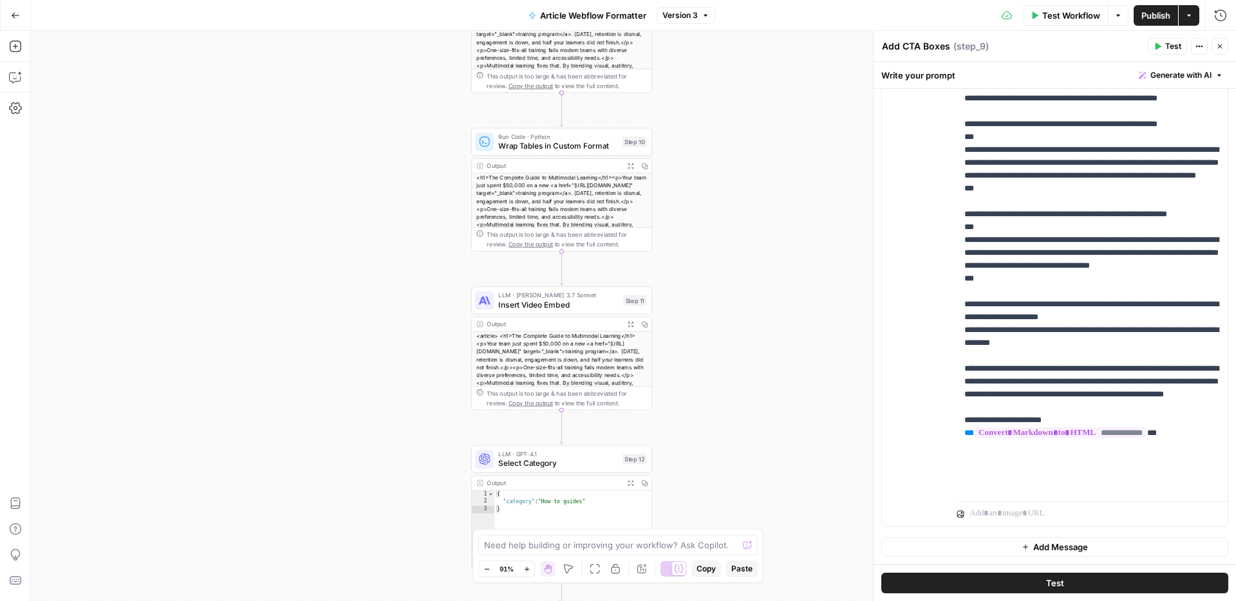
drag, startPoint x: 769, startPoint y: 303, endPoint x: 769, endPoint y: 218, distance: 84.3
click at [769, 218] on div "Workflow Set Inputs Inputs LLM · GPT-4o Extract title Step 2 Output Expand Outp…" at bounding box center [633, 316] width 1205 height 570
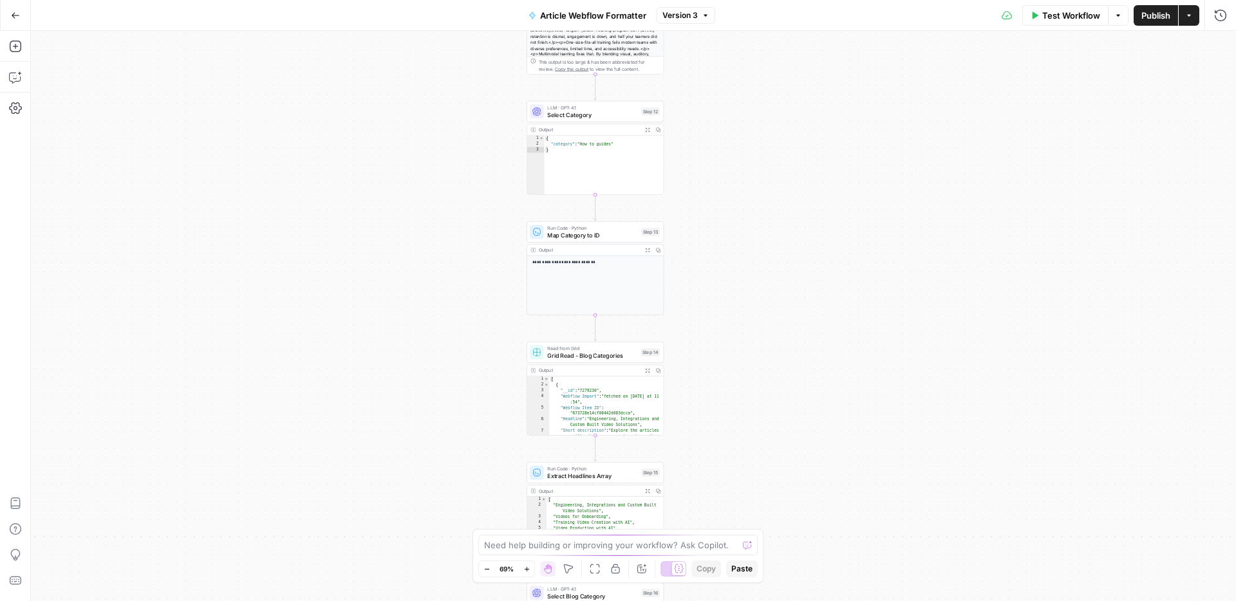
drag, startPoint x: 735, startPoint y: 277, endPoint x: 735, endPoint y: 539, distance: 262.0
click at [735, 539] on body "Synthesia New Home Browse Insights Opportunities Your Data Recent Grids Listicl…" at bounding box center [618, 300] width 1236 height 601
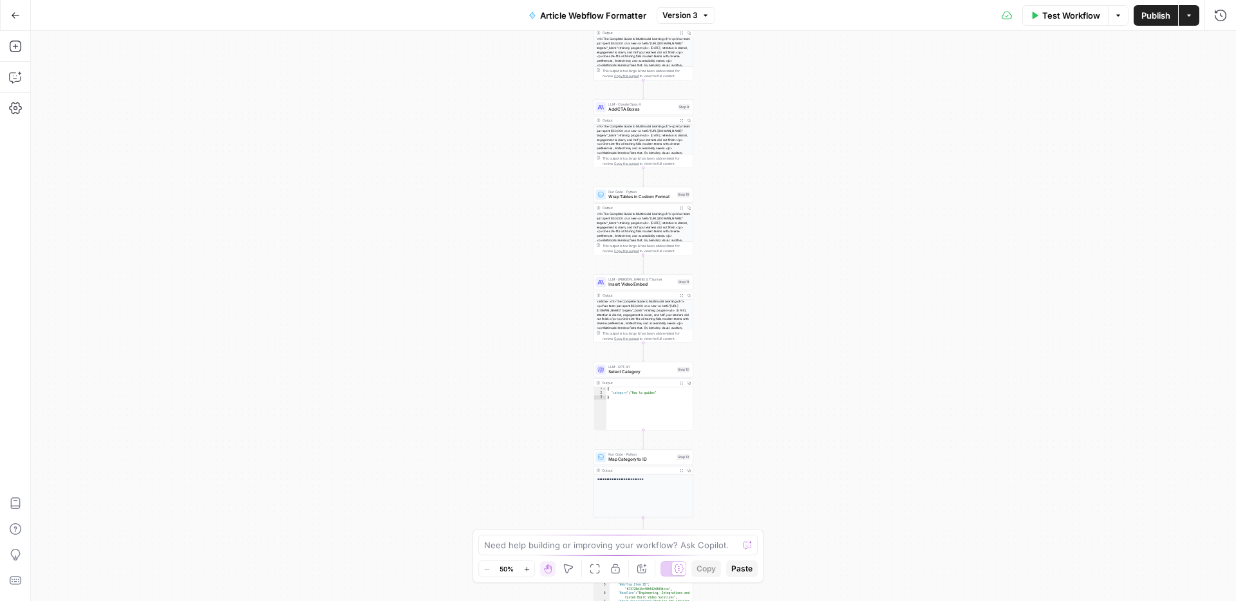
drag, startPoint x: 771, startPoint y: 234, endPoint x: 771, endPoint y: 471, distance: 236.3
click at [771, 471] on div "Workflow Set Inputs Inputs LLM · GPT-4o Extract title Step 2 Output Expand Outp…" at bounding box center [633, 316] width 1205 height 570
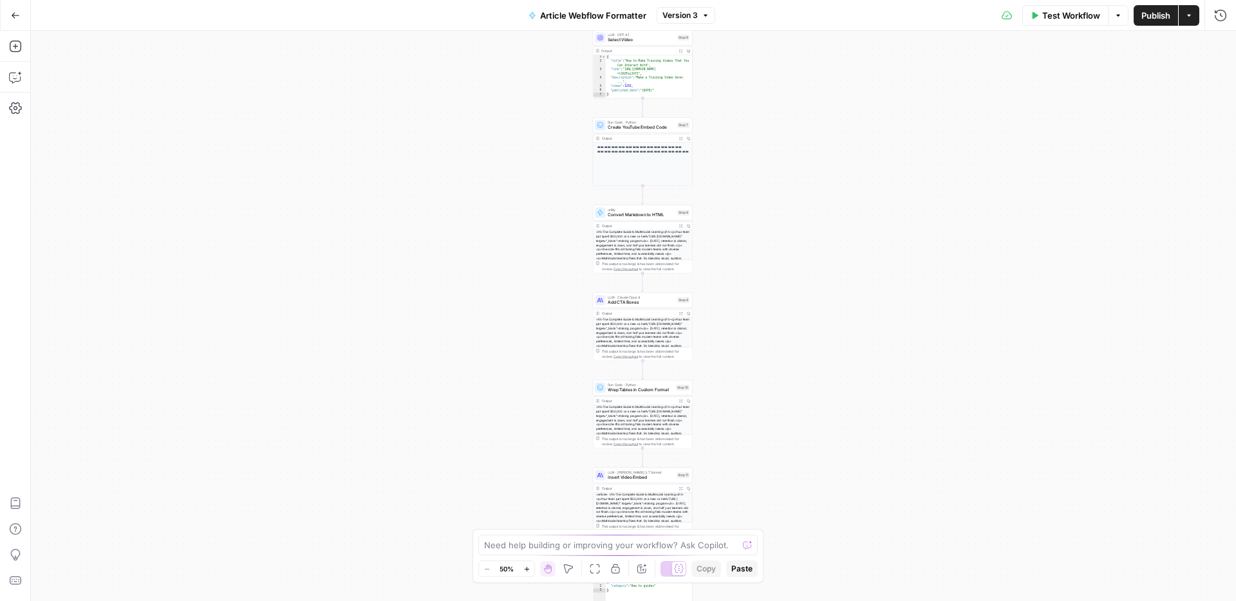
drag, startPoint x: 771, startPoint y: 174, endPoint x: 771, endPoint y: 355, distance: 181.5
click at [771, 355] on div "Workflow Set Inputs Inputs LLM · GPT-4o Extract title Step 2 Output Expand Outp…" at bounding box center [633, 316] width 1205 height 570
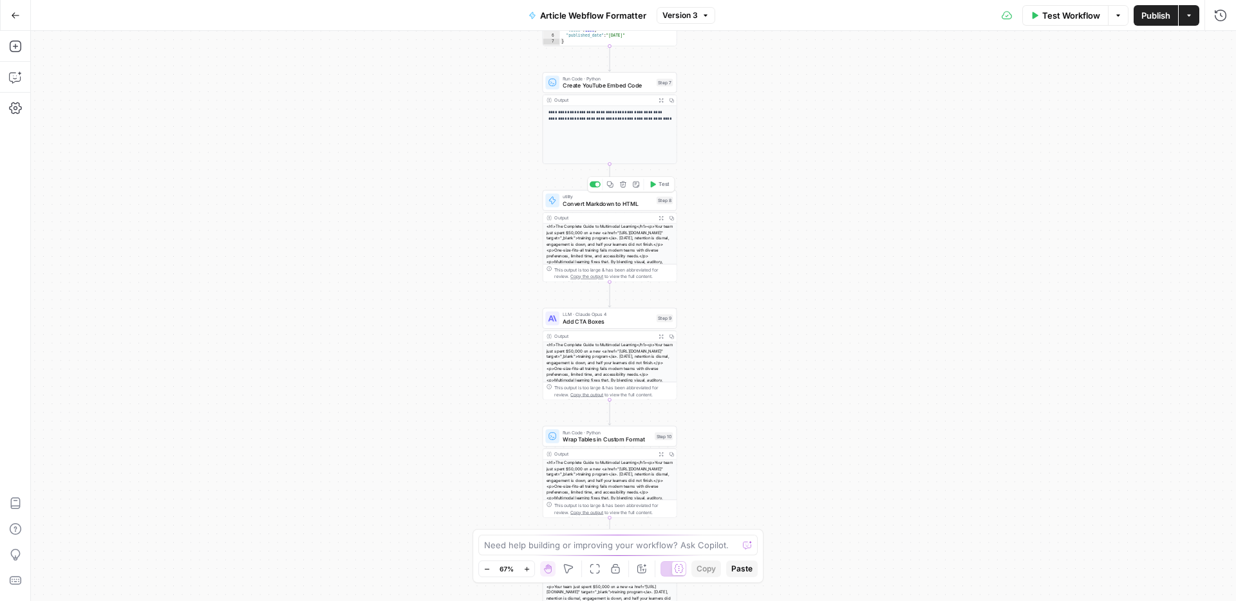
click at [616, 200] on span "Convert Markdown to HTML" at bounding box center [608, 203] width 90 height 8
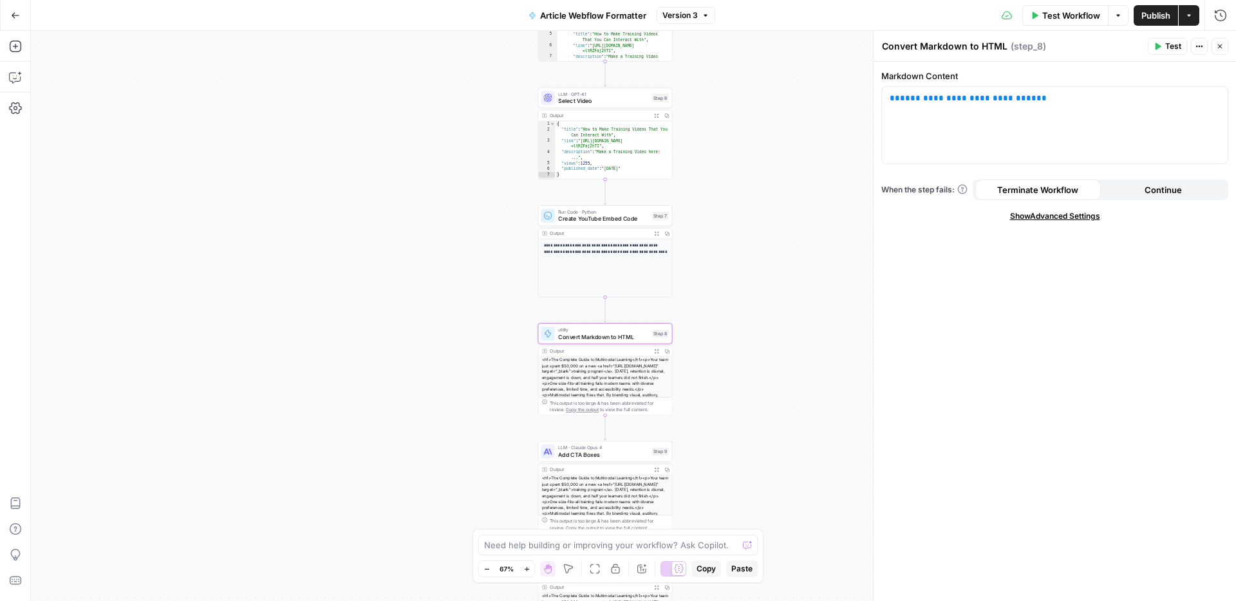
drag, startPoint x: 753, startPoint y: 158, endPoint x: 750, endPoint y: 315, distance: 157.8
click at [750, 315] on div "Workflow Set Inputs Inputs LLM · GPT-4o Extract title Step 2 Output Expand Outp…" at bounding box center [633, 316] width 1205 height 570
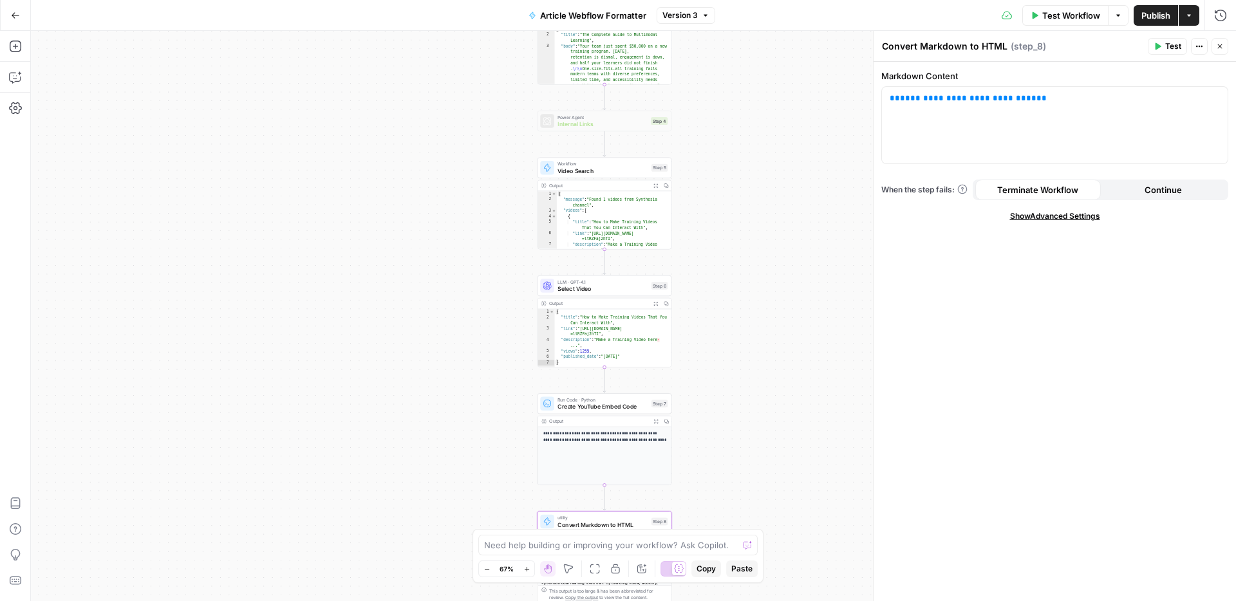
drag, startPoint x: 751, startPoint y: 211, endPoint x: 753, endPoint y: 413, distance: 201.5
click at [753, 413] on div "Workflow Set Inputs Inputs LLM · GPT-4o Extract title Step 2 Output Expand Outp…" at bounding box center [633, 316] width 1205 height 570
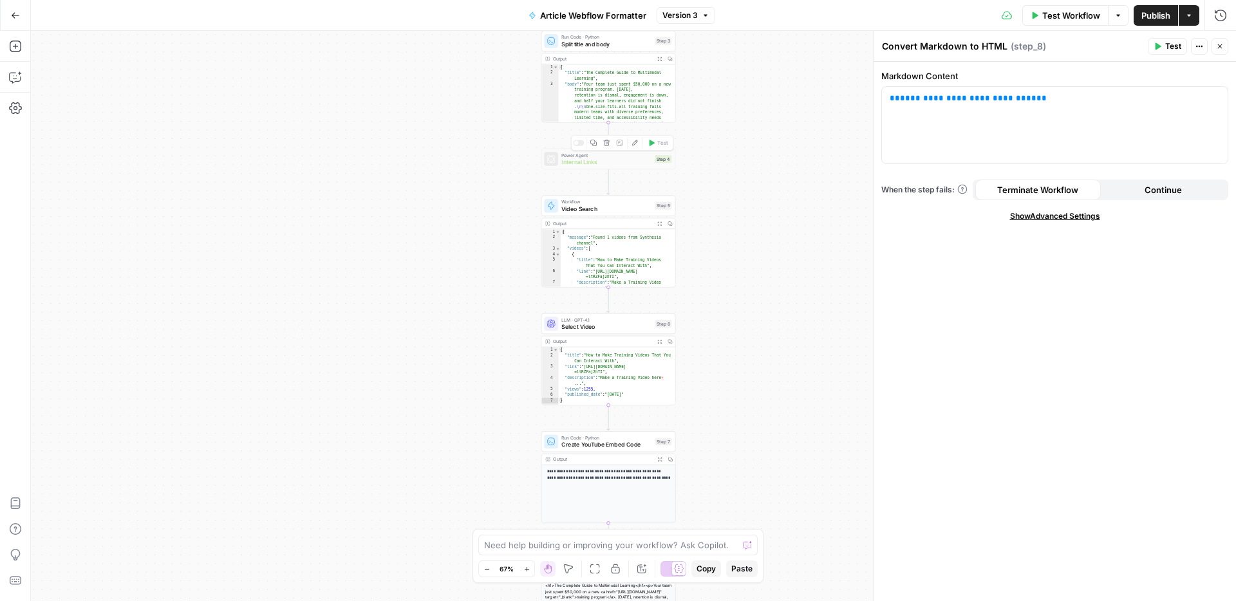
click at [616, 158] on span "Internal Links" at bounding box center [605, 162] width 89 height 8
click at [632, 143] on icon "button" at bounding box center [635, 143] width 7 height 7
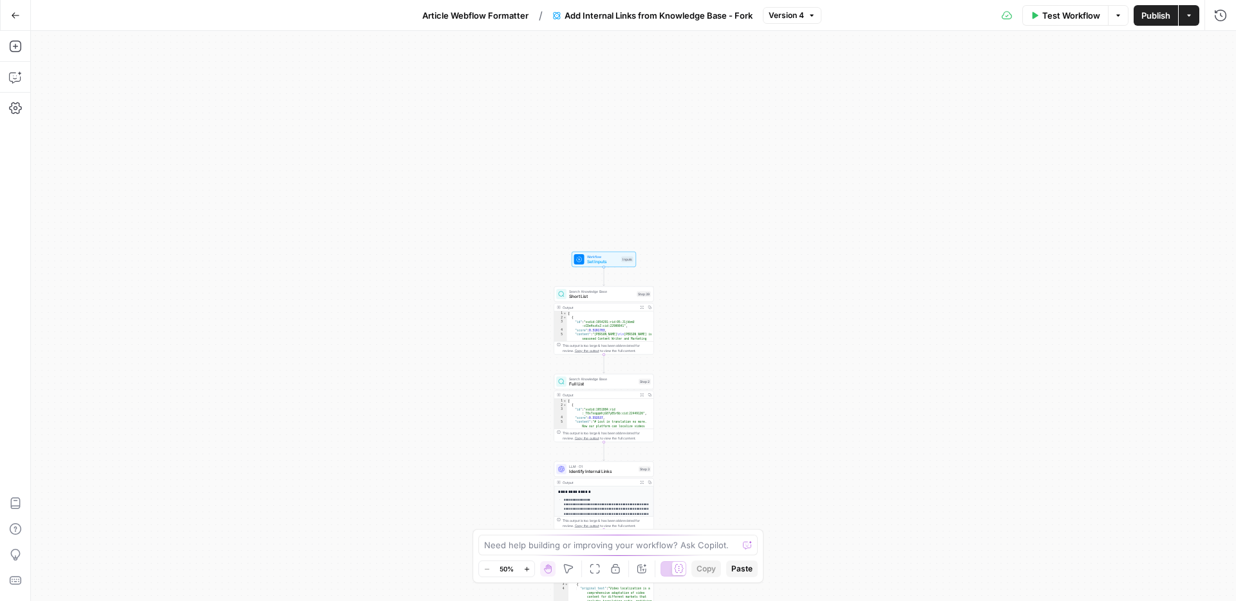
drag, startPoint x: 808, startPoint y: 351, endPoint x: 778, endPoint y: 575, distance: 225.3
click at [778, 575] on div "Workflow Set Inputs Inputs Search Knowledge Base Short List Step 39 Output Expa…" at bounding box center [633, 316] width 1205 height 570
click at [594, 263] on span "Set Inputs" at bounding box center [603, 262] width 32 height 6
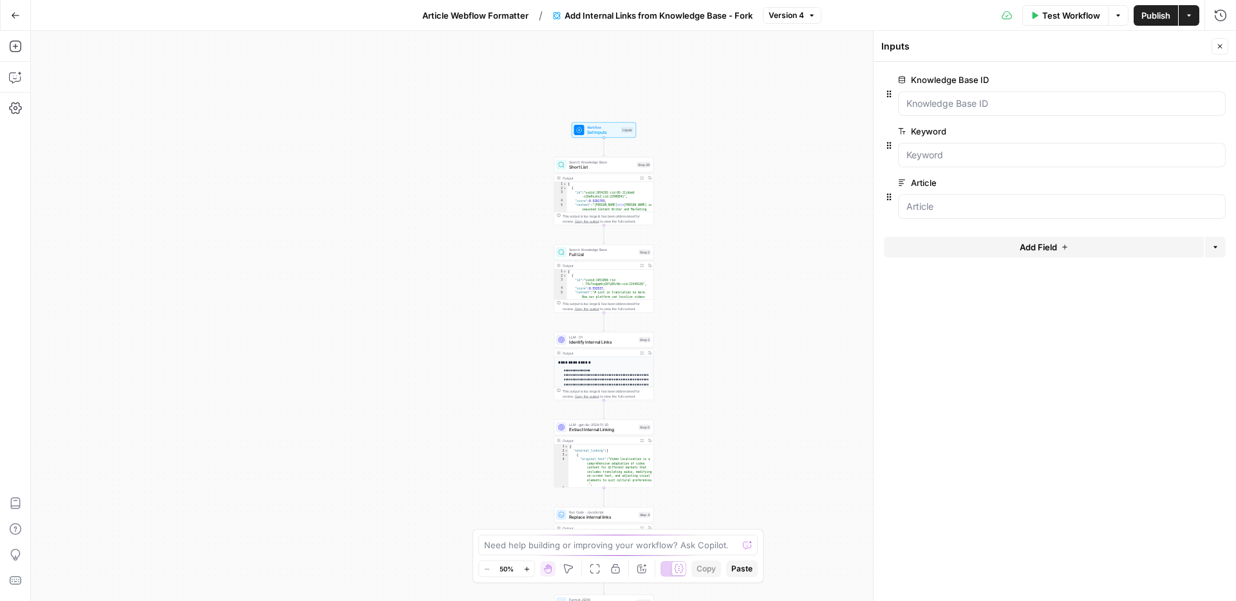
drag, startPoint x: 711, startPoint y: 361, endPoint x: 706, endPoint y: 188, distance: 172.6
click at [706, 188] on div "Workflow Set Inputs Inputs Search Knowledge Base Short List Step 39 Output Expa…" at bounding box center [633, 316] width 1205 height 570
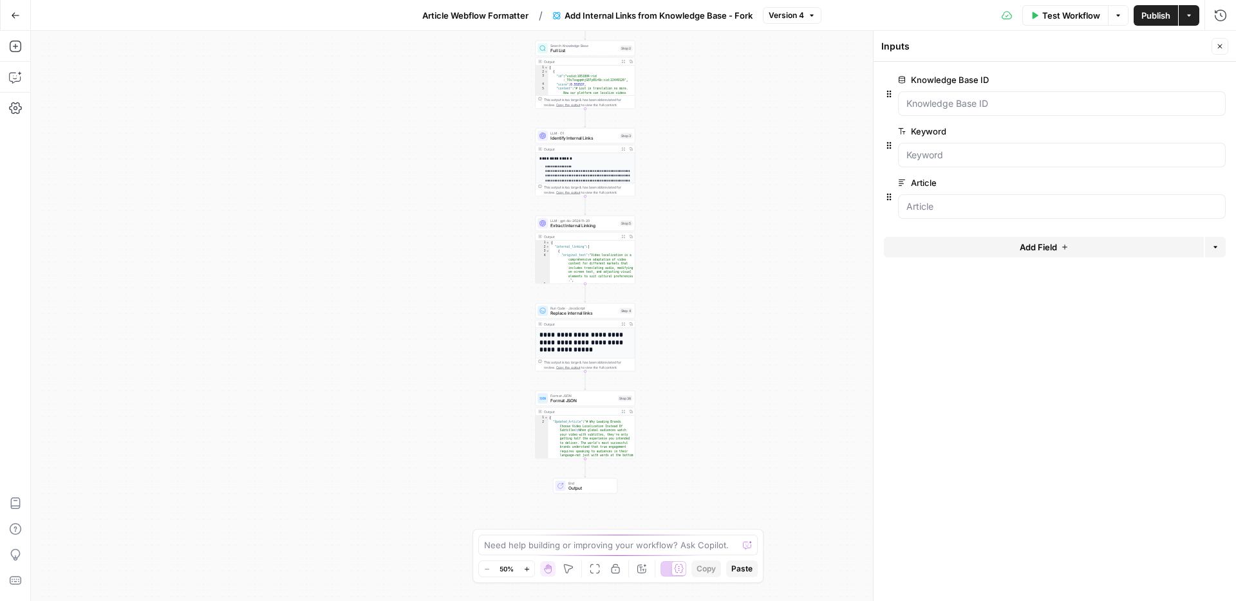
drag, startPoint x: 722, startPoint y: 409, endPoint x: 707, endPoint y: 248, distance: 161.6
click at [707, 248] on div "Workflow Set Inputs Inputs Search Knowledge Base Short List Step 39 Output Expa…" at bounding box center [633, 316] width 1205 height 570
click at [569, 398] on span "Format JSON" at bounding box center [582, 401] width 65 height 6
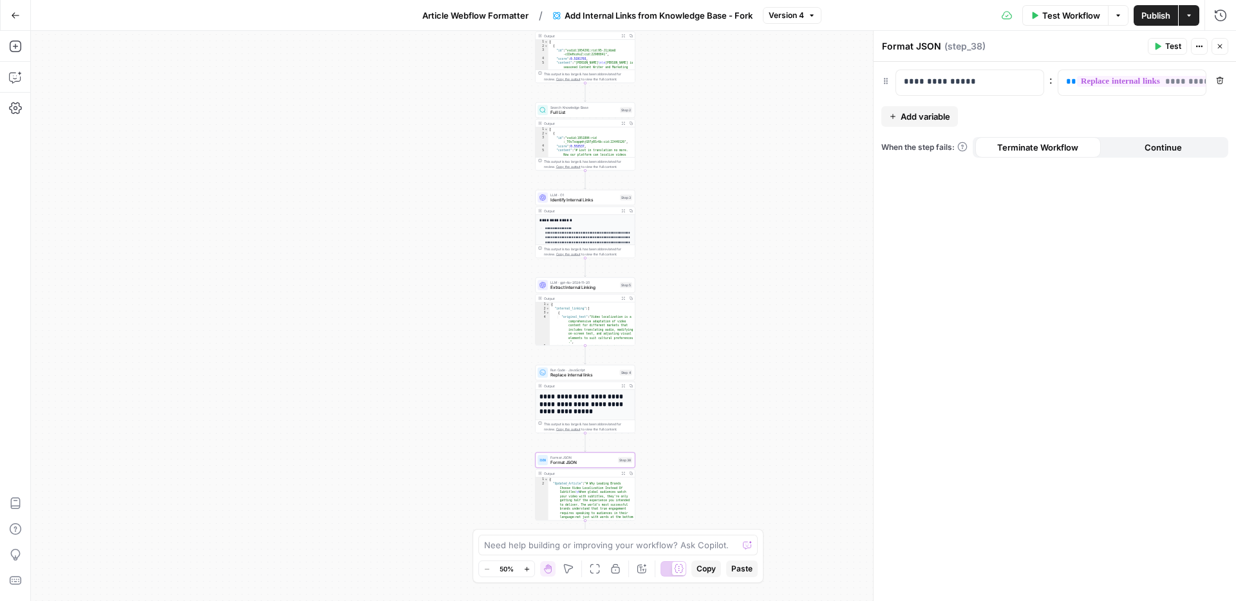
drag, startPoint x: 689, startPoint y: 184, endPoint x: 689, endPoint y: 321, distance: 137.1
click at [689, 321] on div "Workflow Set Inputs Inputs Search Knowledge Base Short List Step 39 Output Expa…" at bounding box center [633, 316] width 1205 height 570
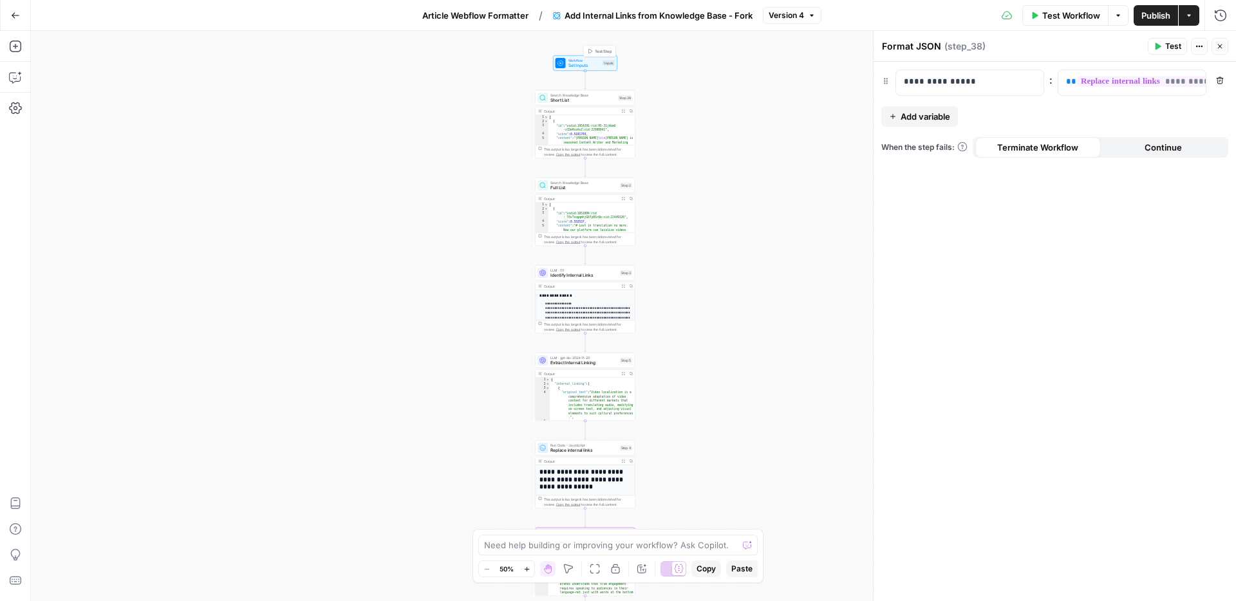
click at [576, 69] on div "Workflow Set Inputs Inputs Test Step" at bounding box center [585, 62] width 64 height 15
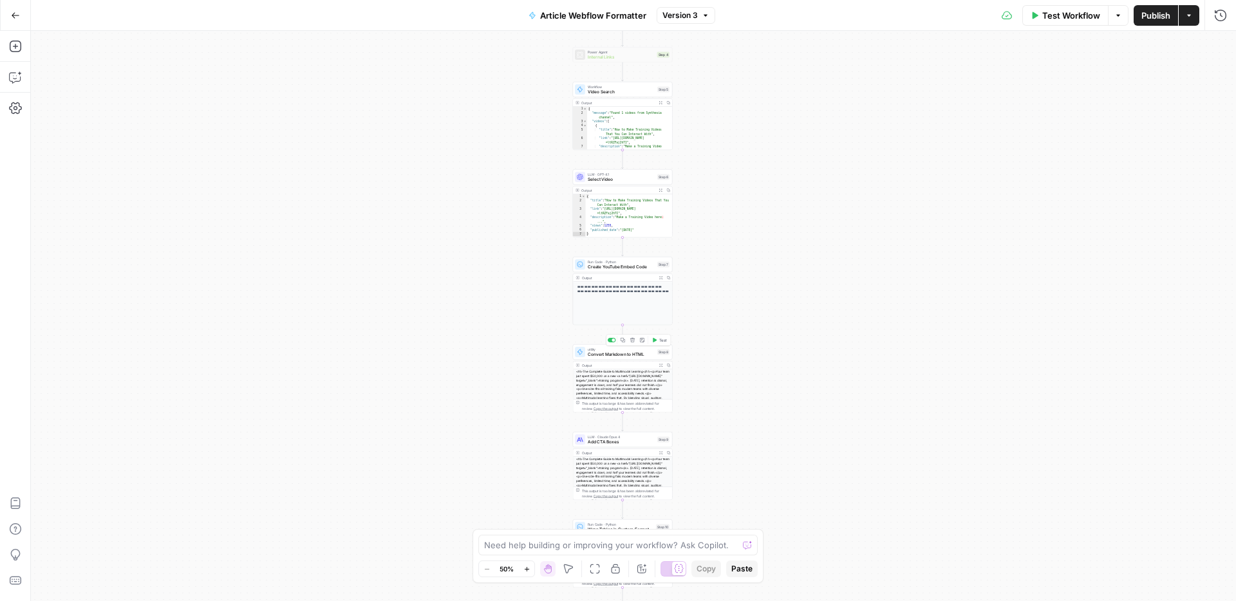
click at [636, 355] on span "Convert Markdown to HTML" at bounding box center [621, 354] width 67 height 6
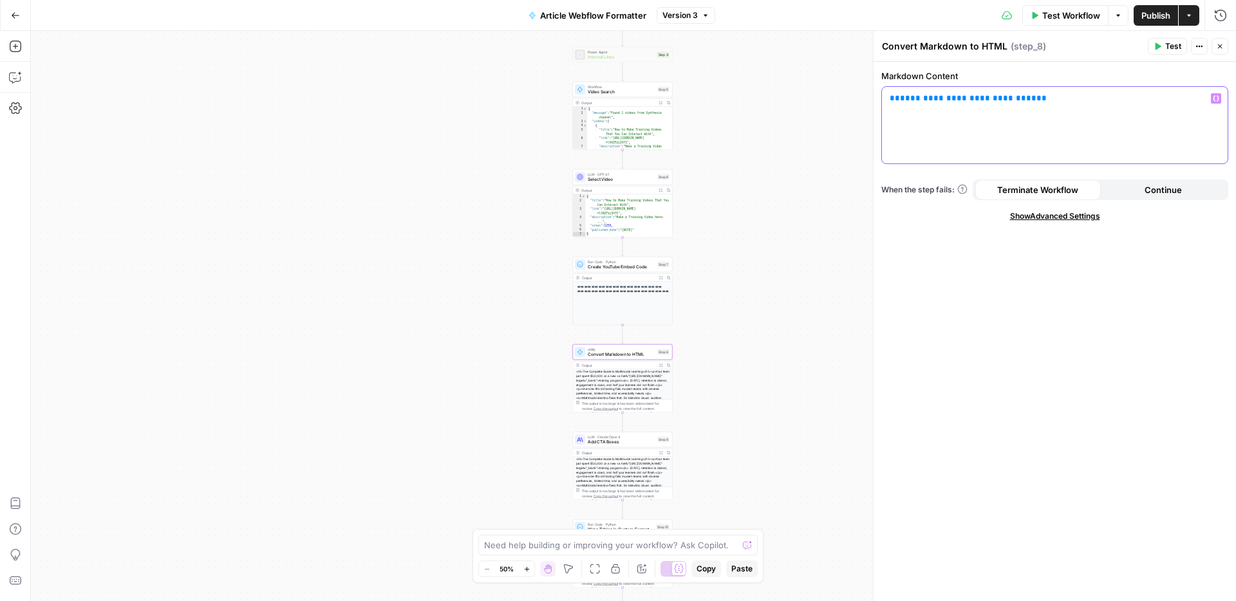
drag, startPoint x: 1051, startPoint y: 100, endPoint x: 864, endPoint y: 100, distance: 187.3
click at [864, 100] on body "Synthesia New Home Browse Insights Opportunities Your Data Recent Grids Listicl…" at bounding box center [618, 300] width 1236 height 601
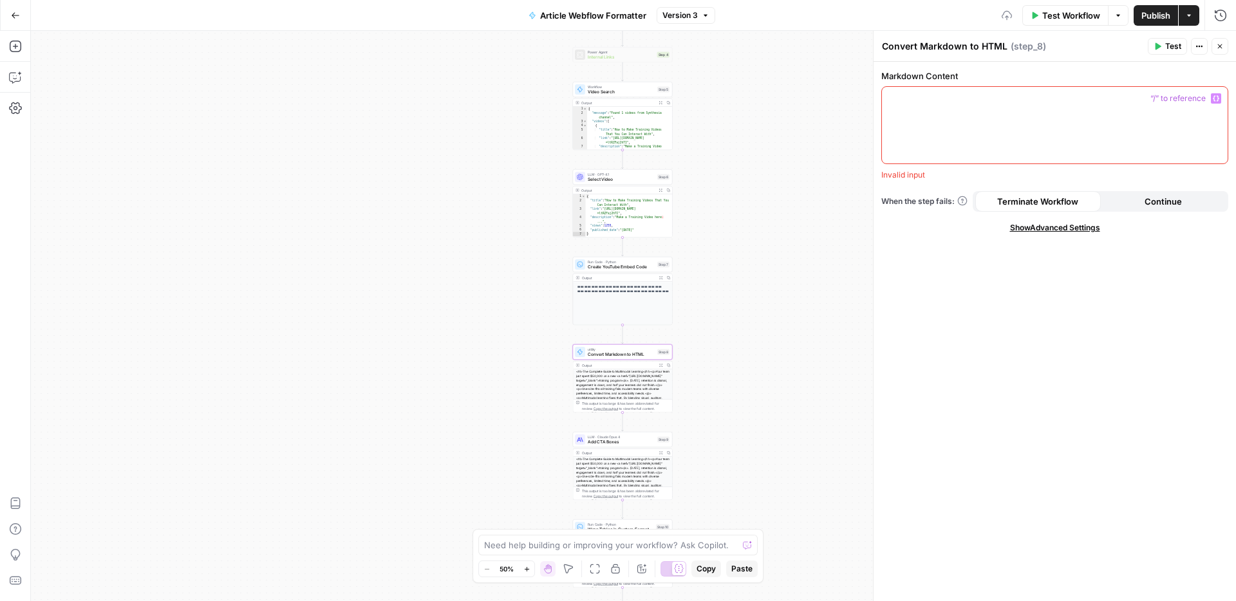
click at [1217, 97] on icon "button" at bounding box center [1216, 99] width 6 height 6
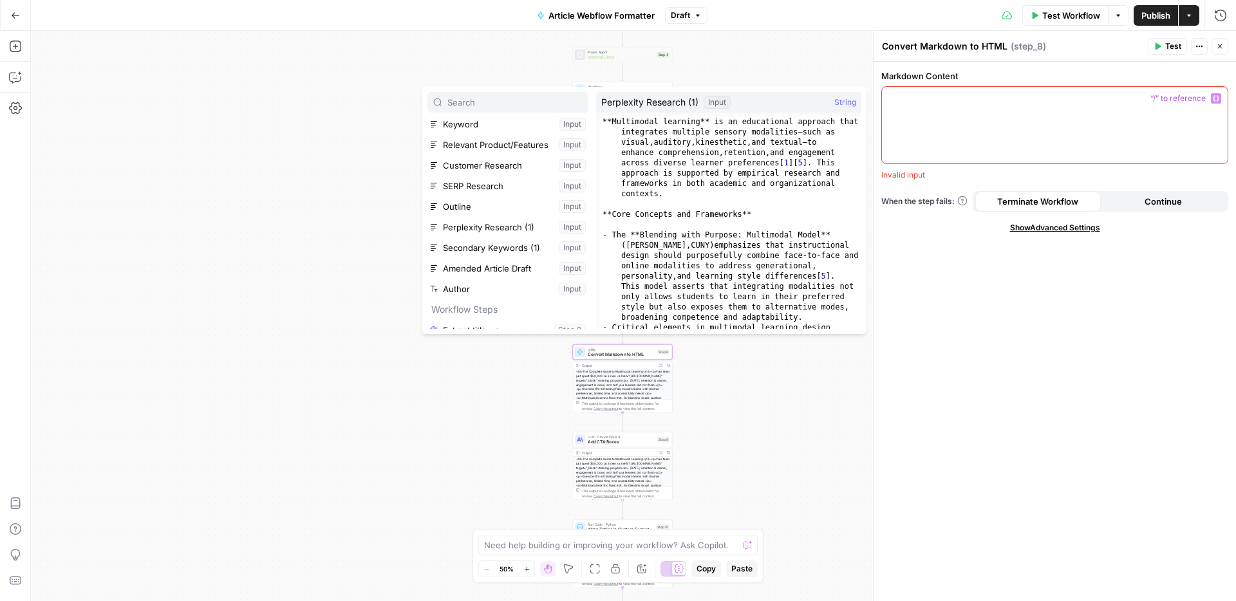
scroll to position [21, 0]
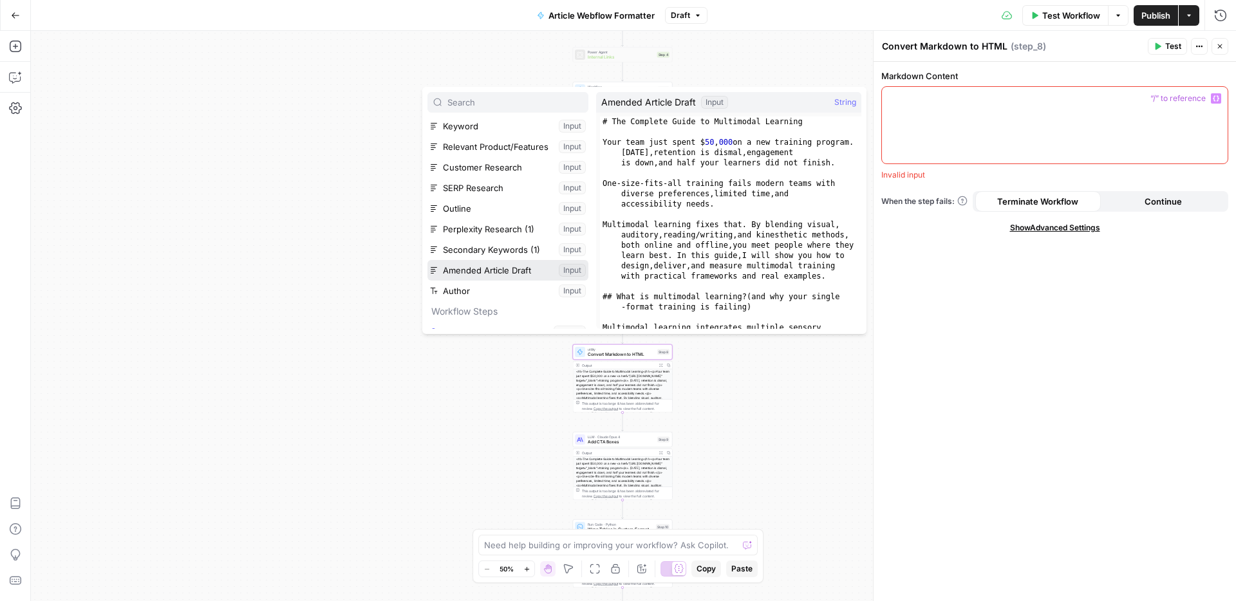
click at [534, 276] on button "Select variable Amended Article Draft" at bounding box center [507, 270] width 161 height 21
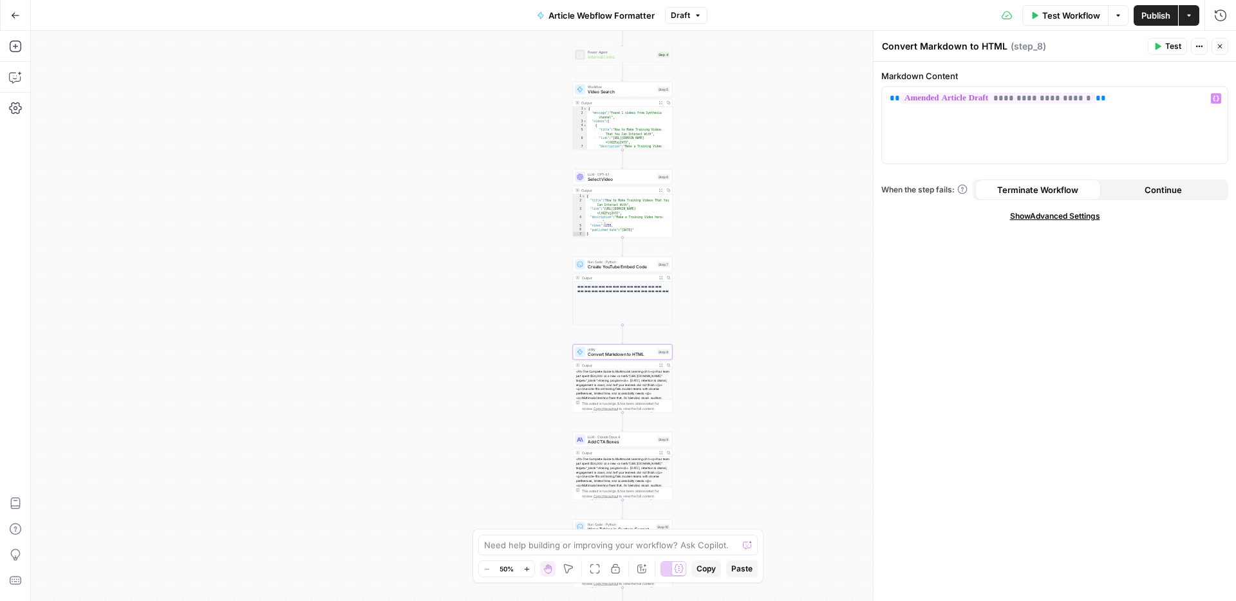
click at [1141, 15] on span "Publish" at bounding box center [1155, 15] width 29 height 13
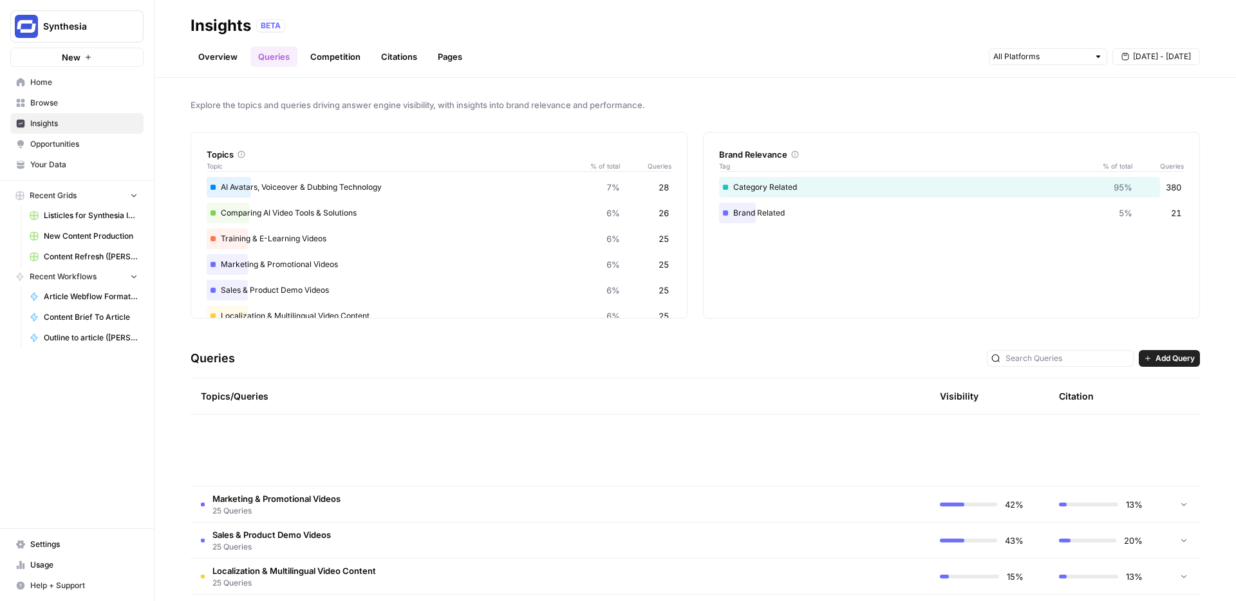
scroll to position [188, 0]
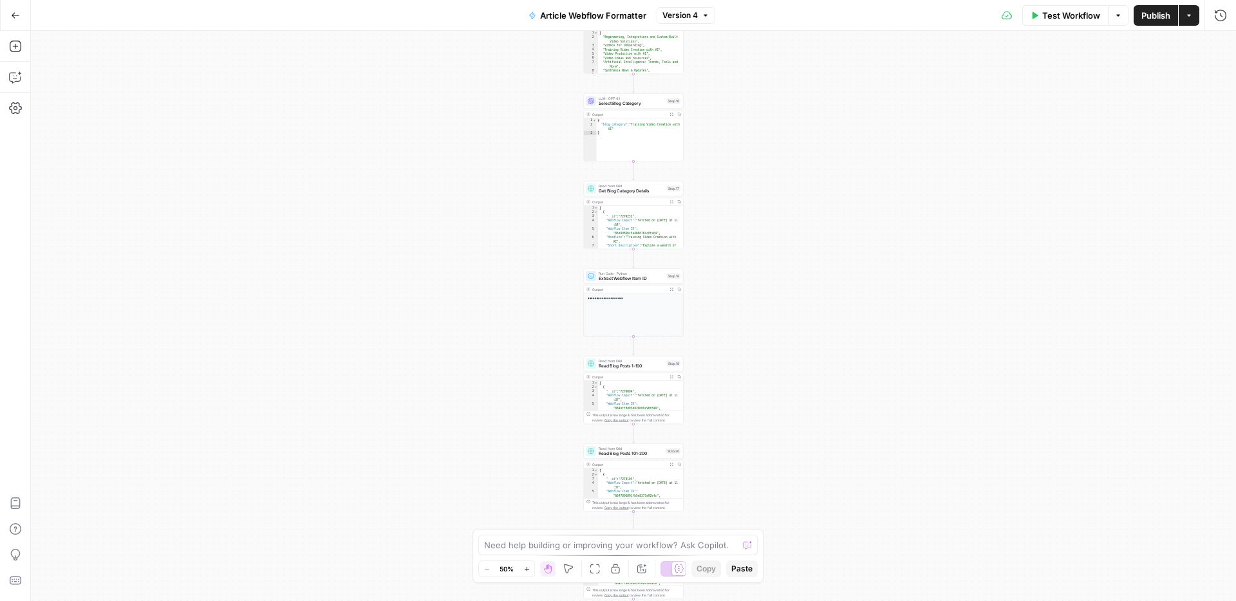
click at [791, 168] on div "Workflow Set Inputs Inputs LLM · GPT-4o Extract title Step 2 Output Expand Outp…" at bounding box center [633, 316] width 1205 height 570
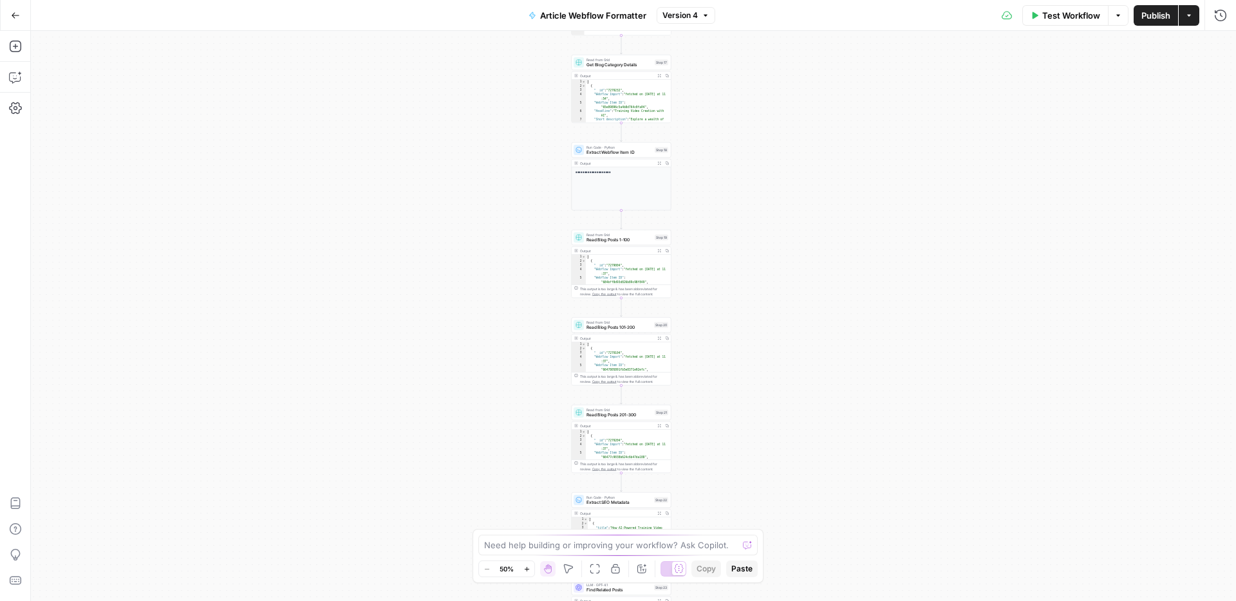
drag, startPoint x: 791, startPoint y: 431, endPoint x: 776, endPoint y: 212, distance: 220.0
click at [776, 212] on div "Workflow Set Inputs Inputs LLM · GPT-4o Extract title Step 2 Output Expand Outp…" at bounding box center [633, 316] width 1205 height 570
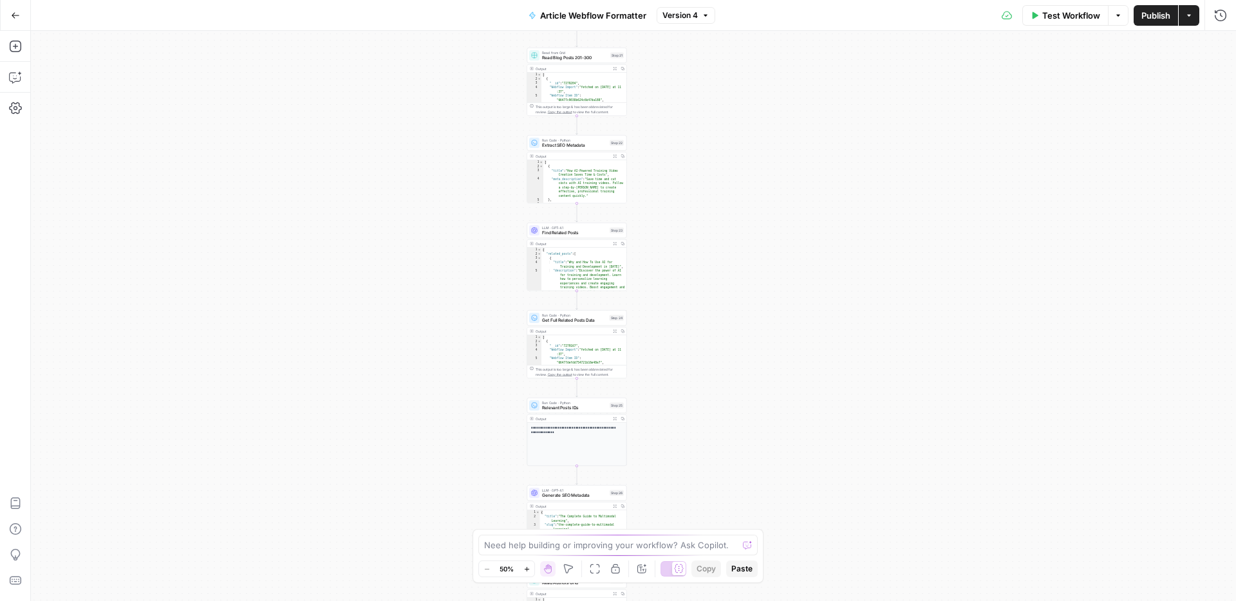
drag, startPoint x: 820, startPoint y: 449, endPoint x: 777, endPoint y: 185, distance: 267.3
click at [777, 185] on div "Workflow Set Inputs Inputs LLM · GPT-4o Extract title Step 2 Output Expand Outp…" at bounding box center [633, 316] width 1205 height 570
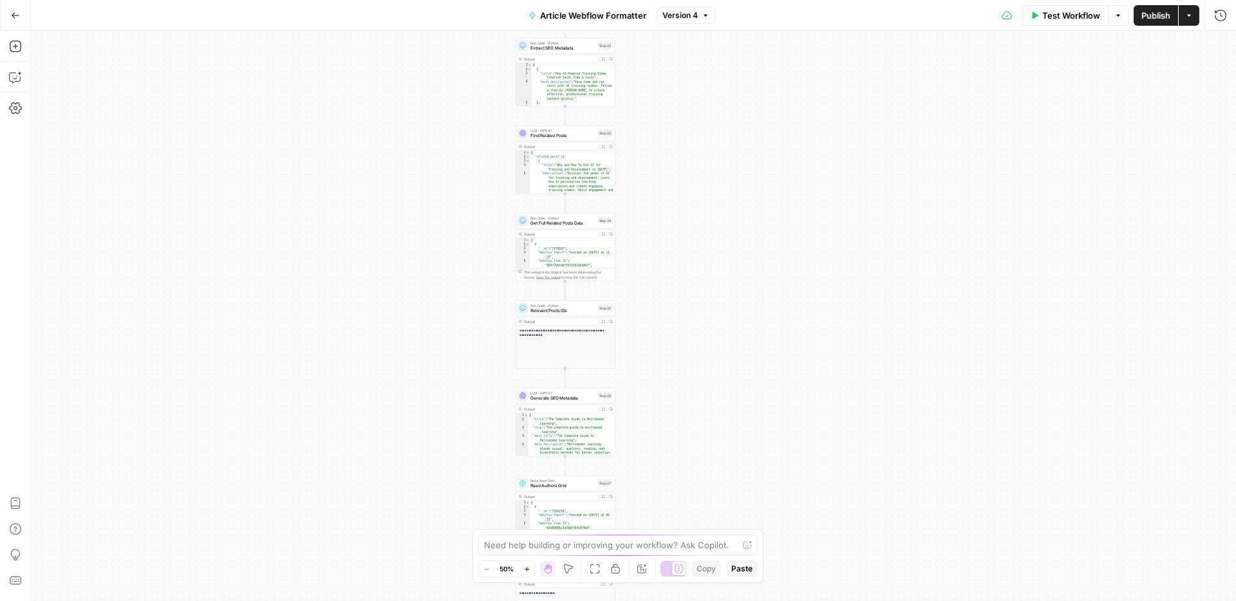
drag, startPoint x: 799, startPoint y: 490, endPoint x: 760, endPoint y: 228, distance: 264.8
click at [760, 228] on div "Workflow Set Inputs Inputs LLM · GPT-4o Extract title Step 2 Output Expand Outp…" at bounding box center [633, 316] width 1205 height 570
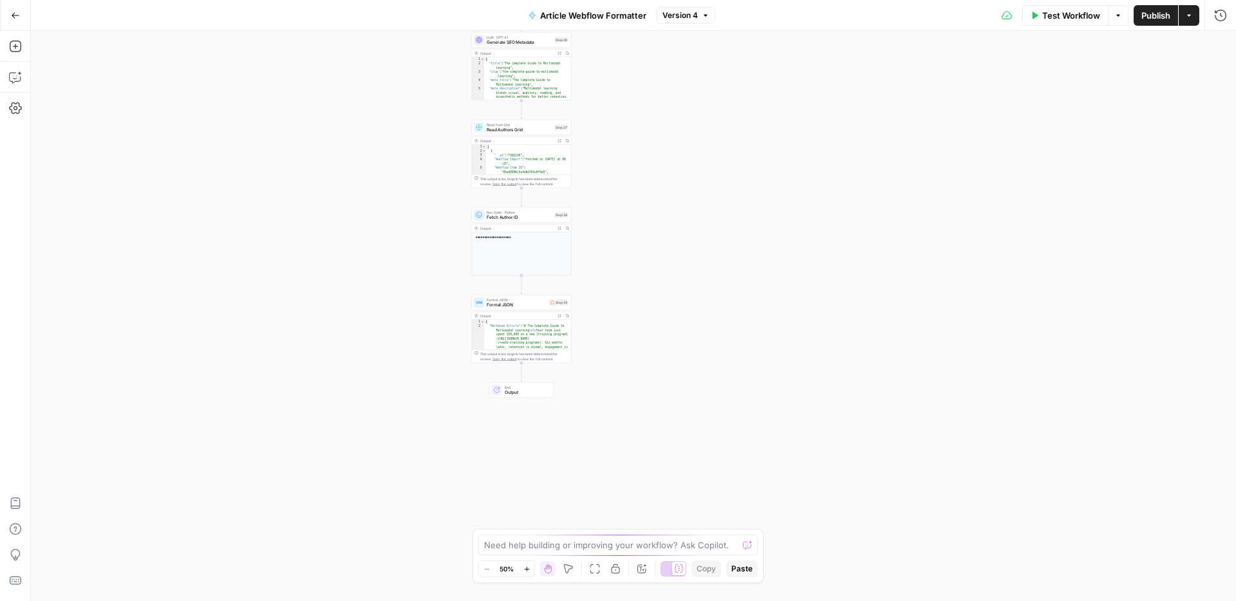
drag, startPoint x: 769, startPoint y: 530, endPoint x: 743, endPoint y: 221, distance: 309.4
click at [743, 221] on div "Workflow Set Inputs Inputs LLM · GPT-4o Extract title Step 2 Output Expand Outp…" at bounding box center [633, 316] width 1205 height 570
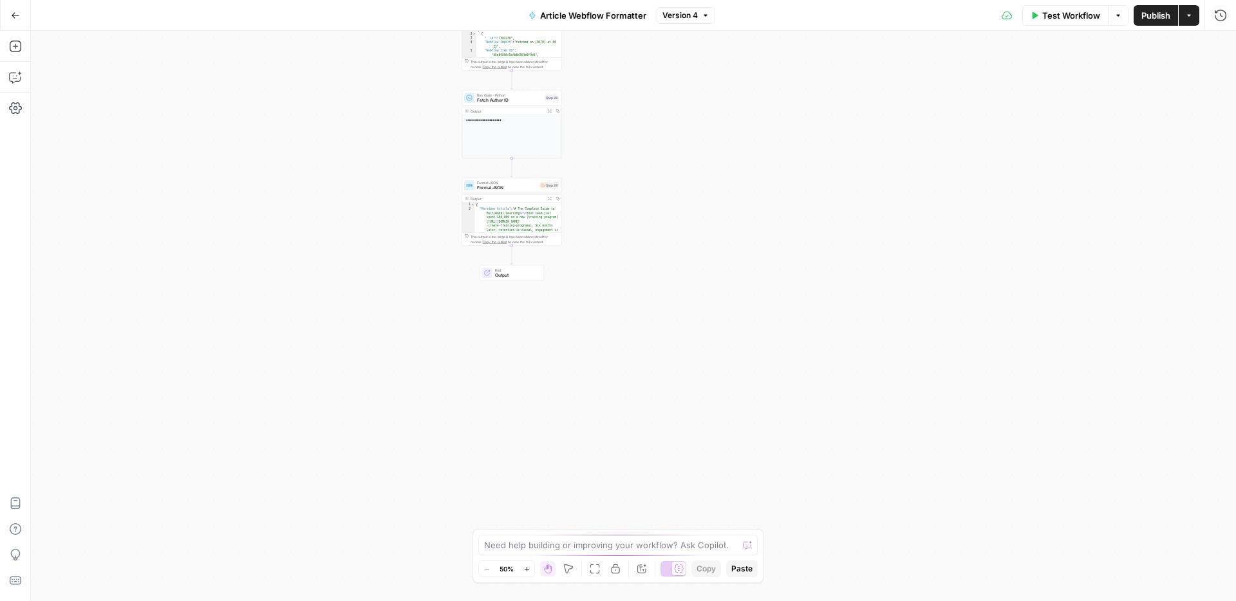
click at [503, 277] on span "Output" at bounding box center [517, 275] width 44 height 6
click at [500, 183] on span "Format JSON" at bounding box center [507, 182] width 60 height 5
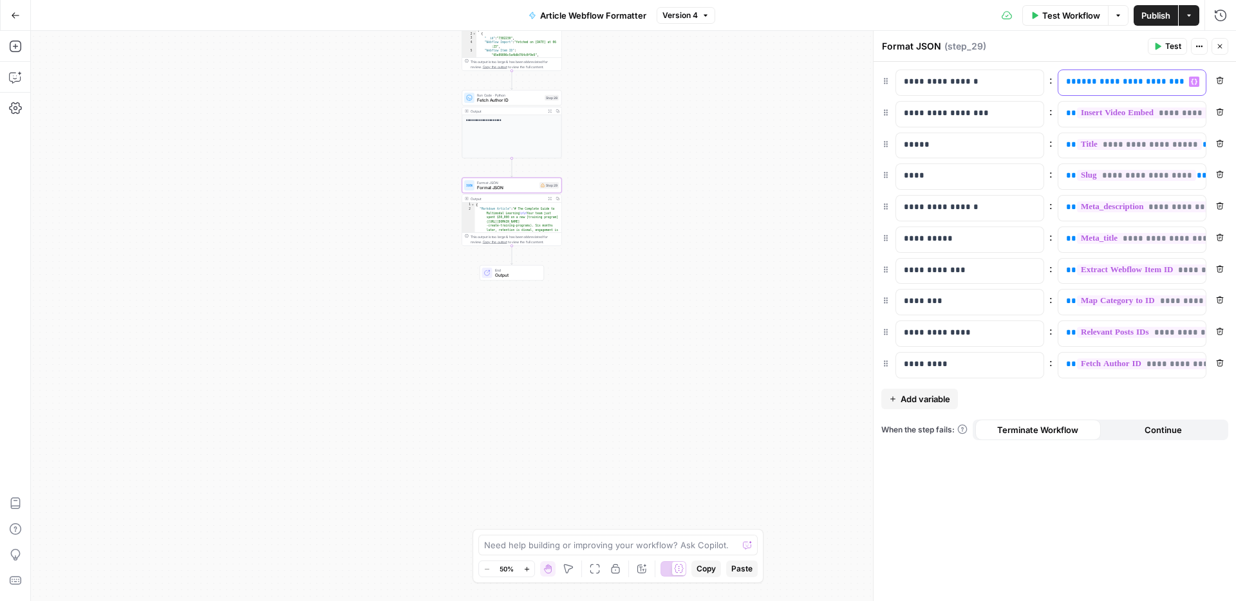
click at [1138, 82] on span "**********" at bounding box center [1144, 81] width 136 height 8
click at [1190, 85] on button "Variables Menu" at bounding box center [1194, 82] width 10 height 10
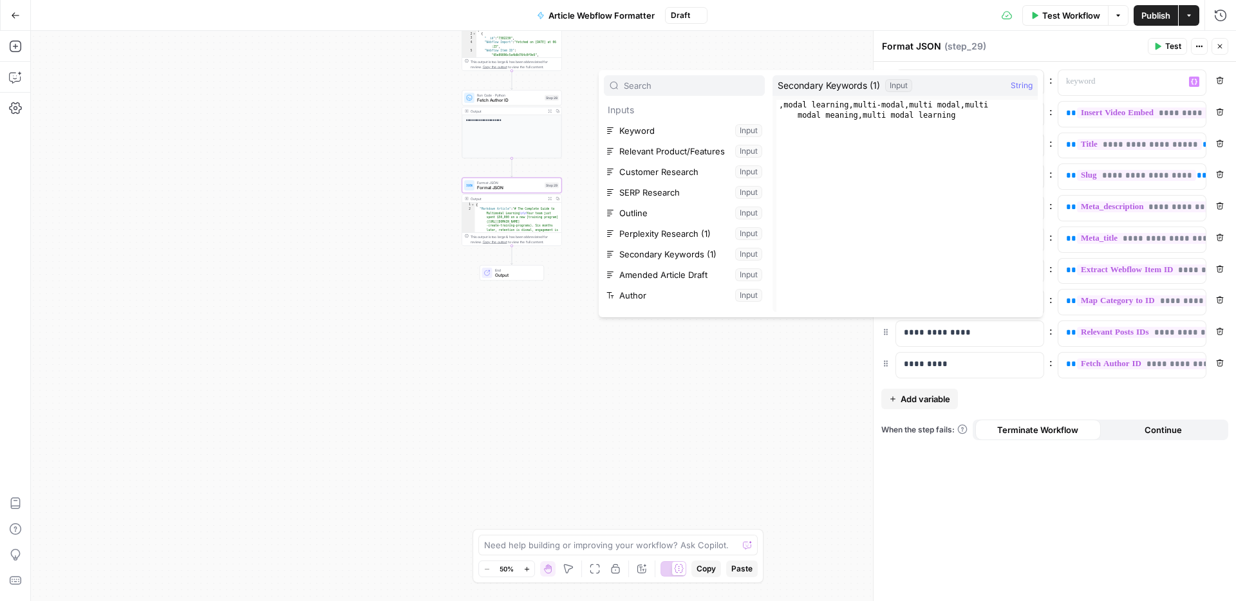
scroll to position [32, 0]
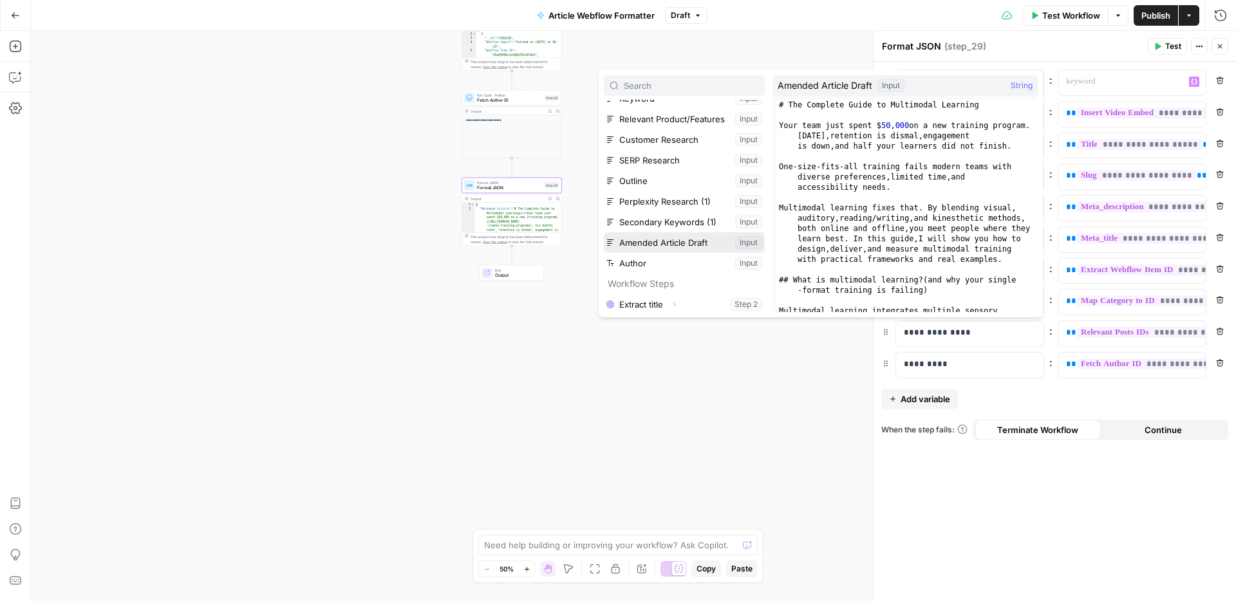
click at [679, 247] on button "Select variable Amended Article Draft" at bounding box center [684, 242] width 161 height 21
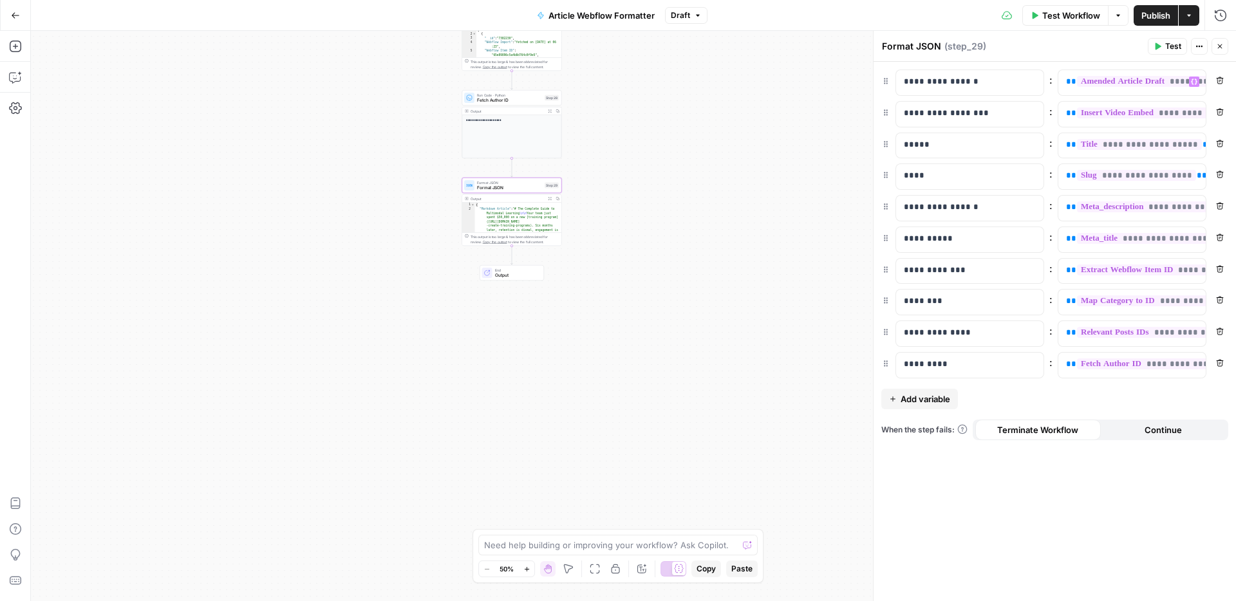
click at [1148, 19] on span "Publish" at bounding box center [1155, 15] width 29 height 13
